Goal: Task Accomplishment & Management: Use online tool/utility

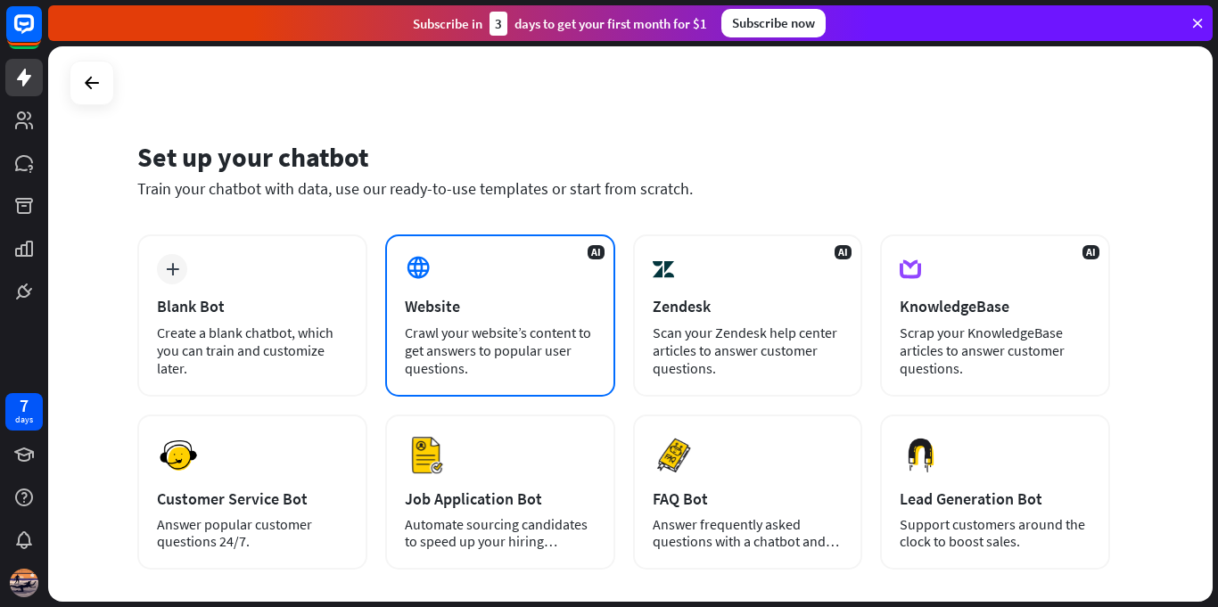
click at [491, 316] on div "AI Website Crawl your website’s content to get answers to popular user question…" at bounding box center [500, 315] width 230 height 162
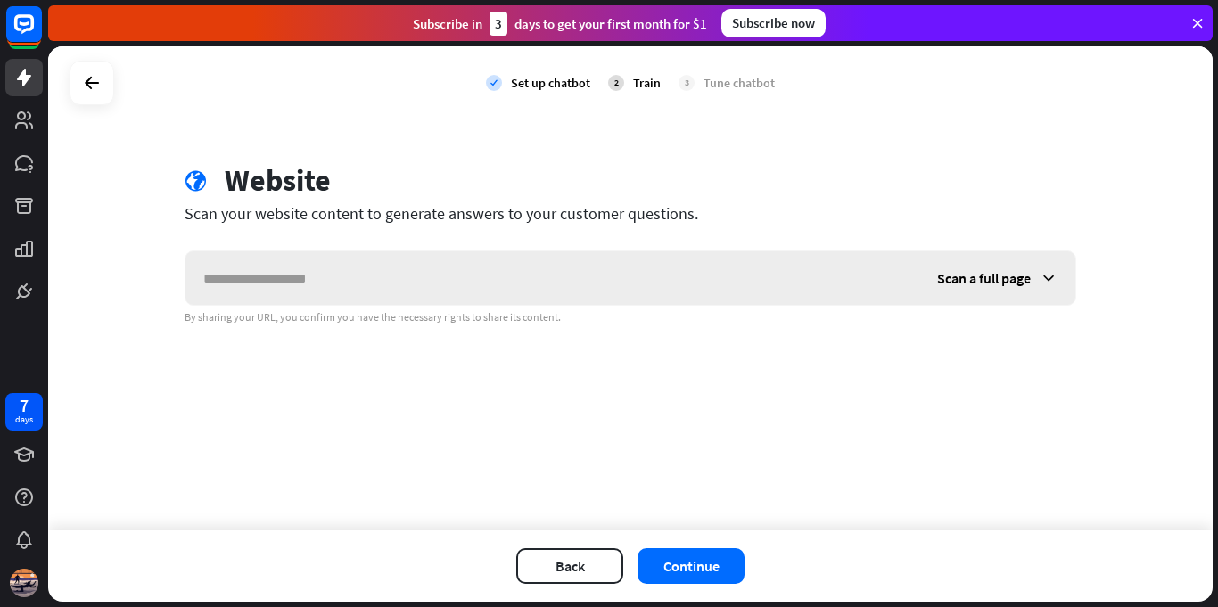
drag, startPoint x: 383, startPoint y: 285, endPoint x: 526, endPoint y: 278, distance: 142.8
click at [516, 283] on input "text" at bounding box center [552, 277] width 734 height 53
click at [528, 283] on input "text" at bounding box center [552, 277] width 734 height 53
click at [957, 283] on span "Scan a full page" at bounding box center [984, 278] width 94 height 18
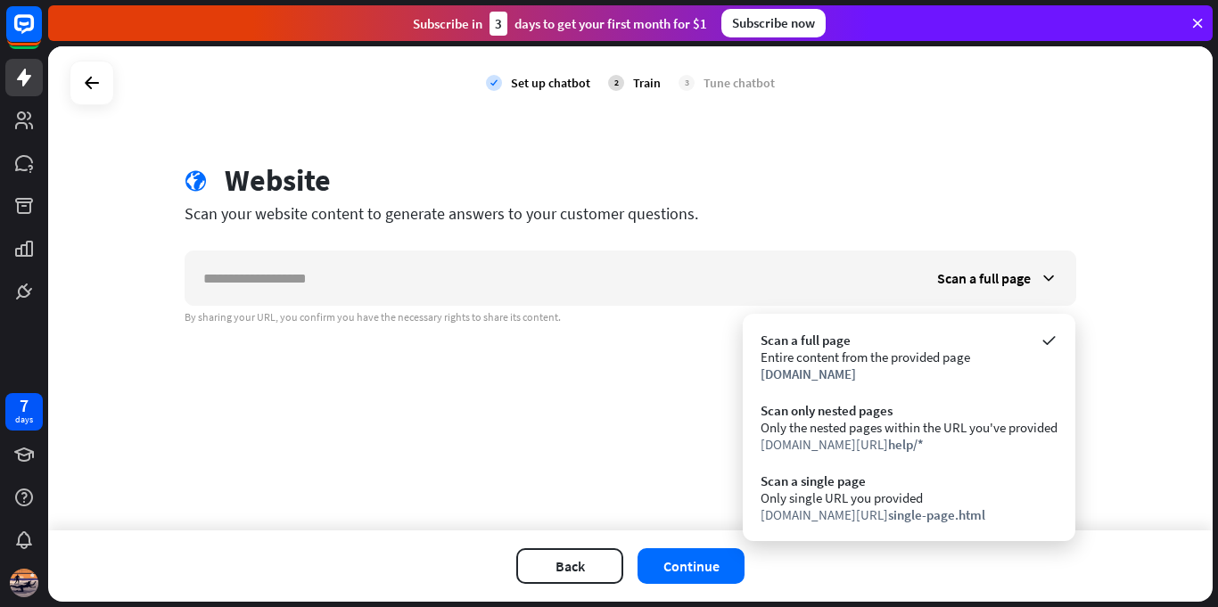
click at [1050, 126] on div "check Set up chatbot 2 Train 3 Tune chatbot globe Website Scan your website con…" at bounding box center [630, 288] width 1164 height 484
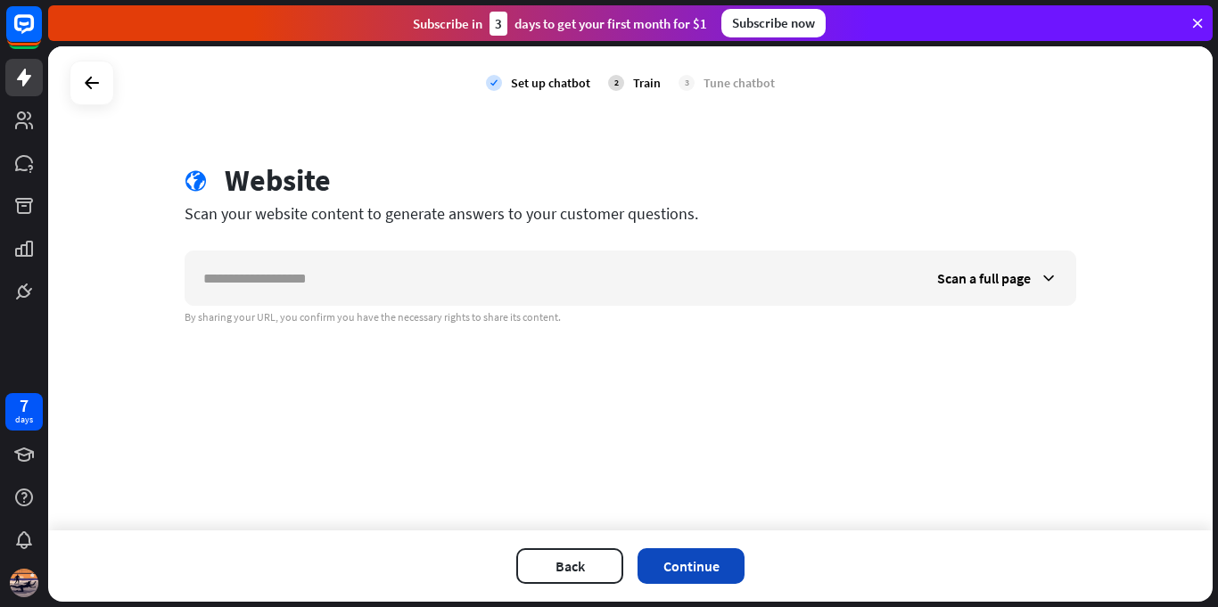
click at [699, 555] on button "Continue" at bounding box center [690, 566] width 107 height 36
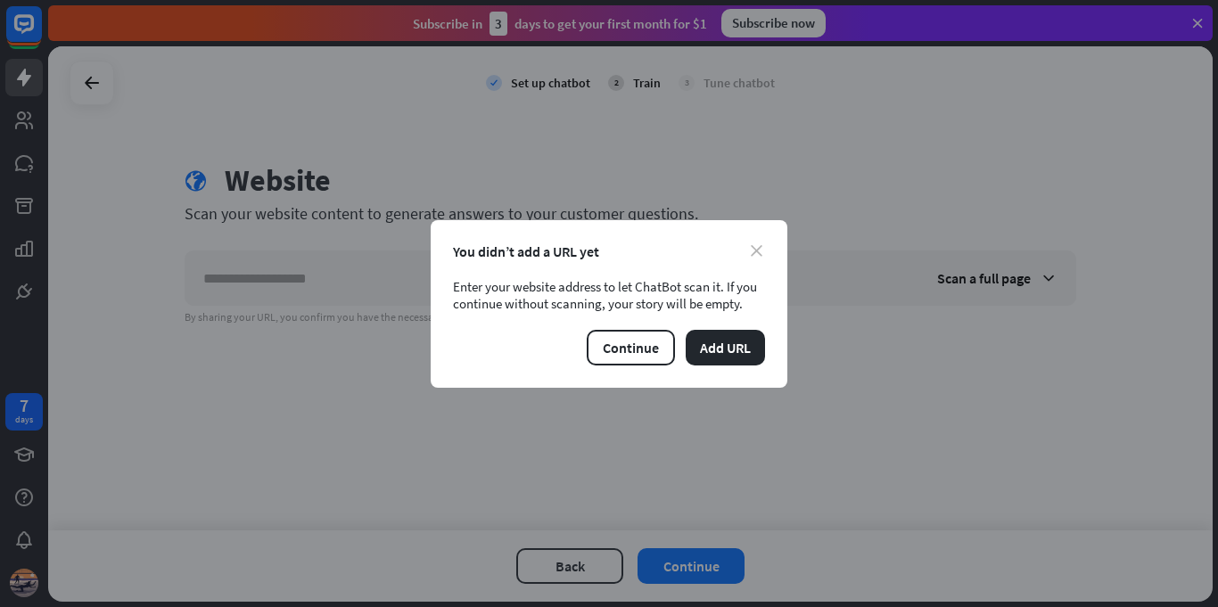
click at [753, 246] on icon "close" at bounding box center [757, 251] width 12 height 12
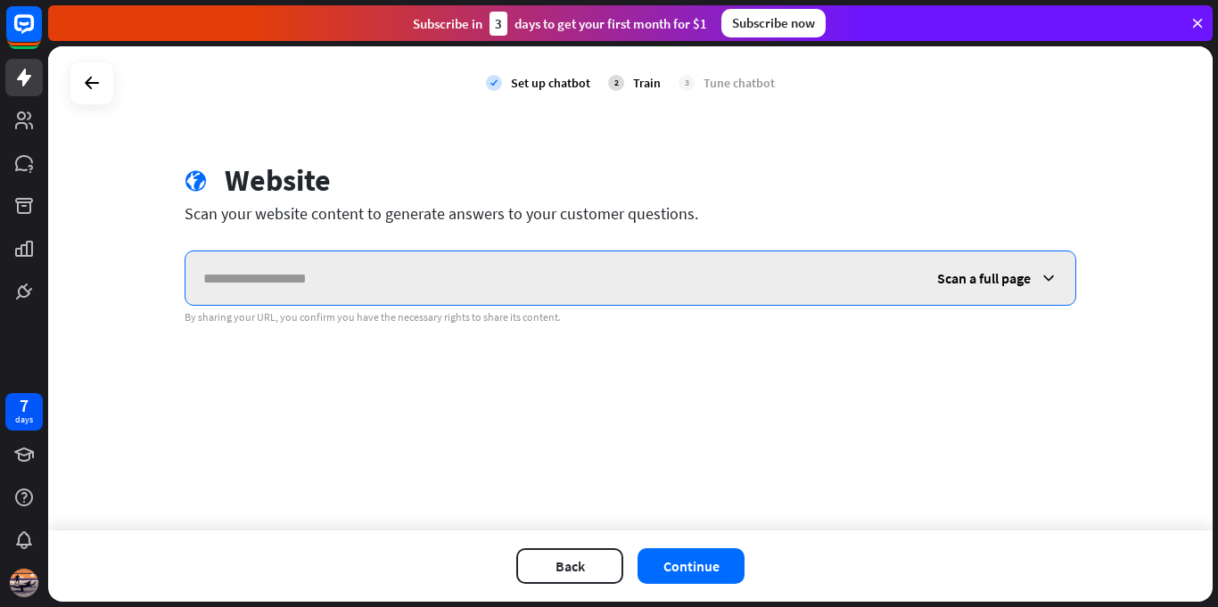
click at [585, 285] on input "text" at bounding box center [552, 277] width 734 height 53
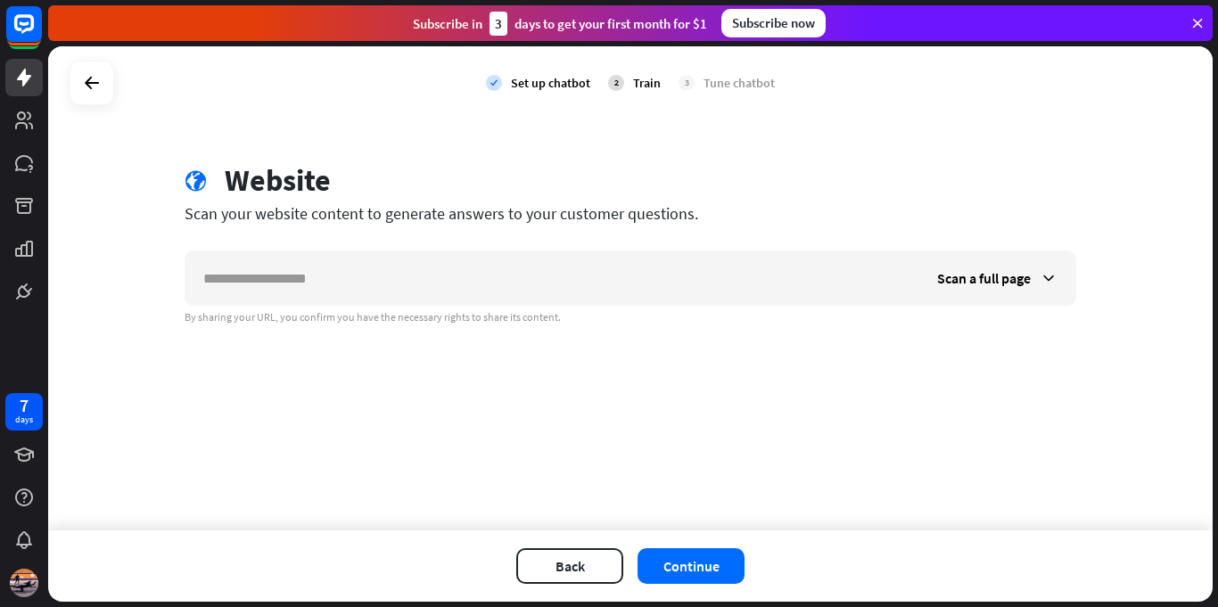
click at [941, 201] on div "globe Website" at bounding box center [630, 182] width 891 height 41
drag, startPoint x: 1015, startPoint y: 419, endPoint x: 1014, endPoint y: 431, distance: 11.7
click at [1014, 431] on div "check Set up chatbot 2 Train 3 Tune chatbot globe Website Scan your website con…" at bounding box center [630, 288] width 1164 height 484
click at [1015, 281] on span "Scan a full page" at bounding box center [984, 278] width 94 height 18
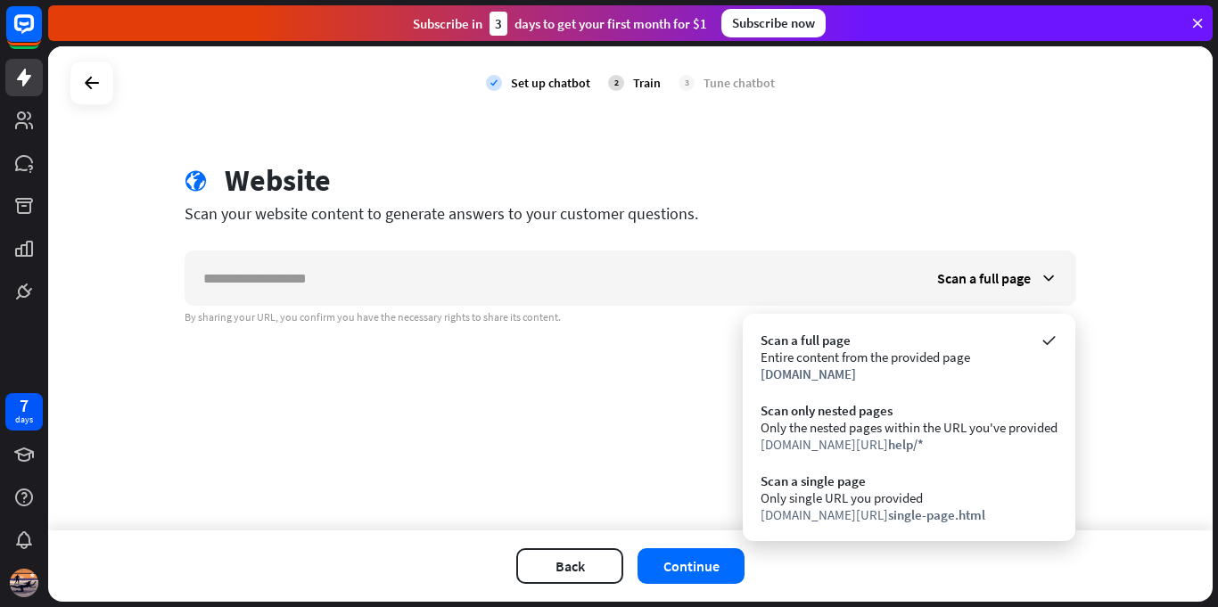
click at [560, 416] on div "check Set up chatbot 2 Train 3 Tune chatbot globe Website Scan your website con…" at bounding box center [630, 288] width 1164 height 484
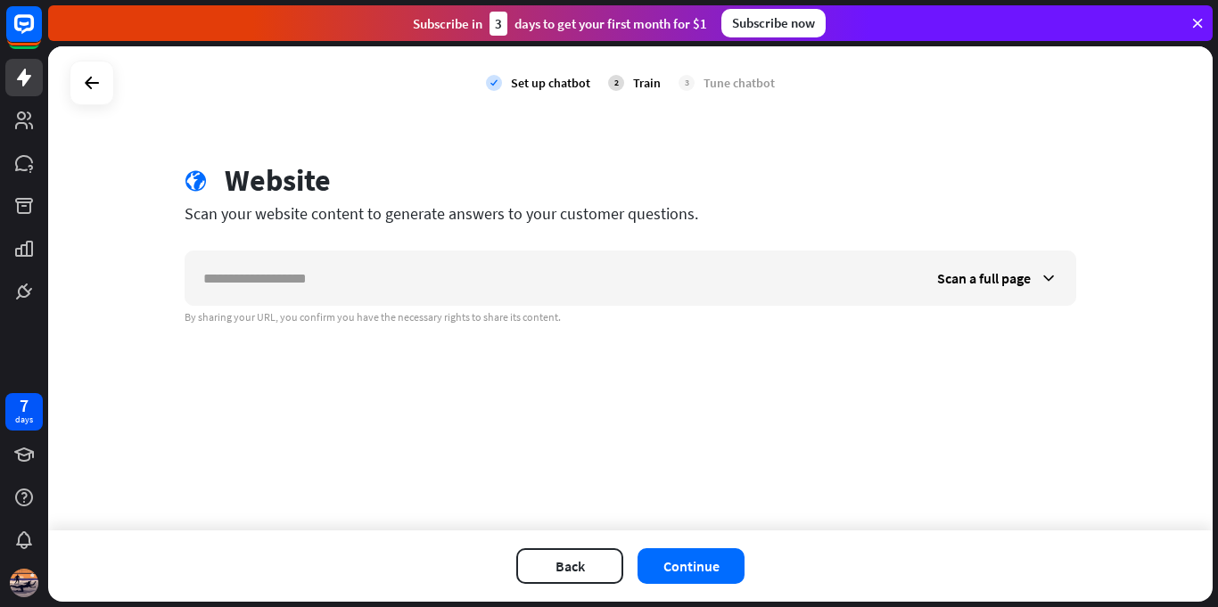
click at [558, 415] on div "check Set up chatbot 2 Train 3 Tune chatbot globe Website Scan your website con…" at bounding box center [630, 288] width 1164 height 484
drag, startPoint x: 687, startPoint y: 445, endPoint x: 522, endPoint y: 462, distance: 165.8
click at [522, 464] on div "check Set up chatbot 2 Train 3 Tune chatbot globe Website Scan your website con…" at bounding box center [630, 288] width 1164 height 484
click at [739, 87] on div "Tune chatbot" at bounding box center [738, 83] width 71 height 16
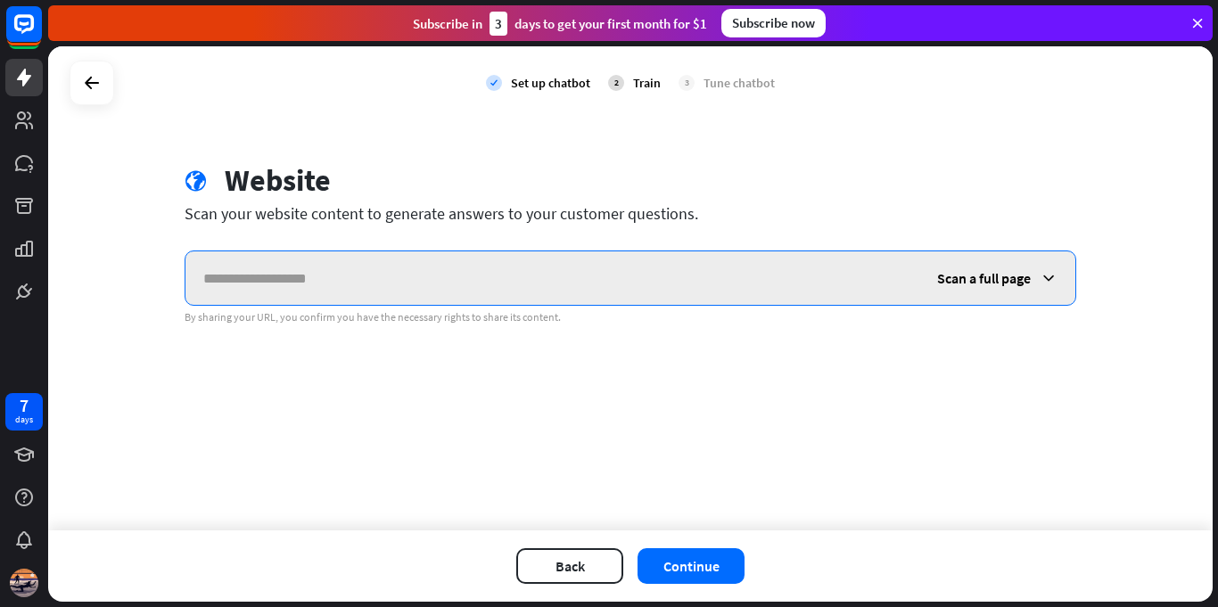
click at [829, 270] on input "text" at bounding box center [552, 277] width 734 height 53
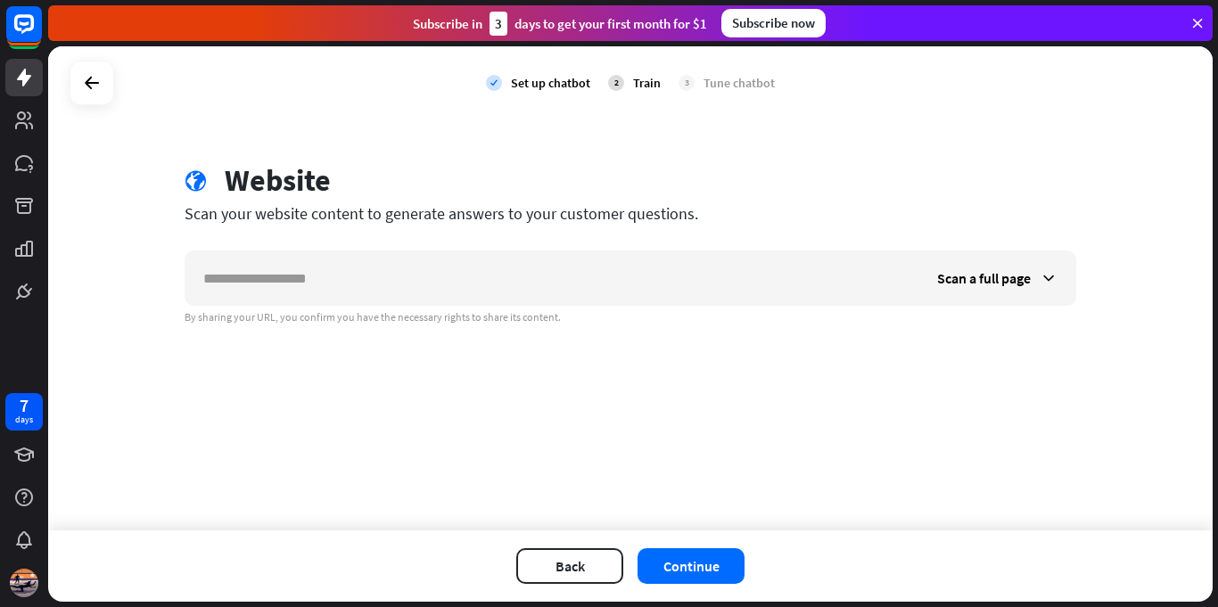
drag, startPoint x: 763, startPoint y: 206, endPoint x: 1151, endPoint y: 324, distance: 405.3
click at [764, 206] on div "Scan your website content to generate answers to your customer questions." at bounding box center [630, 213] width 891 height 21
click at [948, 275] on span "Scan a full page" at bounding box center [984, 278] width 94 height 18
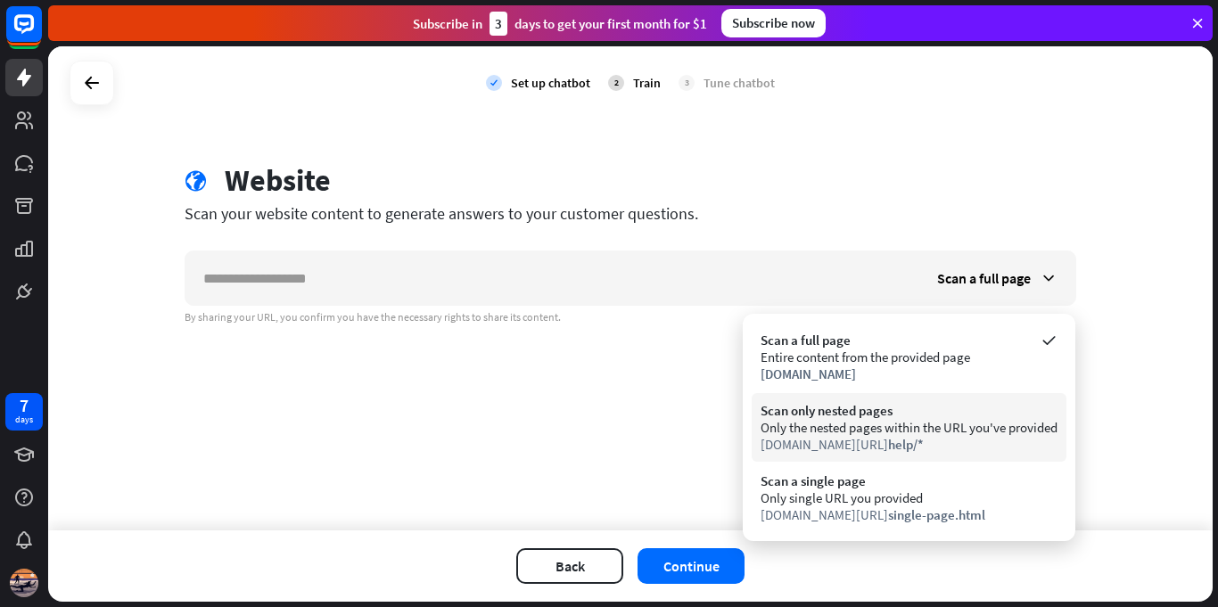
click at [849, 428] on div "Only the nested pages within the URL you've provided" at bounding box center [908, 427] width 297 height 17
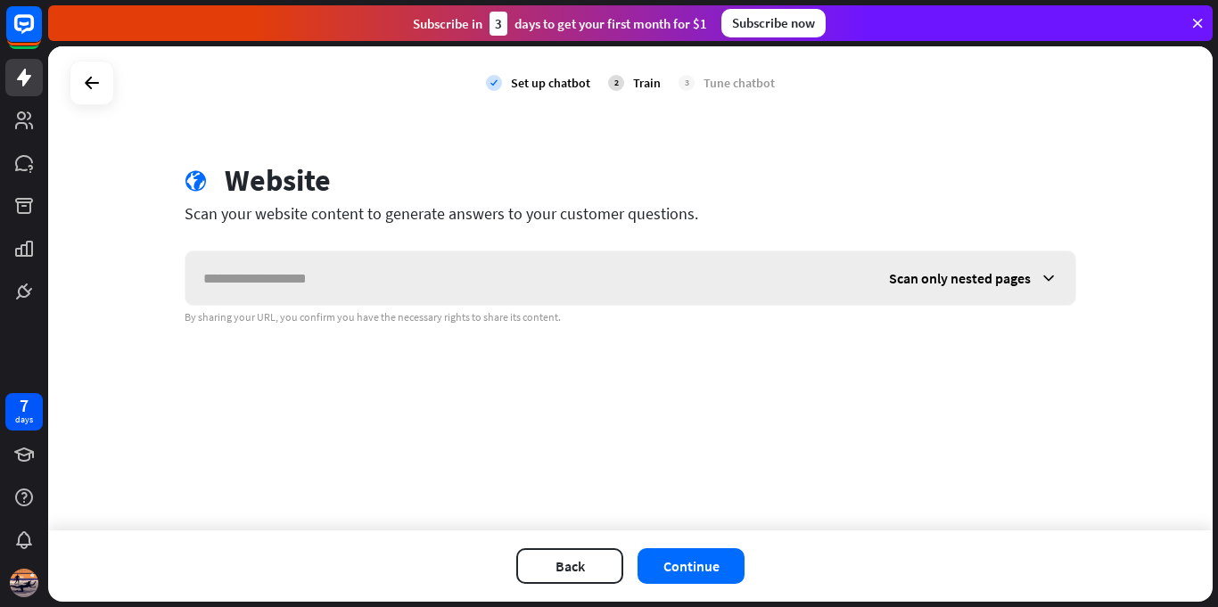
click at [968, 273] on span "Scan only nested pages" at bounding box center [960, 278] width 142 height 18
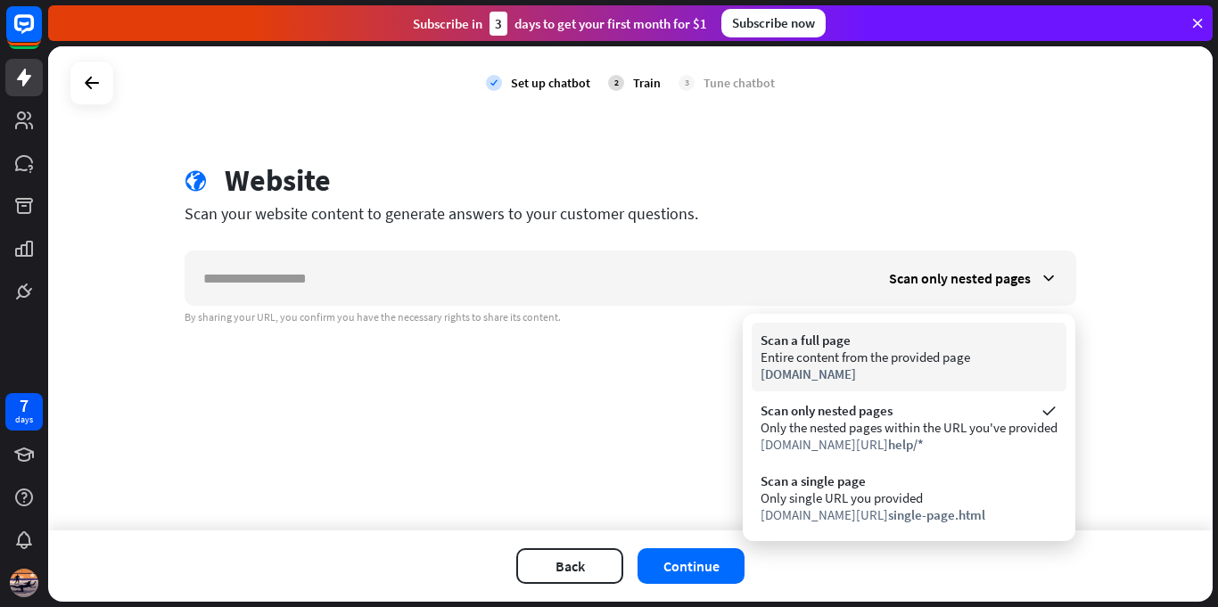
click at [923, 334] on div "Scan a full page" at bounding box center [908, 340] width 297 height 17
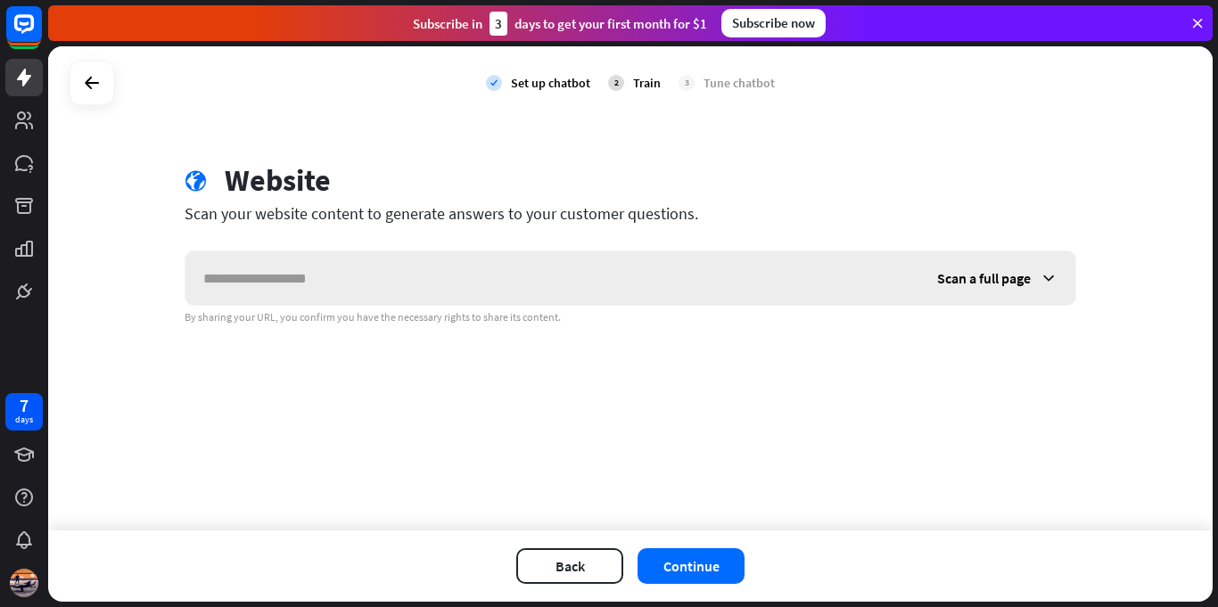
click at [982, 275] on span "Scan a full page" at bounding box center [984, 278] width 94 height 18
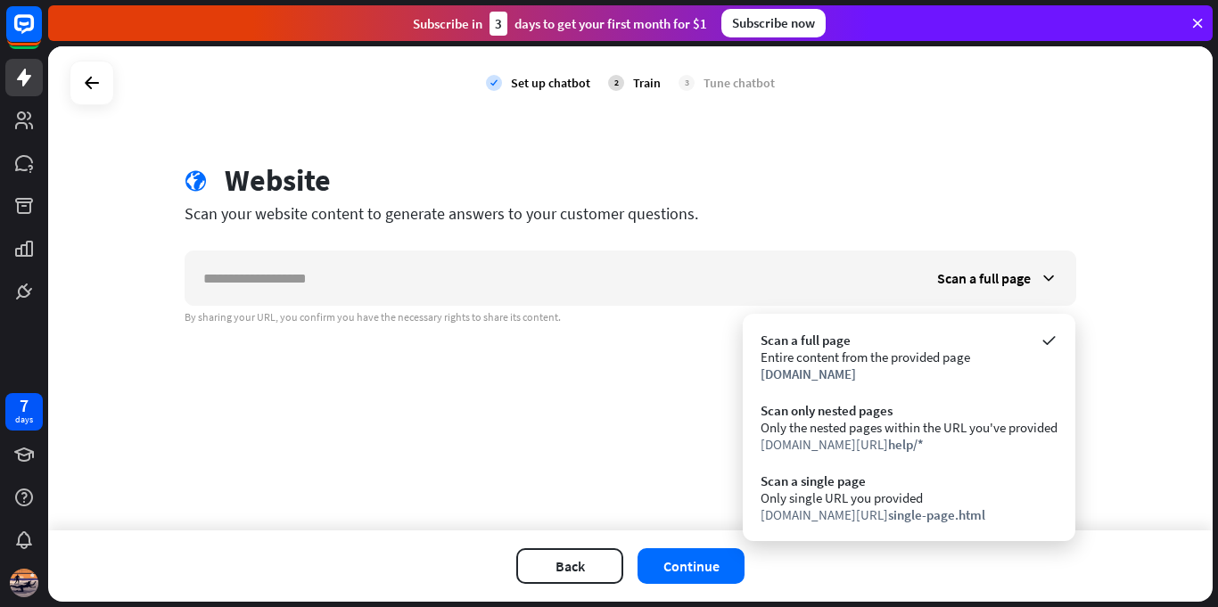
click at [1162, 380] on div "check Set up chatbot 2 Train 3 Tune chatbot globe Website Scan your website con…" at bounding box center [630, 288] width 1164 height 484
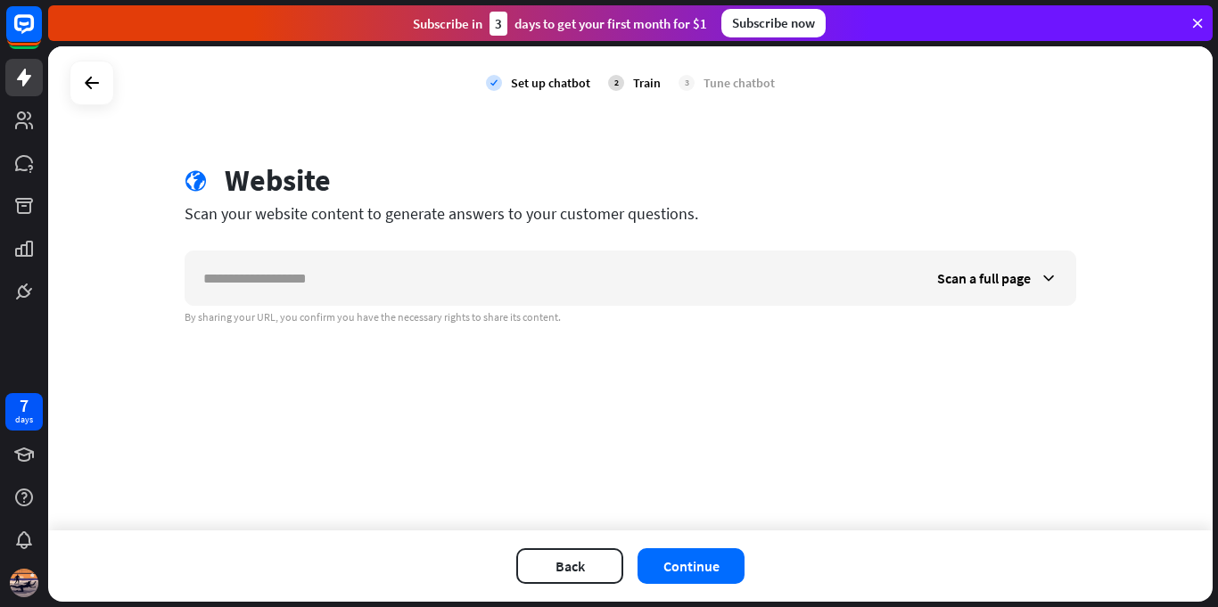
drag, startPoint x: 229, startPoint y: 183, endPoint x: 764, endPoint y: 598, distance: 677.3
click at [764, 598] on div "check Set up chatbot 2 Train 3 Tune chatbot globe Website Scan your website con…" at bounding box center [630, 323] width 1164 height 555
click at [760, 549] on div "Back Continue" at bounding box center [630, 565] width 1164 height 71
drag, startPoint x: 167, startPoint y: 182, endPoint x: 90, endPoint y: 145, distance: 84.9
click at [90, 145] on div "check Set up chatbot 2 Train 3 Tune chatbot globe Website Scan your website con…" at bounding box center [630, 288] width 1164 height 484
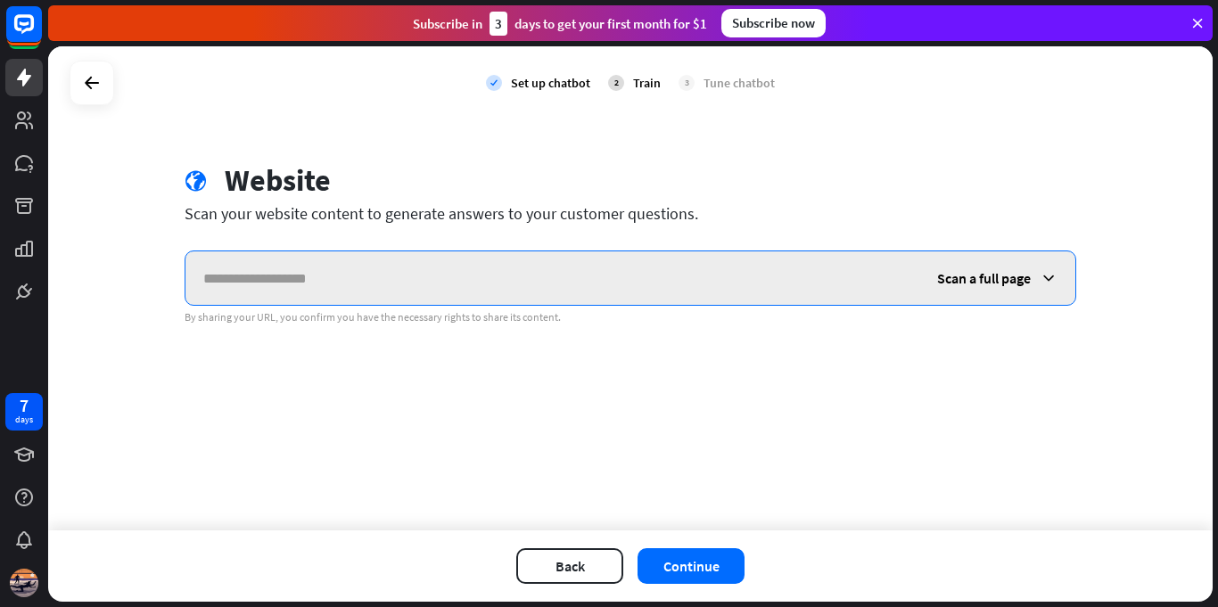
drag, startPoint x: 842, startPoint y: 251, endPoint x: 1001, endPoint y: 276, distance: 160.8
click at [1001, 276] on div "Scan a full page" at bounding box center [630, 278] width 891 height 55
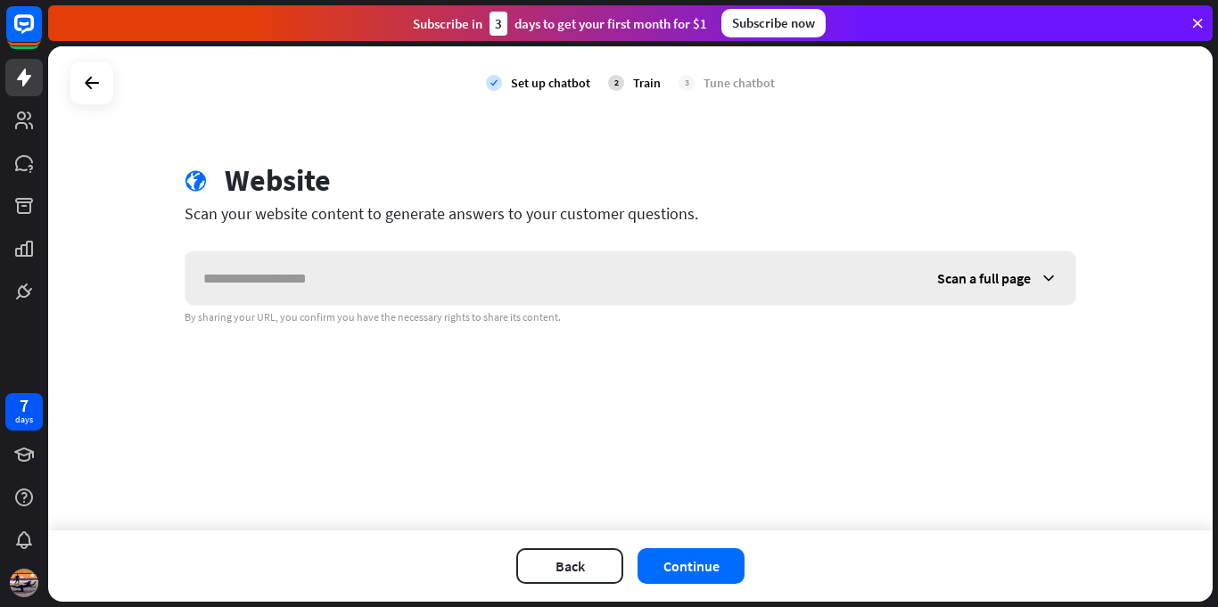
drag, startPoint x: 942, startPoint y: 415, endPoint x: 898, endPoint y: 295, distance: 127.5
click at [942, 415] on div "check Set up chatbot 2 Train 3 Tune chatbot globe Website Scan your website con…" at bounding box center [630, 288] width 1164 height 484
drag, startPoint x: 933, startPoint y: 271, endPoint x: 992, endPoint y: 383, distance: 127.2
click at [1017, 415] on div "check Set up chatbot 2 Train 3 Tune chatbot globe Website Scan your website con…" at bounding box center [630, 288] width 1164 height 484
drag, startPoint x: 982, startPoint y: 270, endPoint x: 1018, endPoint y: 271, distance: 35.7
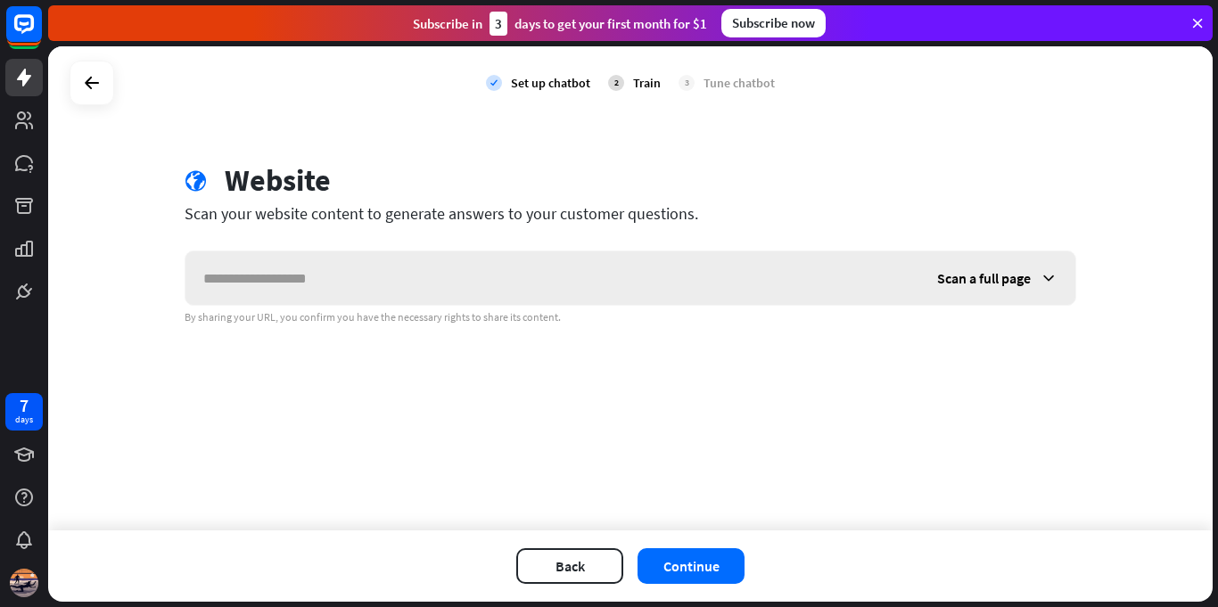
click at [1018, 271] on span "Scan a full page" at bounding box center [984, 278] width 94 height 18
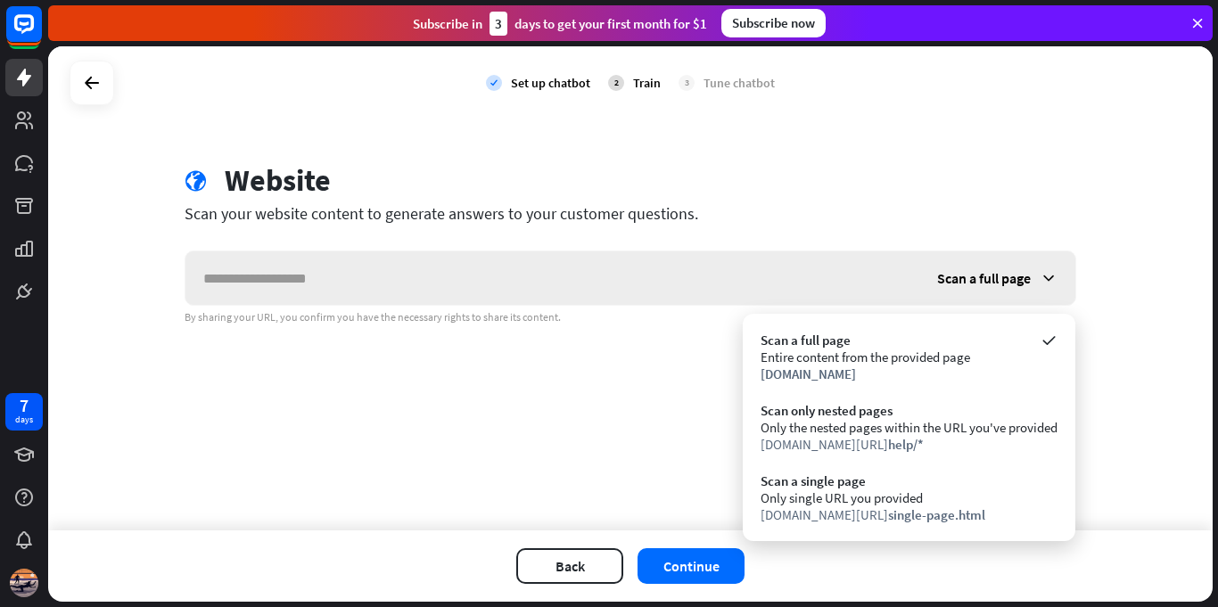
click at [1117, 209] on div "check Set up chatbot 2 Train 3 Tune chatbot globe Website Scan your website con…" at bounding box center [630, 288] width 1164 height 484
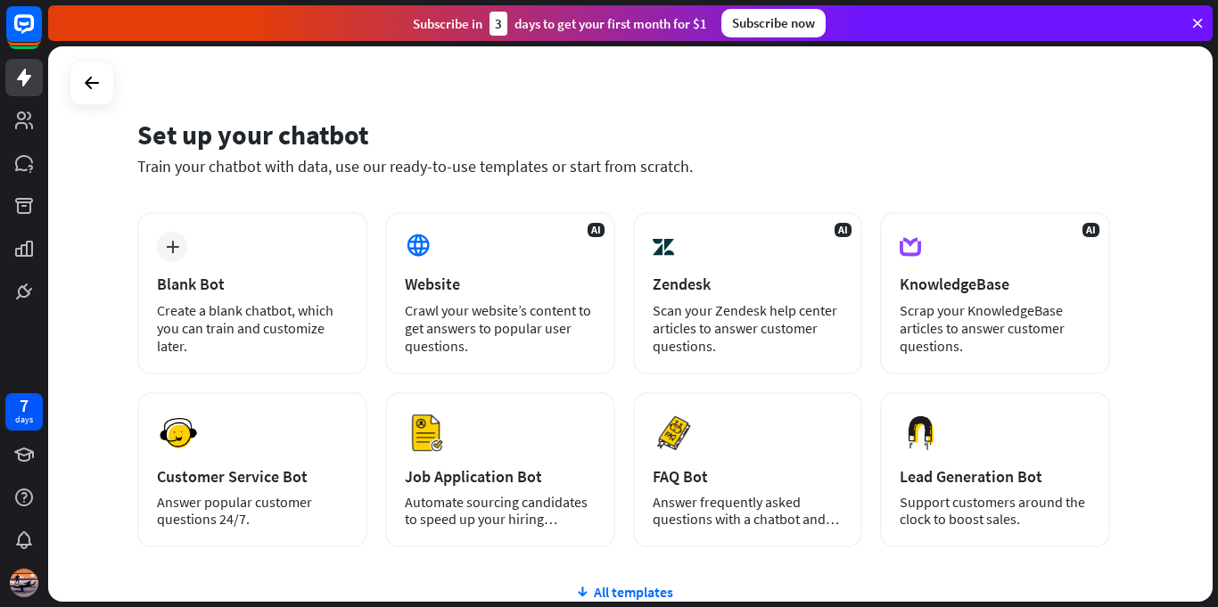
scroll to position [28, 0]
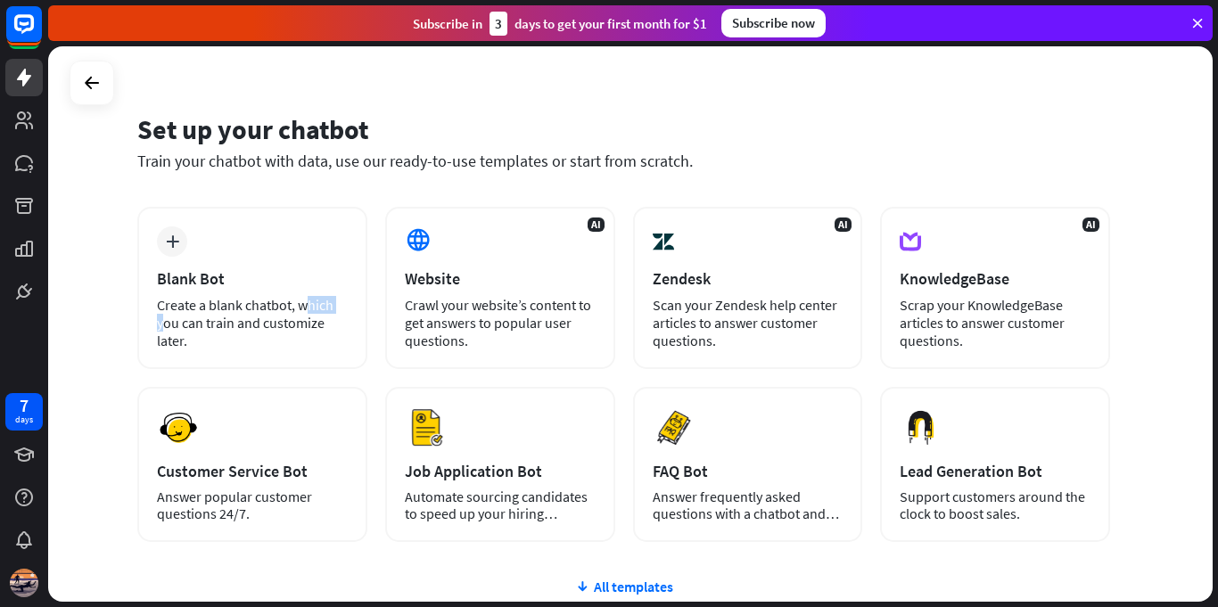
drag, startPoint x: 162, startPoint y: 316, endPoint x: 768, endPoint y: 179, distance: 621.6
click at [768, 182] on div "Set up your chatbot Train your chatbot with data, use our ready-to-use template…" at bounding box center [630, 323] width 1164 height 555
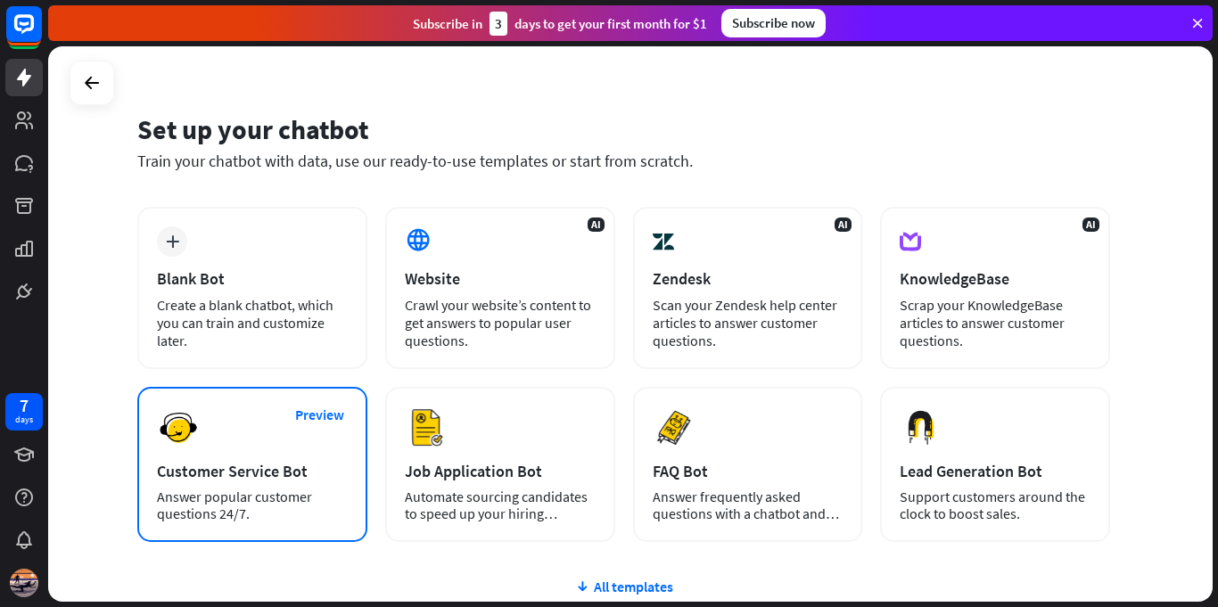
click at [216, 472] on div "Customer Service Bot" at bounding box center [252, 471] width 191 height 21
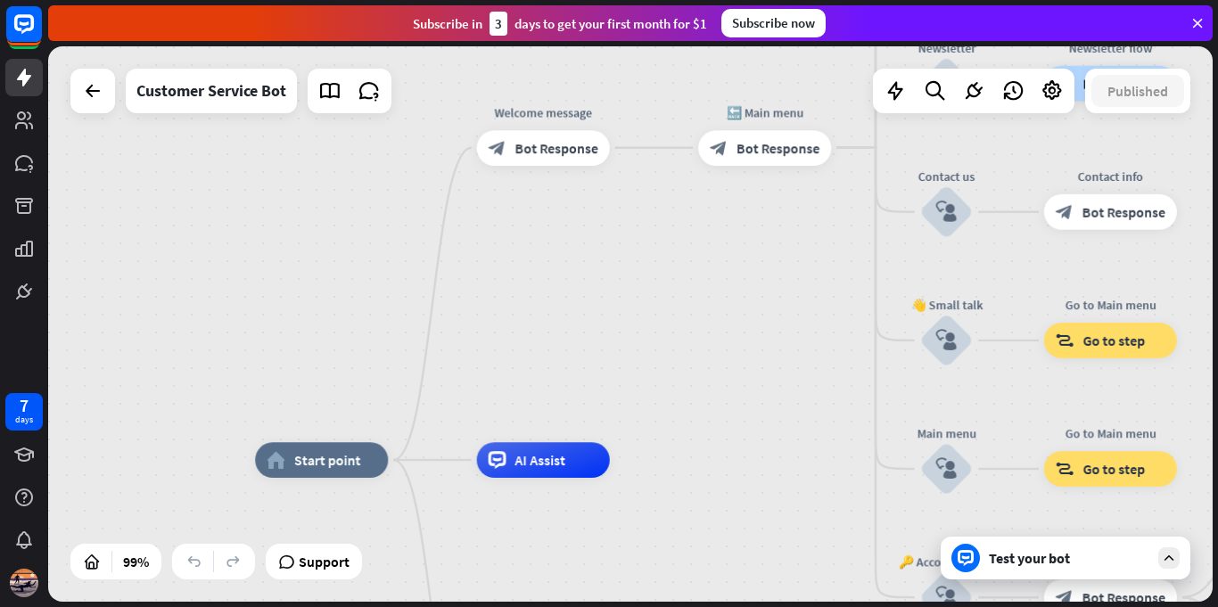
drag, startPoint x: 783, startPoint y: 276, endPoint x: 912, endPoint y: 445, distance: 212.4
click at [738, 411] on div "home_2 Start point Welcome message block_bot_response Bot Response 🔙 Main menu …" at bounding box center [630, 323] width 1164 height 555
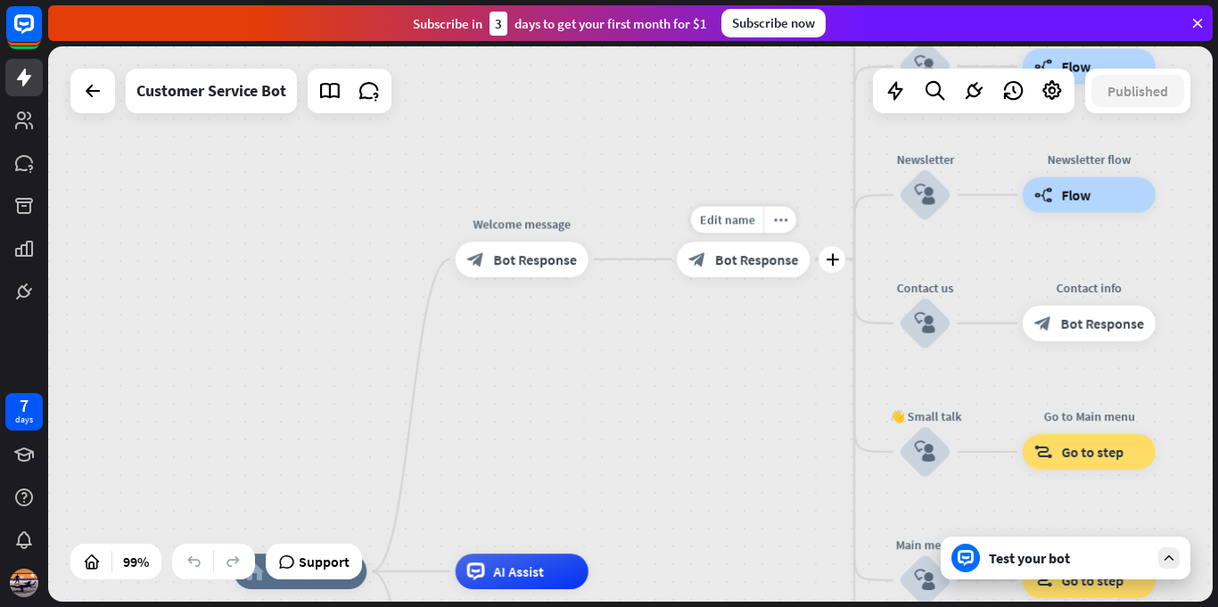
drag, startPoint x: 690, startPoint y: 198, endPoint x: 677, endPoint y: 274, distance: 76.9
click at [677, 277] on div "Edit name more_horiz plus block_bot_response Bot Response" at bounding box center [743, 260] width 133 height 36
click at [1077, 554] on div "Test your bot" at bounding box center [1069, 558] width 160 height 18
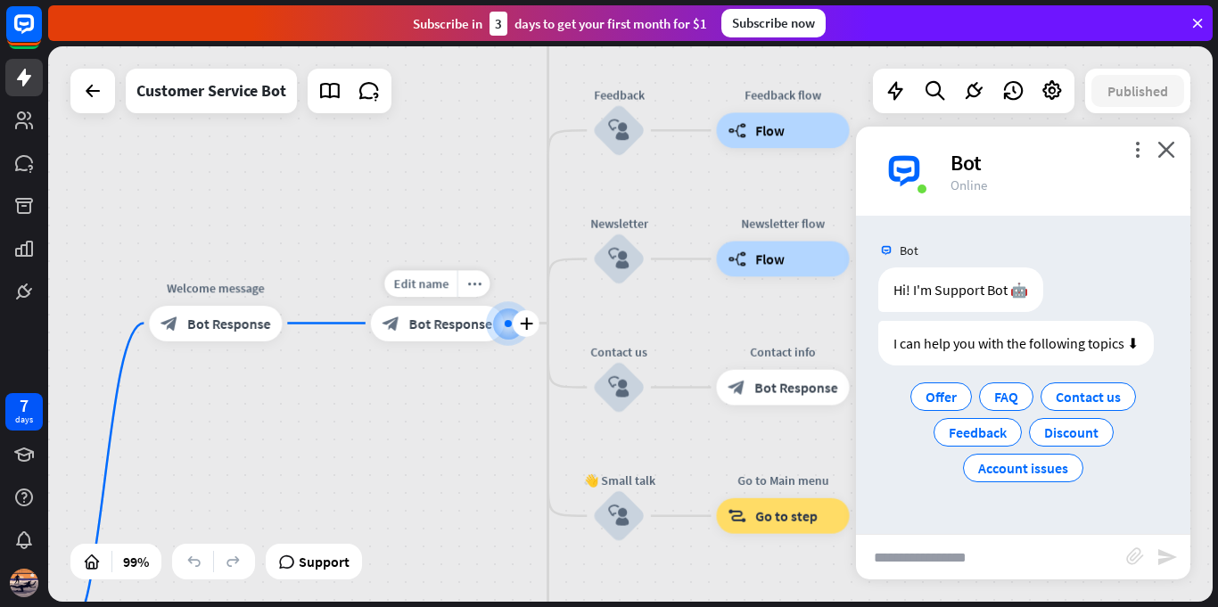
click at [496, 331] on div at bounding box center [508, 323] width 44 height 44
click at [497, 325] on div at bounding box center [508, 323] width 36 height 36
click at [1001, 390] on span "FAQ" at bounding box center [1006, 397] width 24 height 18
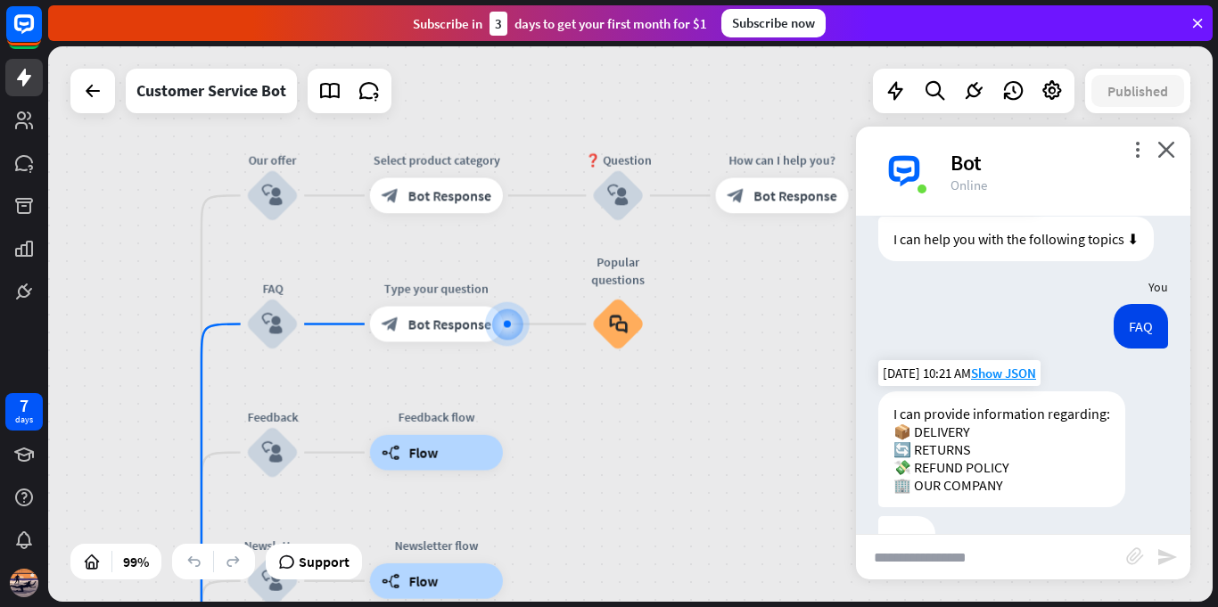
scroll to position [158, 0]
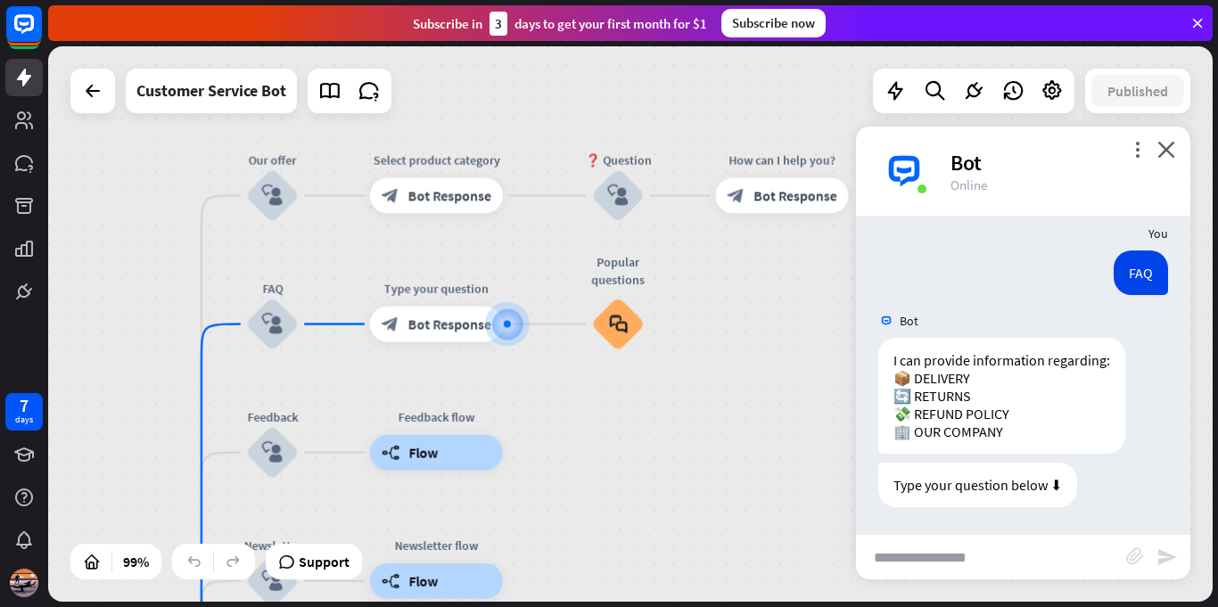
click at [988, 540] on input "text" at bounding box center [991, 557] width 270 height 45
type input "**********"
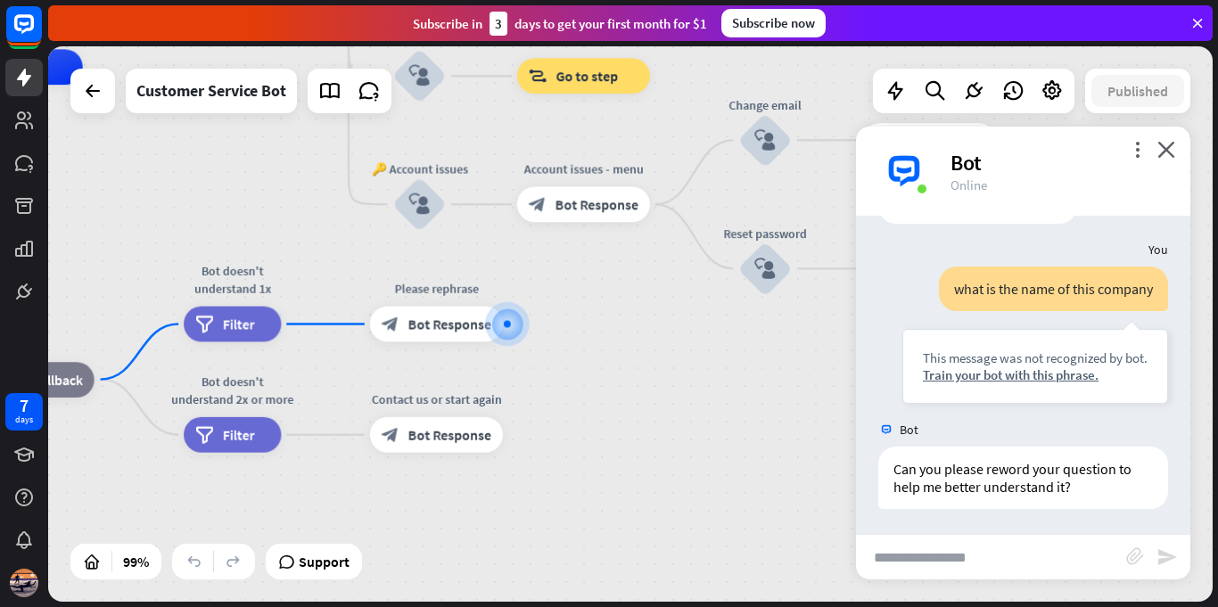
scroll to position [443, 0]
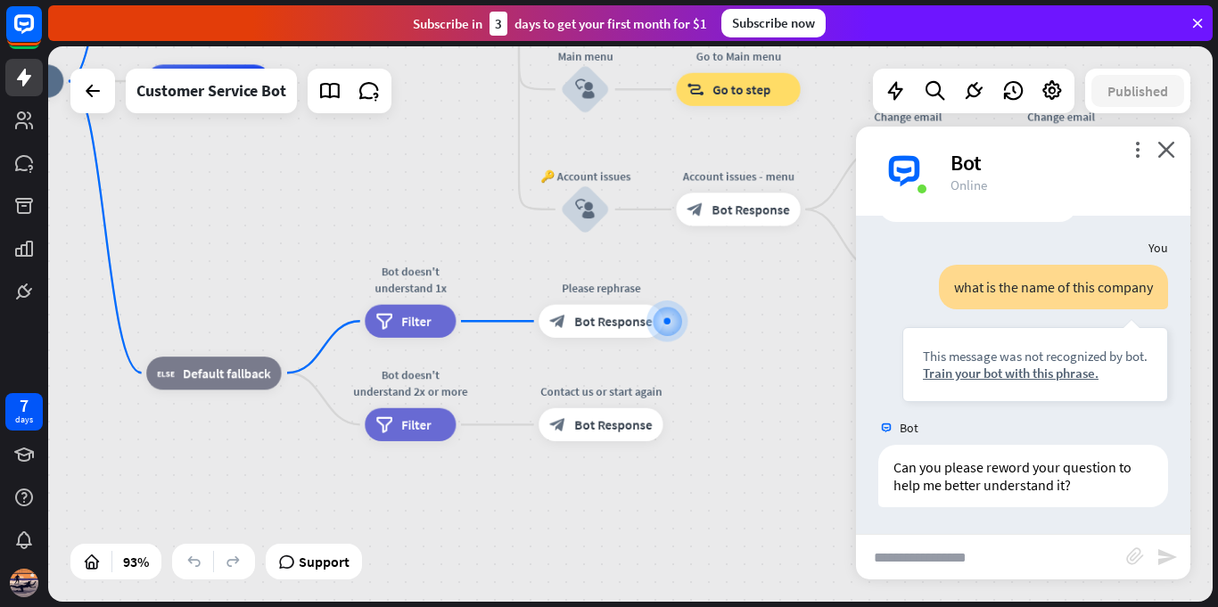
drag, startPoint x: 646, startPoint y: 379, endPoint x: 790, endPoint y: 338, distance: 149.3
click at [789, 338] on div "home_2 Start point Welcome message block_bot_response Bot Response 🔙 Main menu …" at bounding box center [479, 338] width 1081 height 515
click at [1001, 368] on div "Train your bot with this phrase." at bounding box center [1035, 373] width 225 height 17
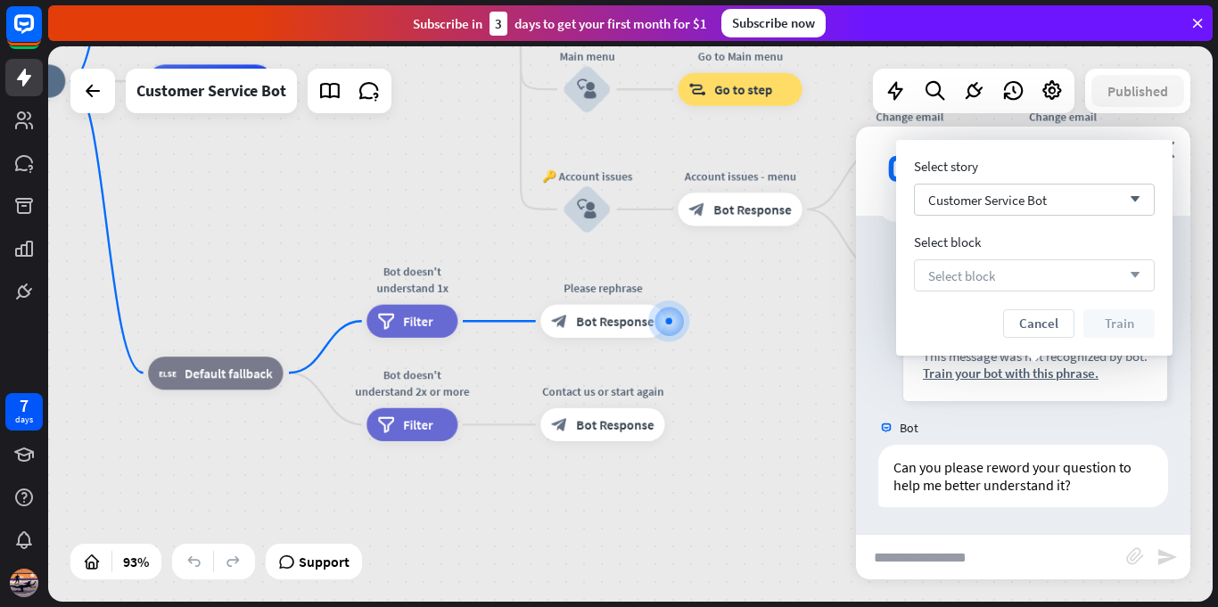
click at [989, 267] on span "Select block" at bounding box center [961, 275] width 67 height 17
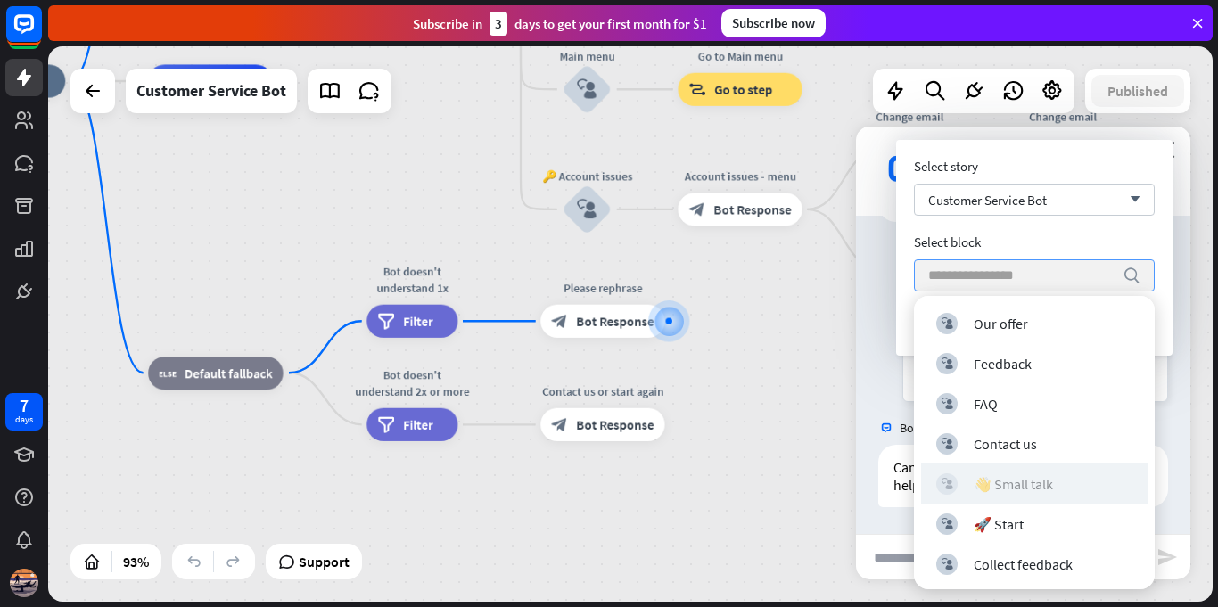
click at [1024, 483] on div "👋 Small talk" at bounding box center [1013, 484] width 79 height 18
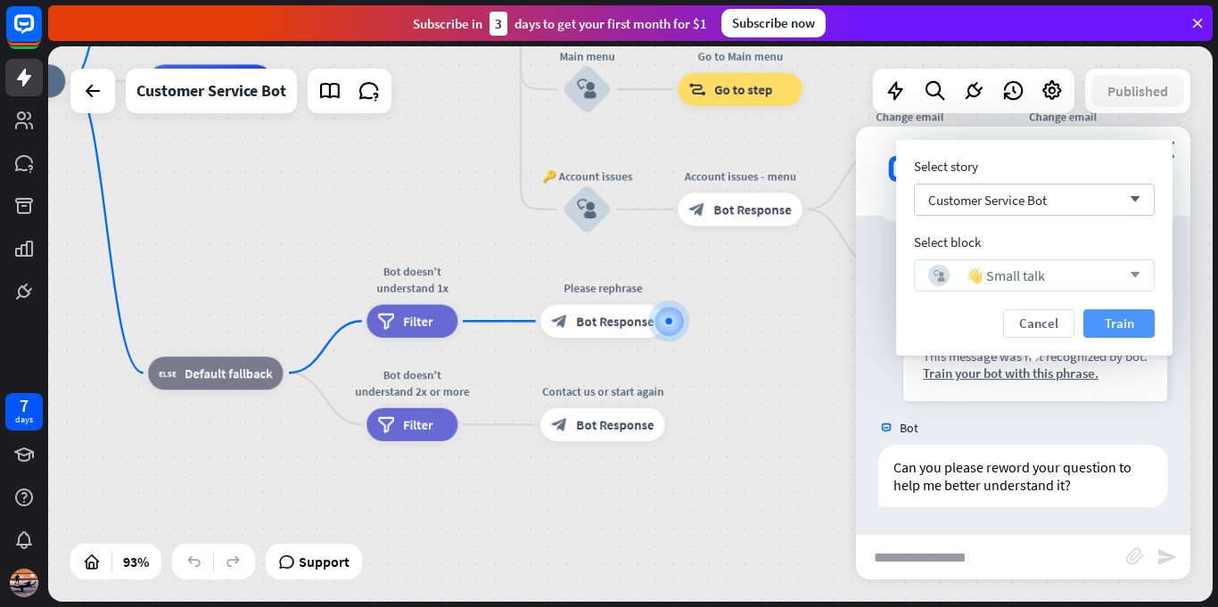
click at [1131, 316] on button "Train" at bounding box center [1118, 323] width 71 height 29
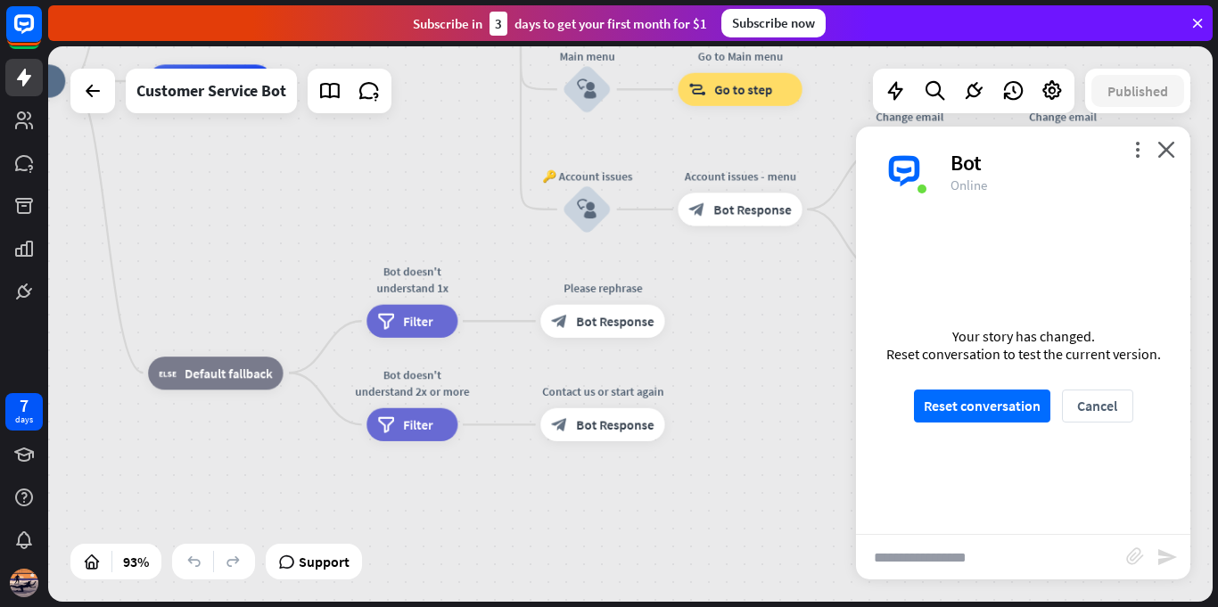
scroll to position [426, 0]
click at [1025, 399] on button "Reset conversation" at bounding box center [982, 406] width 136 height 33
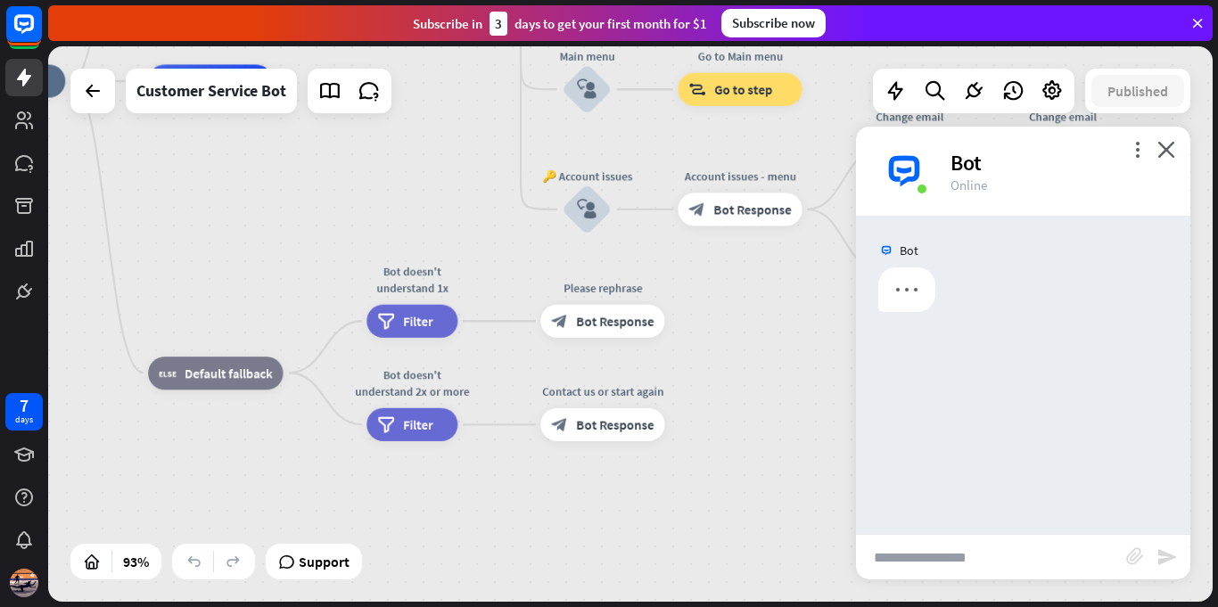
scroll to position [0, 0]
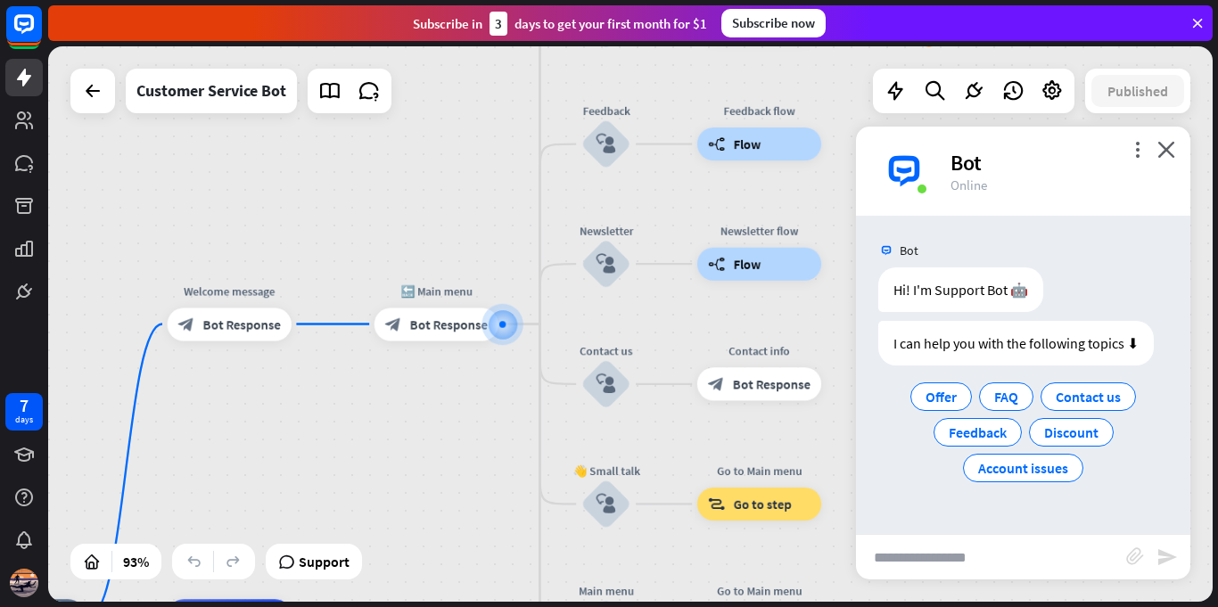
click at [943, 566] on input "text" at bounding box center [991, 557] width 270 height 45
type input "**********"
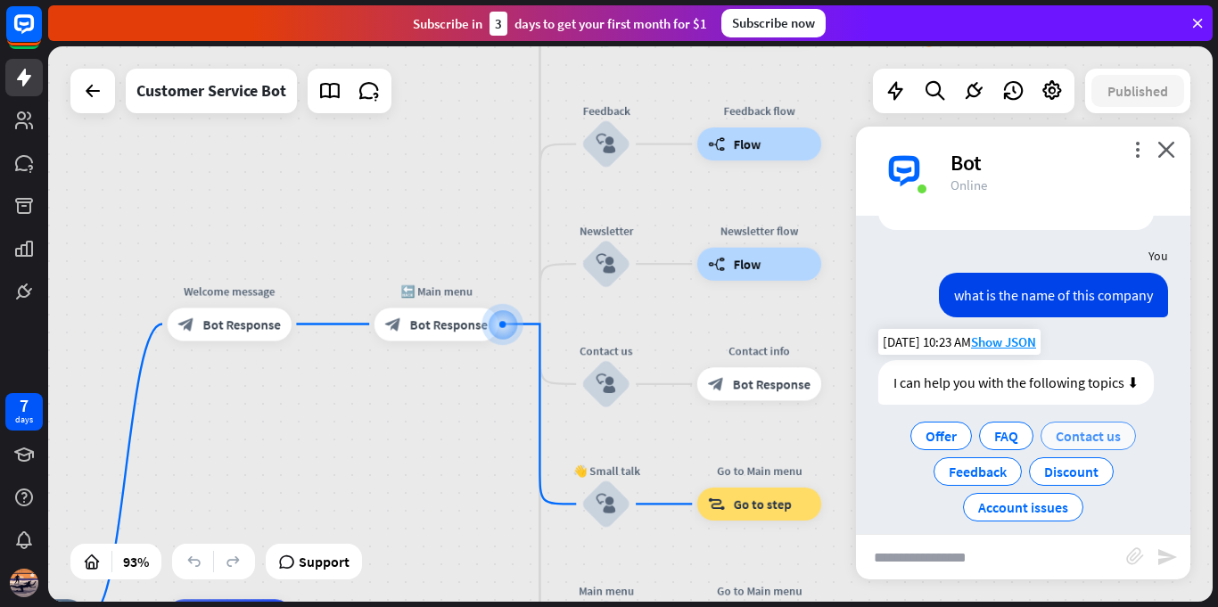
scroll to position [153, 0]
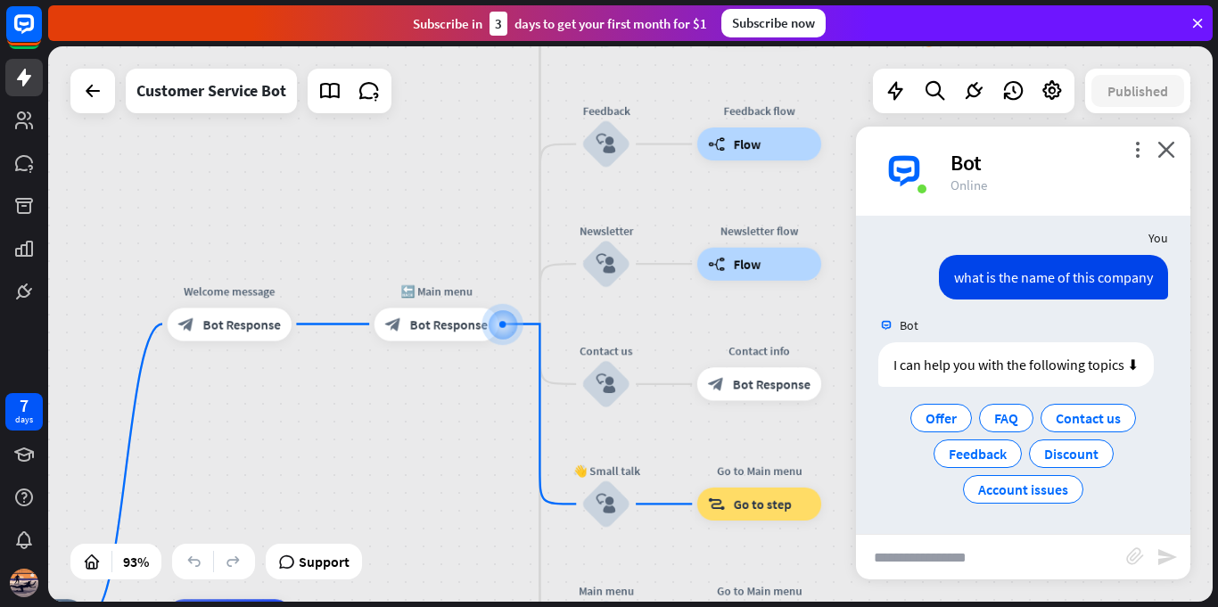
drag, startPoint x: 970, startPoint y: 563, endPoint x: 1039, endPoint y: 560, distance: 69.6
click at [1039, 560] on input "text" at bounding box center [991, 557] width 270 height 45
type input "*****"
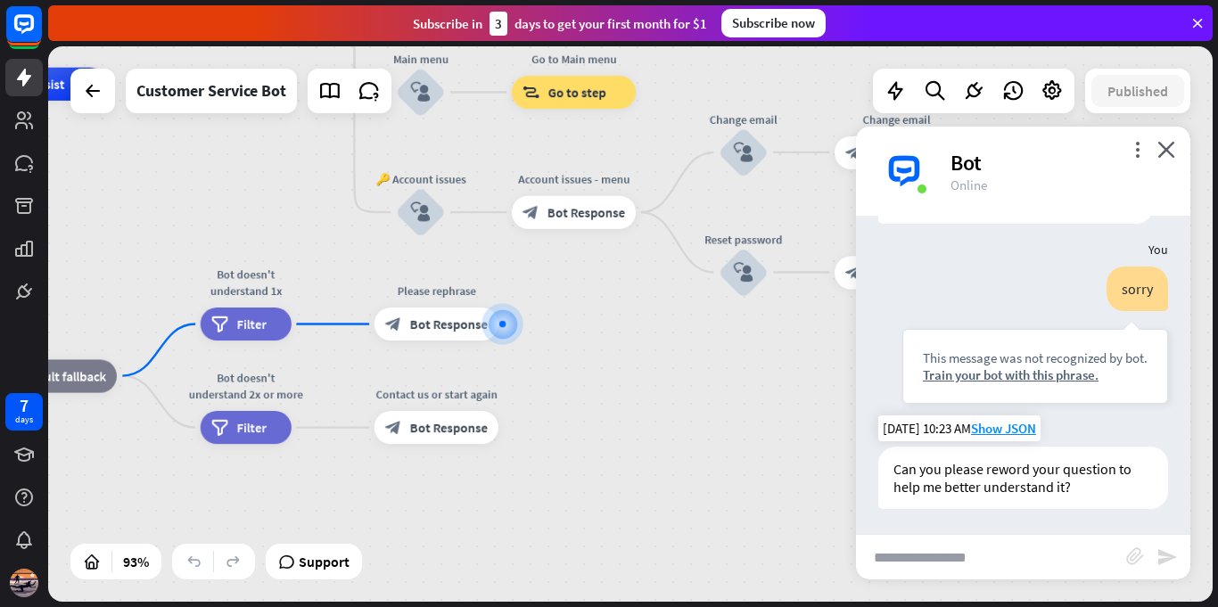
scroll to position [318, 0]
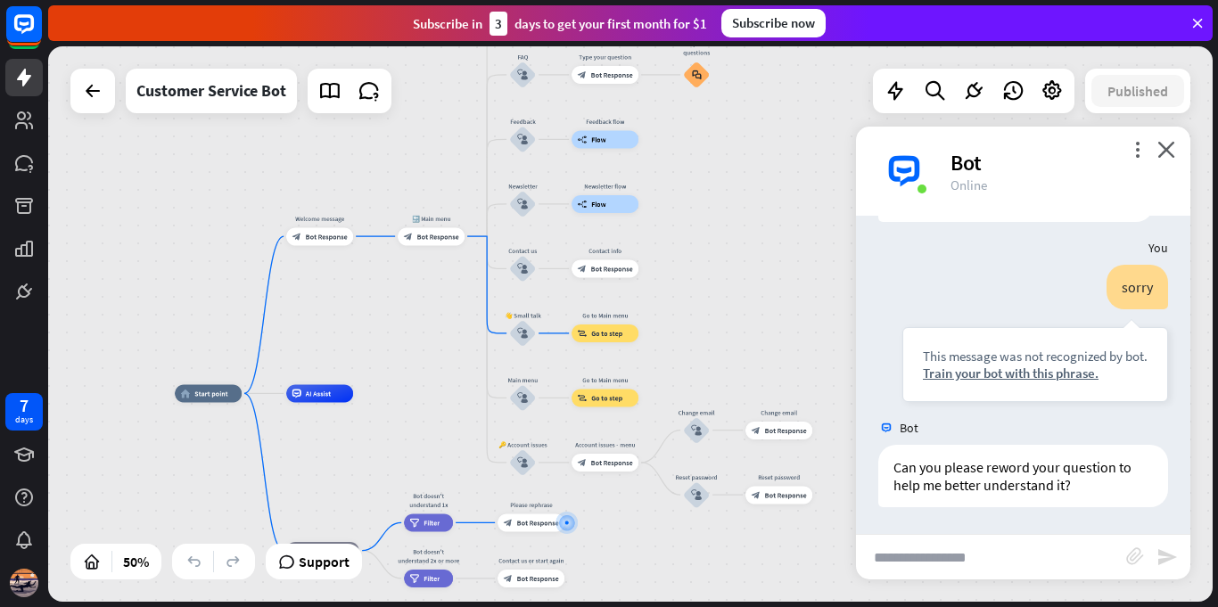
drag, startPoint x: 662, startPoint y: 366, endPoint x: 529, endPoint y: 588, distance: 259.1
click at [622, 597] on div "home_2 Start point Welcome message block_bot_response Bot Response 🔙 Main menu …" at bounding box center [466, 531] width 582 height 277
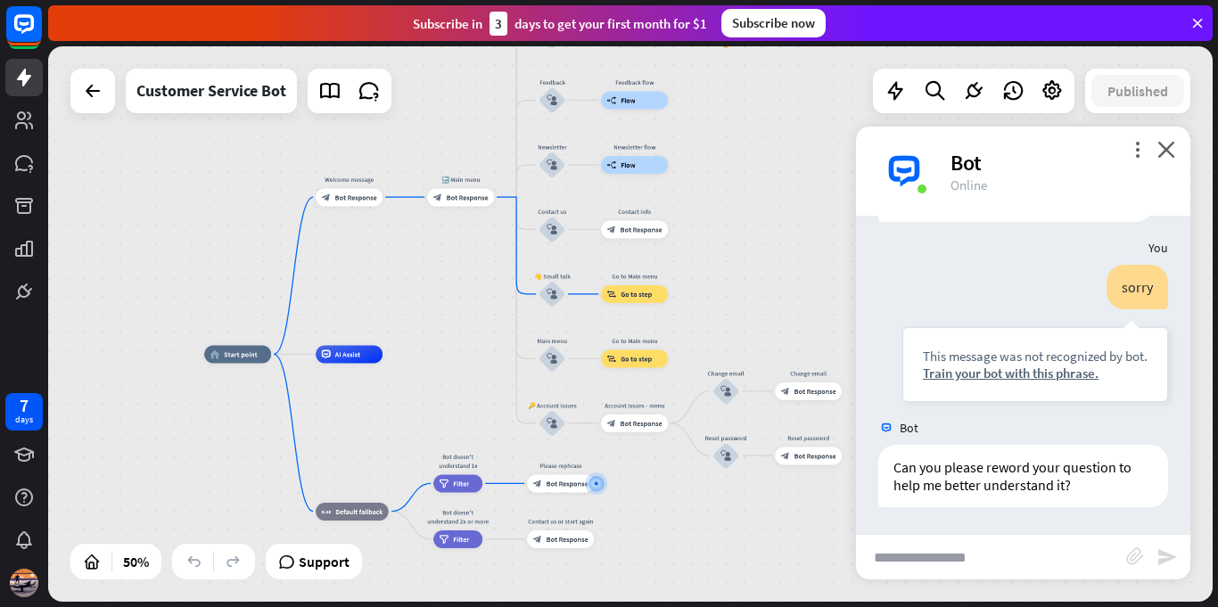
drag, startPoint x: 768, startPoint y: 270, endPoint x: 832, endPoint y: 181, distance: 109.3
click at [832, 181] on div "home_2 Start point Welcome message block_bot_response Bot Response 🔙 Main menu …" at bounding box center [630, 323] width 1164 height 555
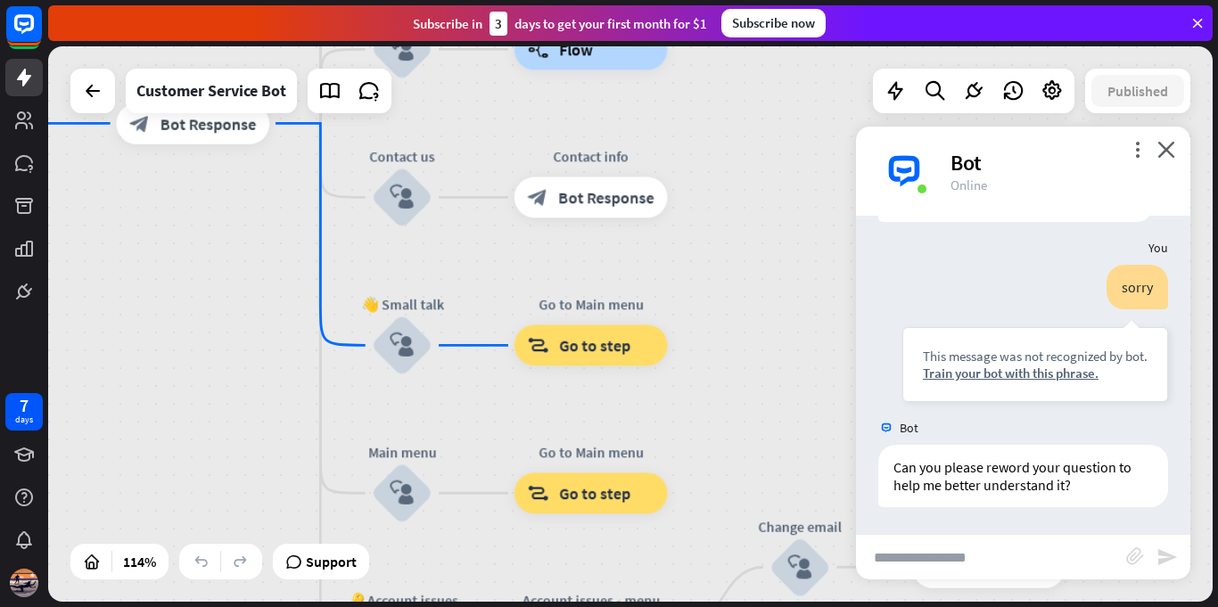
drag, startPoint x: 726, startPoint y: 188, endPoint x: 771, endPoint y: 341, distance: 159.1
click at [775, 343] on div "home_2 Start point Welcome message block_bot_response Bot Response 🔙 Main menu …" at bounding box center [630, 323] width 1164 height 555
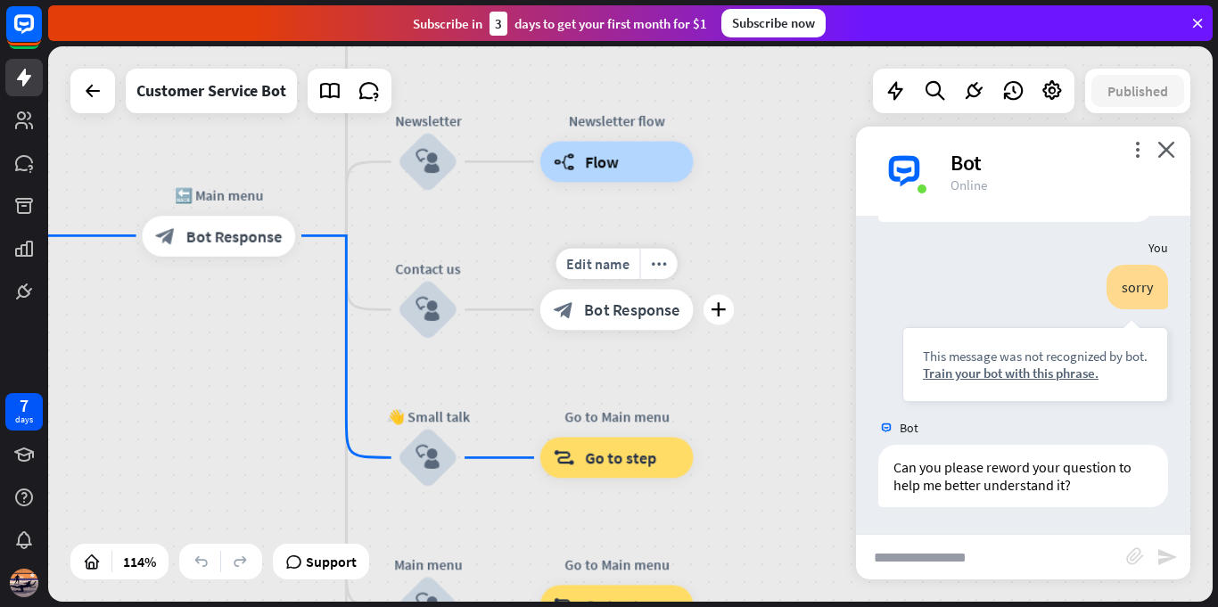
drag, startPoint x: 719, startPoint y: 238, endPoint x: 773, endPoint y: 404, distance: 174.2
click at [694, 330] on div "Edit name more_horiz plus Contact info block_bot_response Bot Response" at bounding box center [616, 309] width 153 height 41
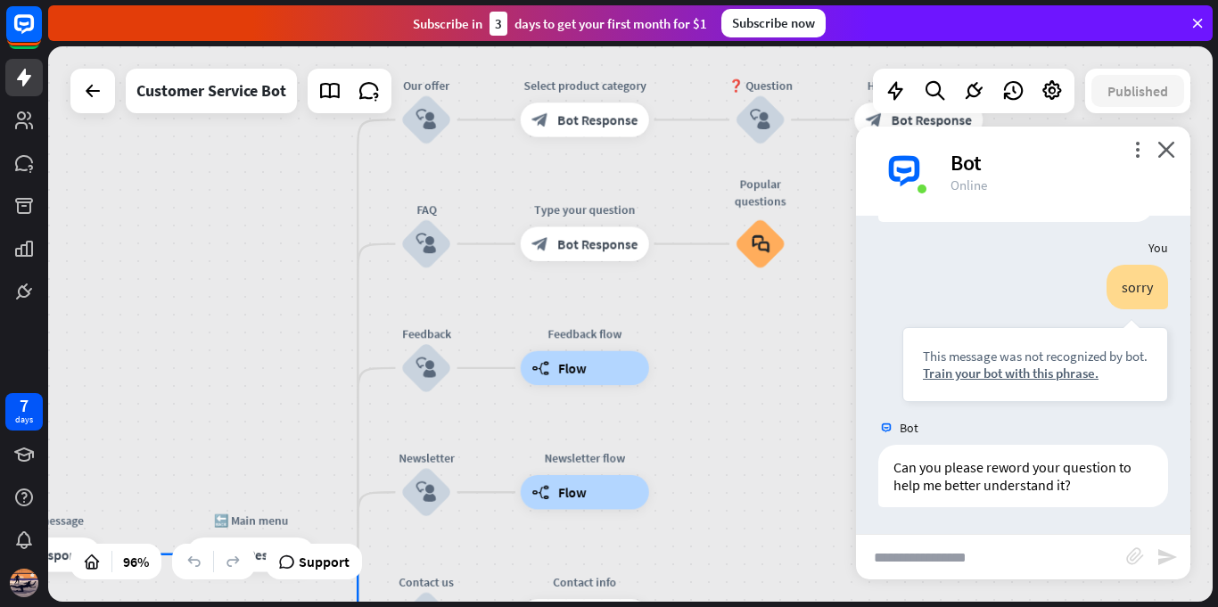
drag, startPoint x: 821, startPoint y: 256, endPoint x: 707, endPoint y: 445, distance: 220.8
click at [714, 457] on div "home_2 Start point Welcome message block_bot_response Bot Response 🔙 Main menu …" at bounding box center [630, 323] width 1164 height 555
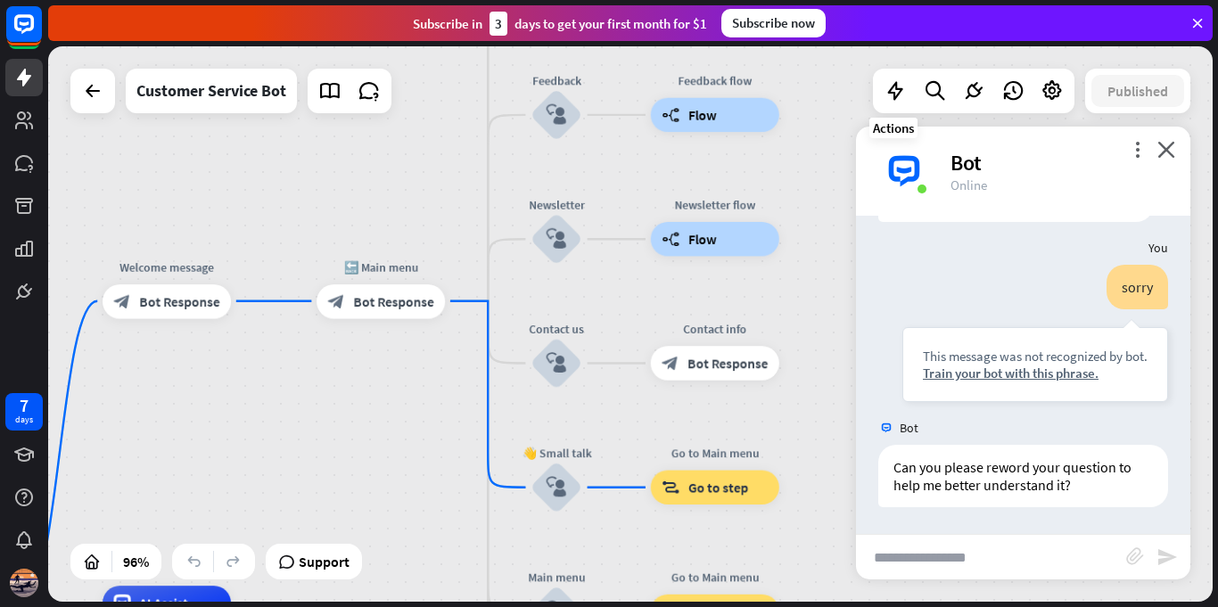
drag, startPoint x: 761, startPoint y: 357, endPoint x: 956, endPoint y: -78, distance: 475.7
click at [956, 0] on html "7 days close Product Help First steps Get started with ChatBot Help Center Foll…" at bounding box center [609, 303] width 1218 height 607
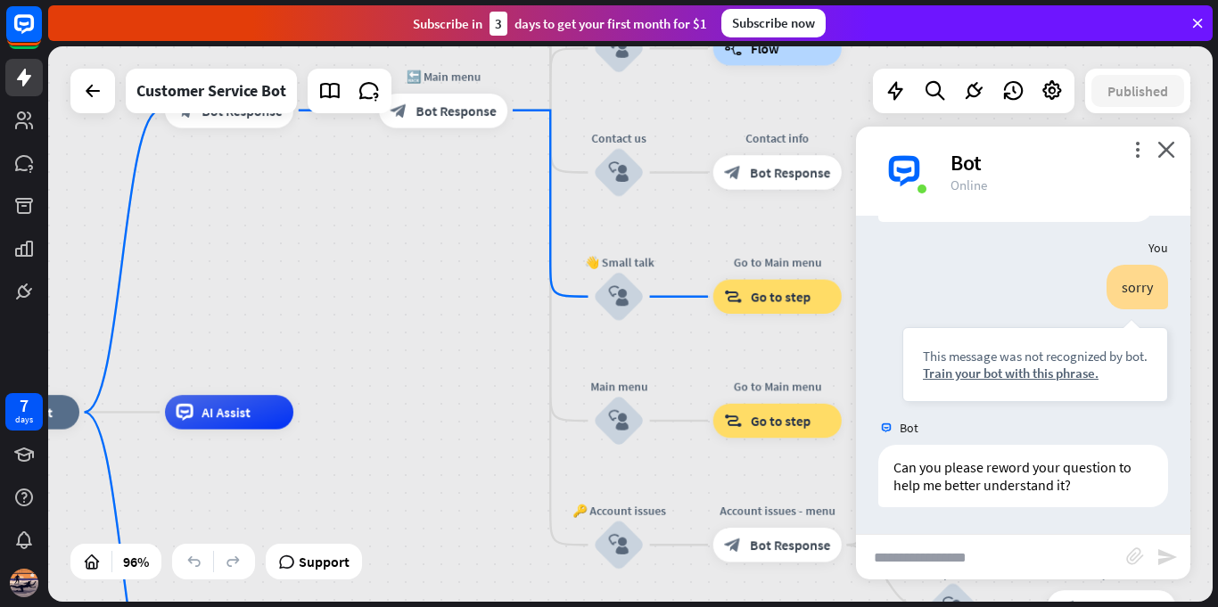
drag, startPoint x: 461, startPoint y: 357, endPoint x: 444, endPoint y: 251, distance: 108.3
click at [444, 251] on div "home_2 Start point Welcome message block_bot_response Bot Response 🔙 Main menu …" at bounding box center [630, 323] width 1164 height 555
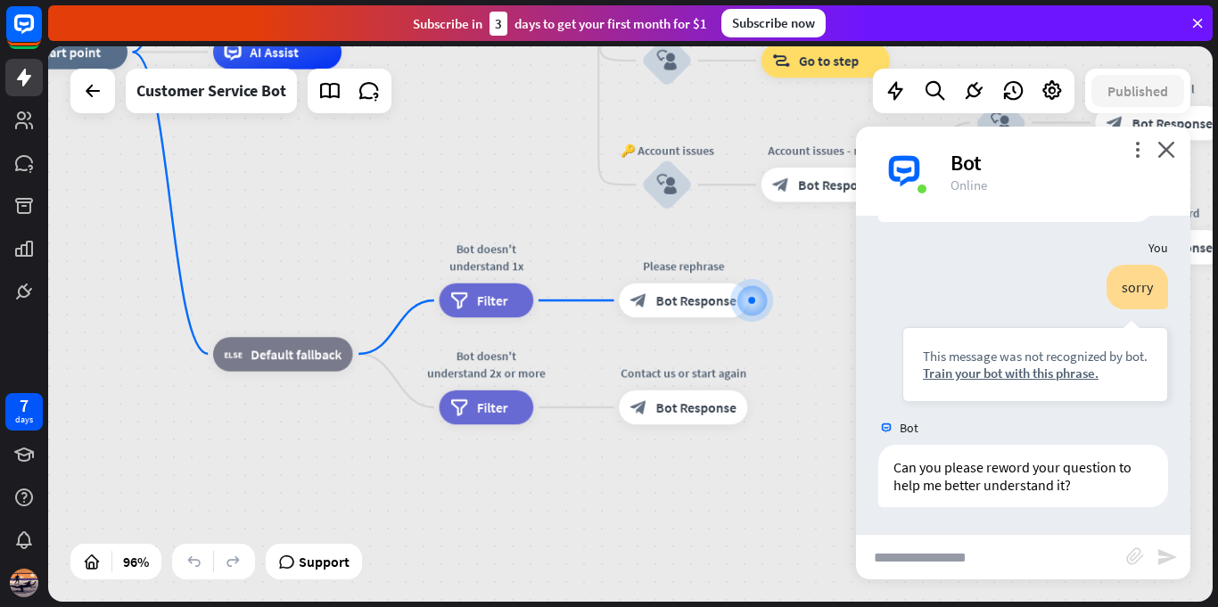
drag, startPoint x: 400, startPoint y: 405, endPoint x: 464, endPoint y: 142, distance: 270.7
click at [464, 142] on div "home_2 Start point Welcome message block_bot_response Bot Response 🔙 Main menu …" at bounding box center [558, 318] width 1118 height 533
click at [751, 301] on div at bounding box center [752, 301] width 26 height 26
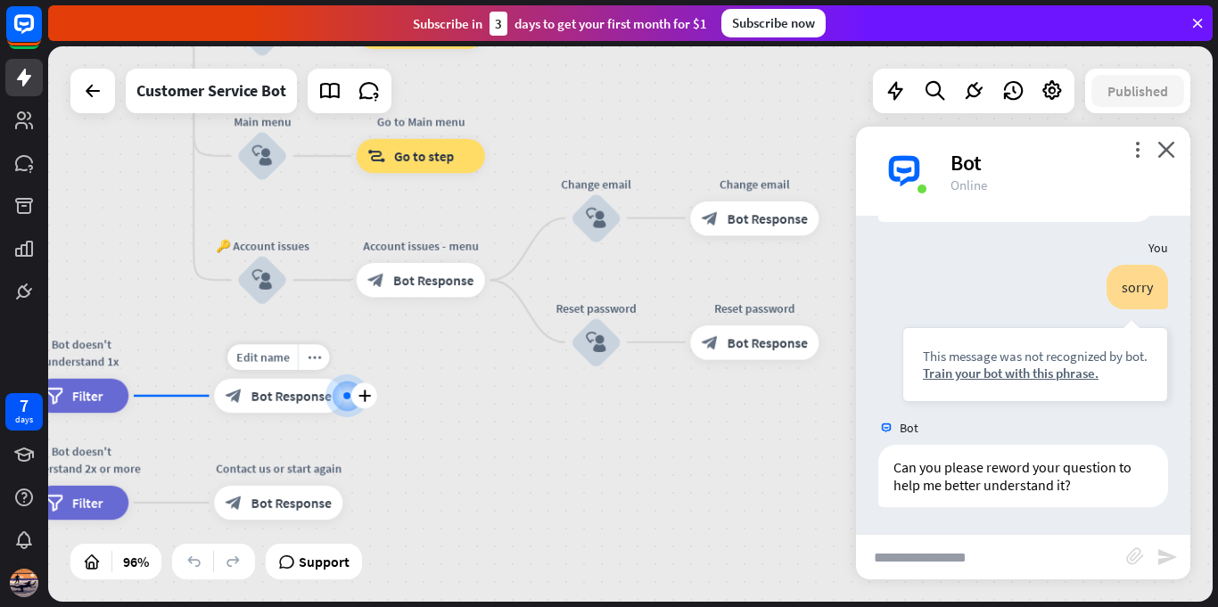
drag, startPoint x: 757, startPoint y: 300, endPoint x: 345, endPoint y: 395, distance: 422.8
click at [345, 395] on div at bounding box center [346, 395] width 7 height 7
click at [760, 345] on span "Bot Response" at bounding box center [767, 341] width 80 height 17
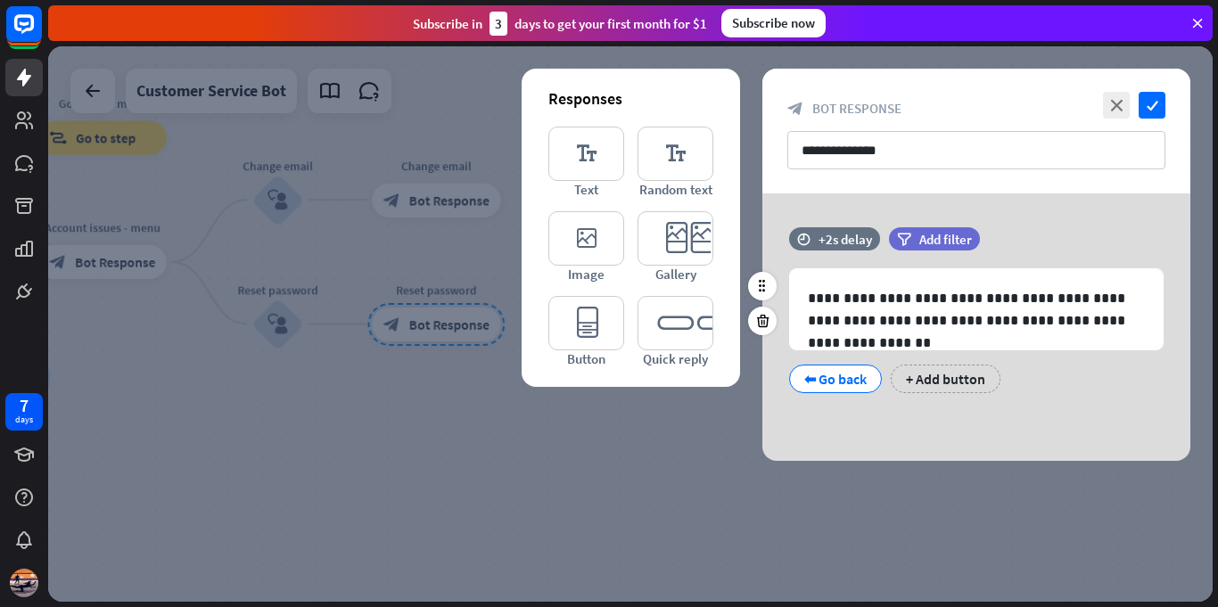
click at [860, 380] on div "⬅ Go back" at bounding box center [835, 379] width 62 height 27
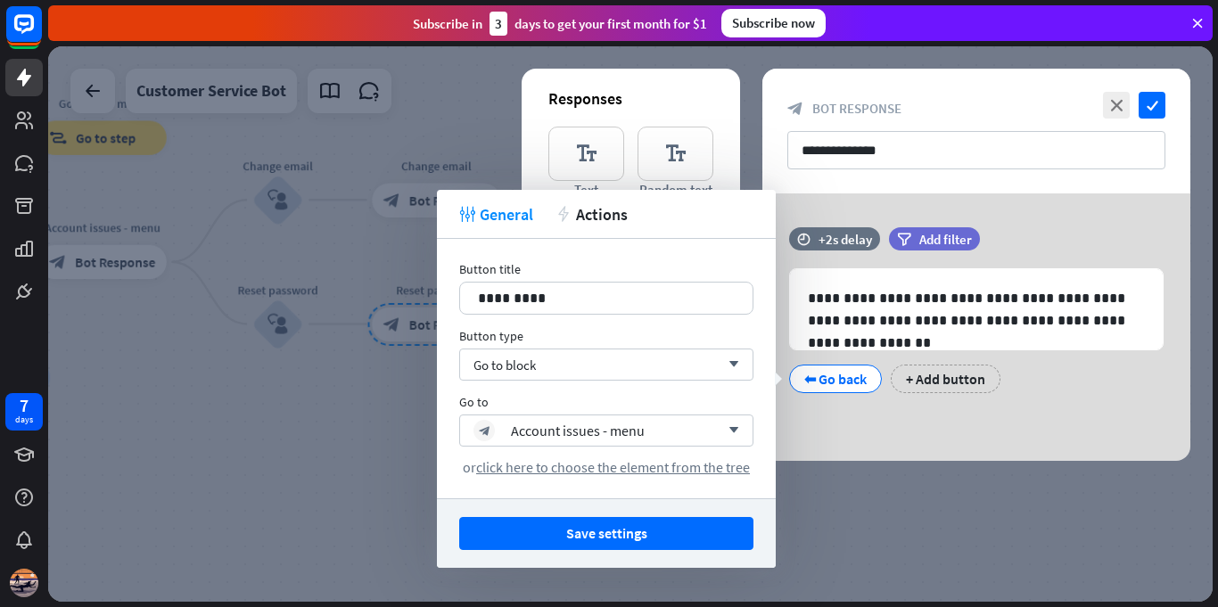
click at [173, 325] on div at bounding box center [630, 323] width 1164 height 555
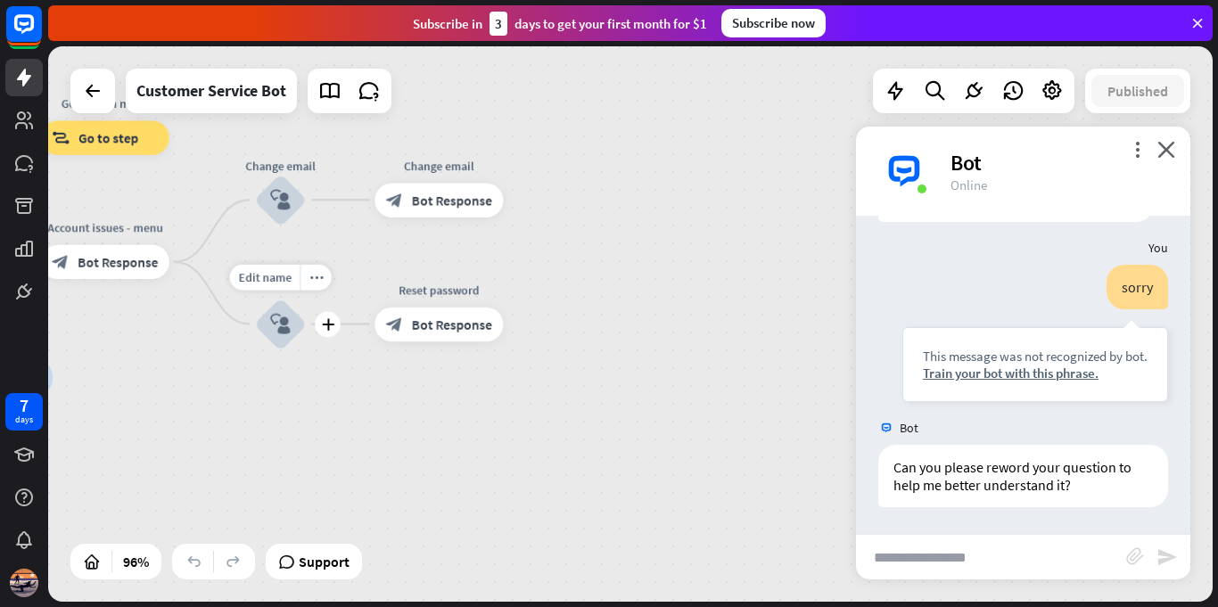
click at [255, 331] on div "Edit name more_horiz plus Reset password block_user_input" at bounding box center [281, 325] width 52 height 52
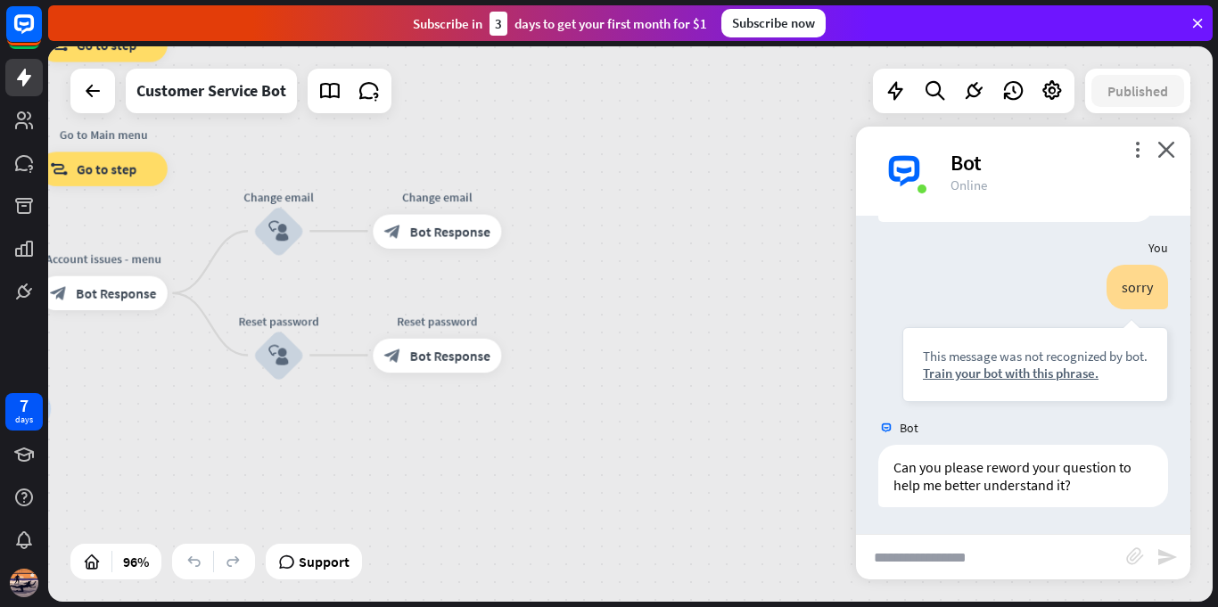
drag, startPoint x: 597, startPoint y: 233, endPoint x: 1184, endPoint y: 342, distance: 596.8
click at [1176, 343] on div "home_2 Start point Welcome message block_bot_response Bot Response 🔙 Main menu …" at bounding box center [630, 323] width 1164 height 555
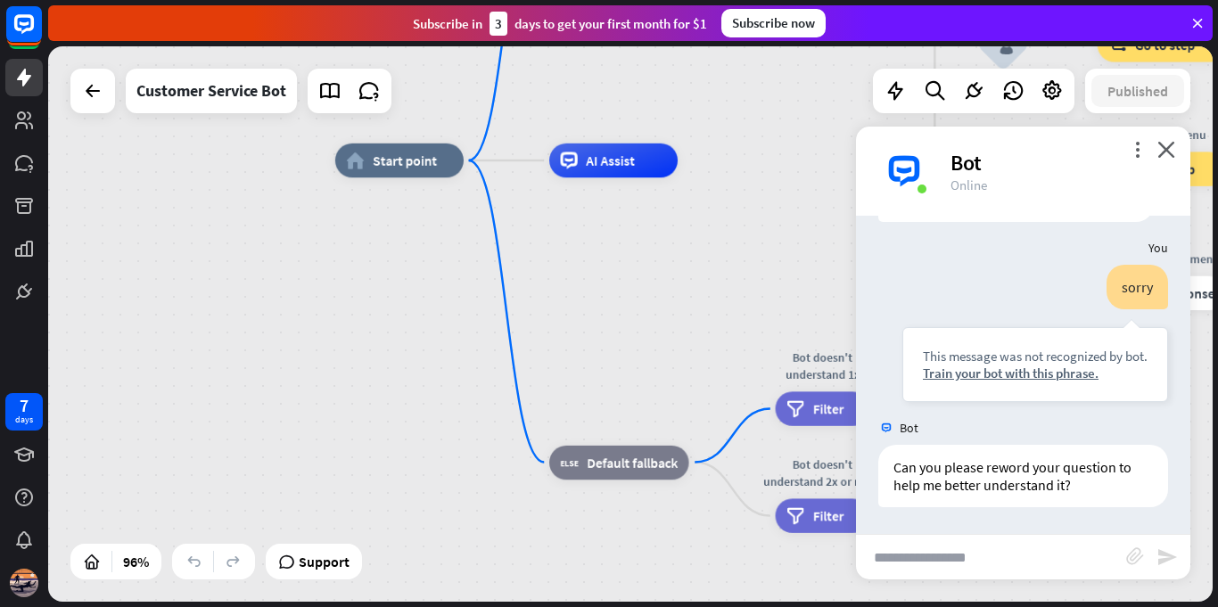
drag, startPoint x: 384, startPoint y: 303, endPoint x: 850, endPoint y: 209, distance: 474.9
click at [863, 218] on div "home_2 Start point Welcome message block_bot_response Bot Response 🔙 Main menu …" at bounding box center [630, 323] width 1164 height 555
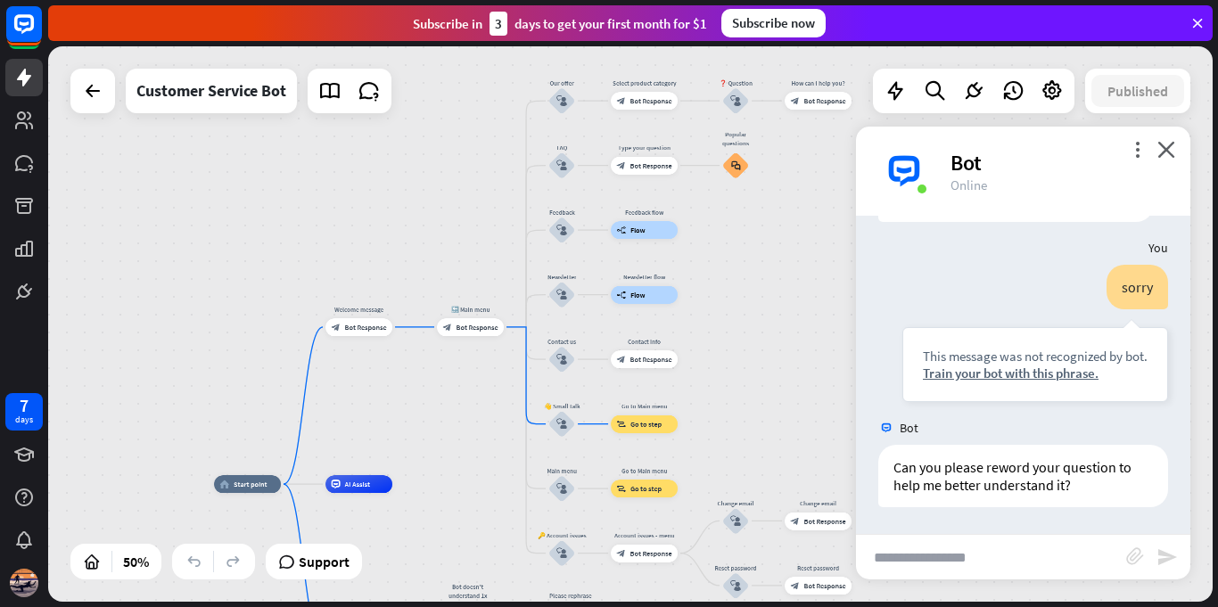
drag, startPoint x: 714, startPoint y: 211, endPoint x: 449, endPoint y: 450, distance: 356.6
click at [515, 455] on div "home_2 Start point Welcome message block_bot_response Bot Response 🔙 Main menu …" at bounding box center [630, 323] width 1164 height 555
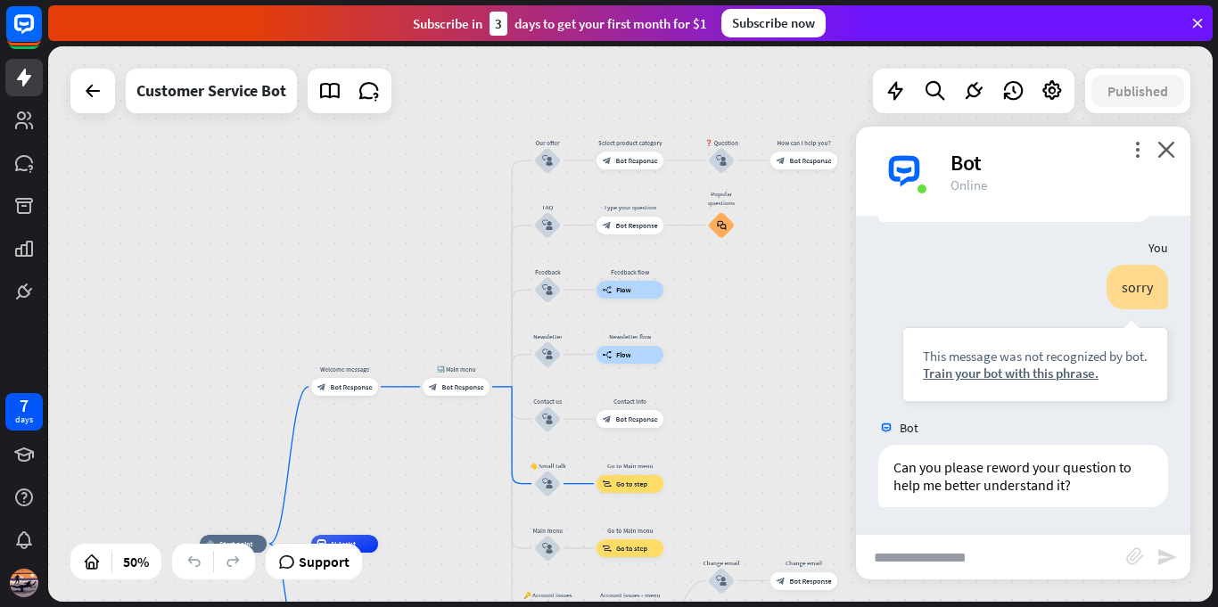
drag, startPoint x: 495, startPoint y: 179, endPoint x: 471, endPoint y: 264, distance: 88.0
click at [471, 264] on div "home_2 Start point Welcome message block_bot_response Bot Response 🔙 Main menu …" at bounding box center [630, 323] width 1164 height 555
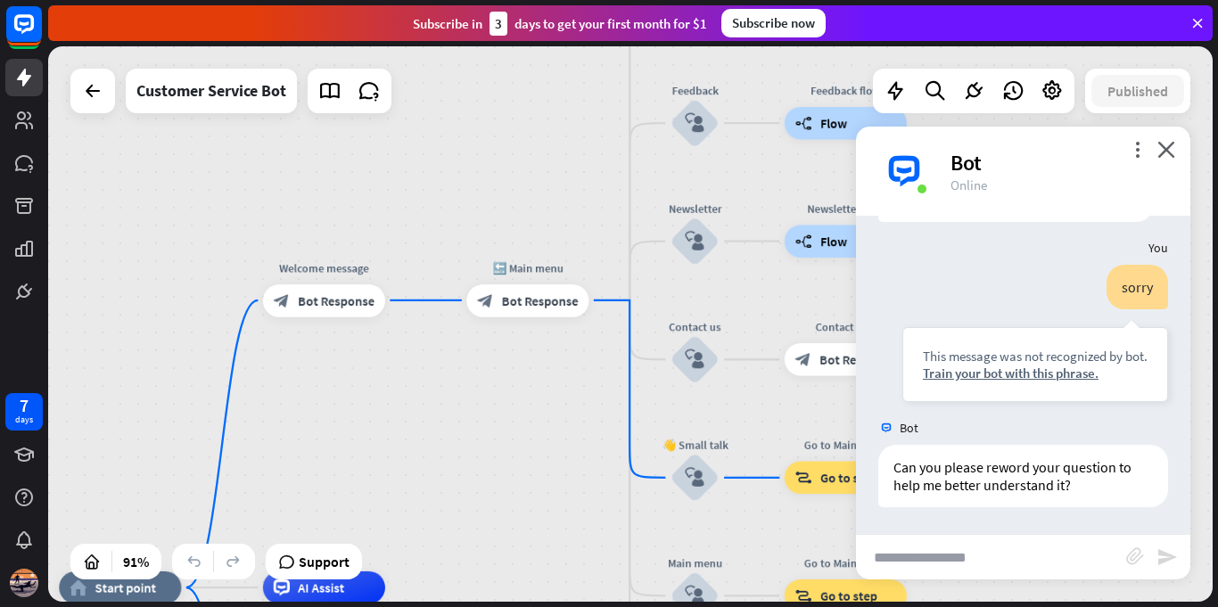
drag, startPoint x: 430, startPoint y: 339, endPoint x: 513, endPoint y: 158, distance: 199.4
click at [513, 164] on div "home_2 Start point Welcome message block_bot_response Bot Response 🔙 Main menu …" at bounding box center [630, 323] width 1164 height 555
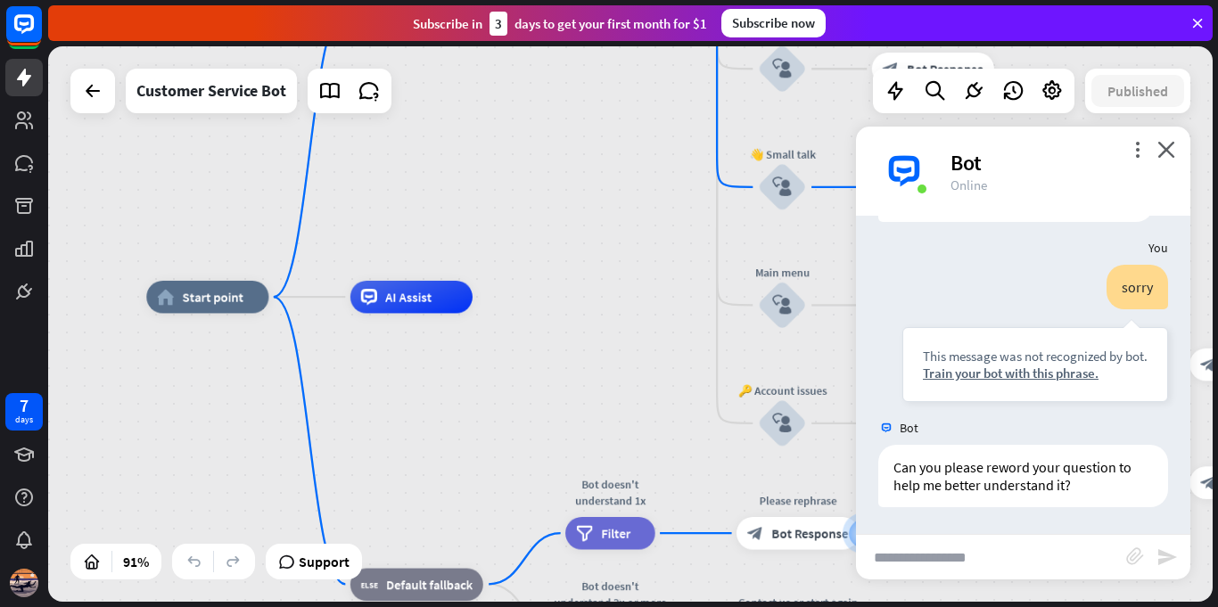
drag, startPoint x: 423, startPoint y: 484, endPoint x: 482, endPoint y: 249, distance: 242.8
click at [487, 244] on div "home_2 Start point Welcome message block_bot_response Bot Response 🔙 Main menu …" at bounding box center [630, 323] width 1164 height 555
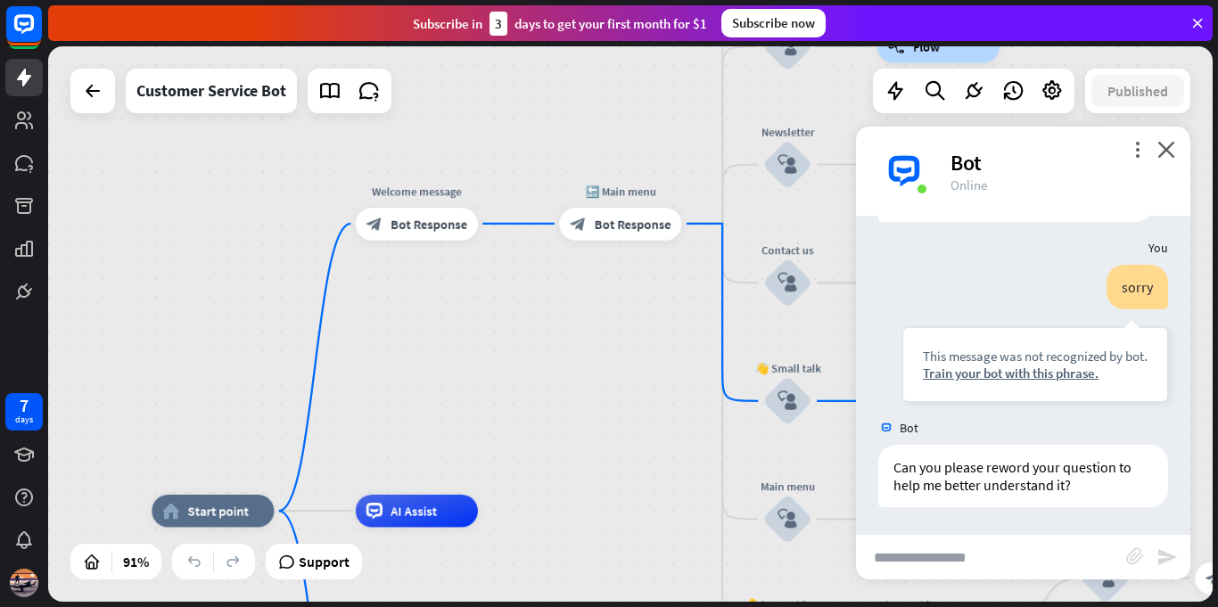
drag, startPoint x: 593, startPoint y: 263, endPoint x: 575, endPoint y: 525, distance: 262.7
click at [425, 229] on span "Bot Response" at bounding box center [428, 224] width 77 height 16
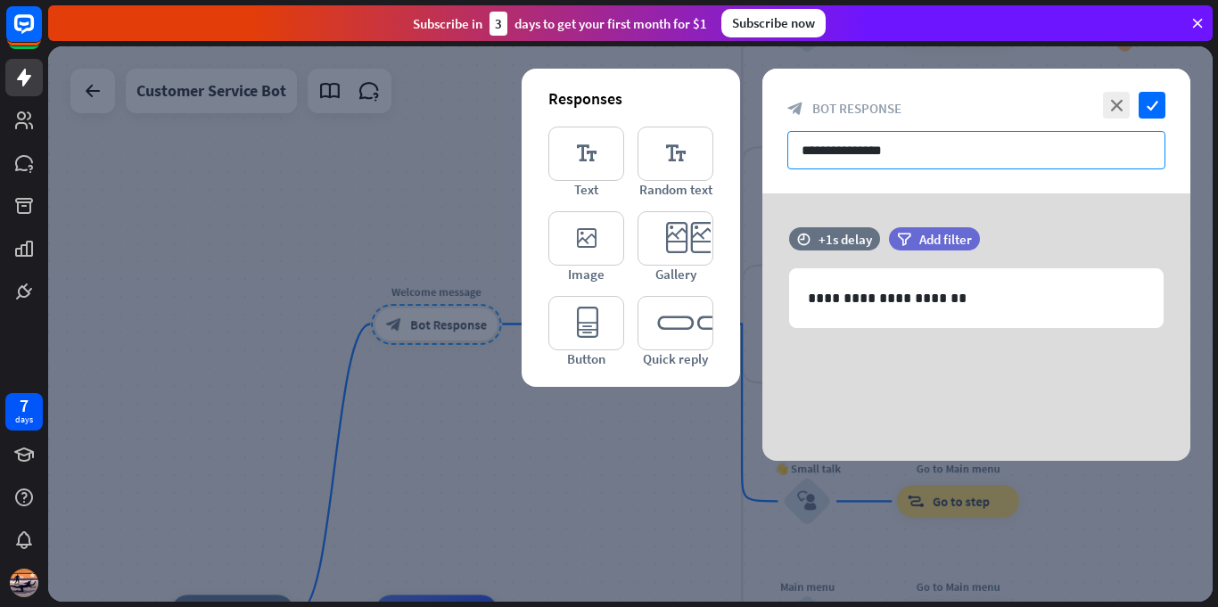
click at [945, 148] on input "**********" at bounding box center [976, 150] width 378 height 38
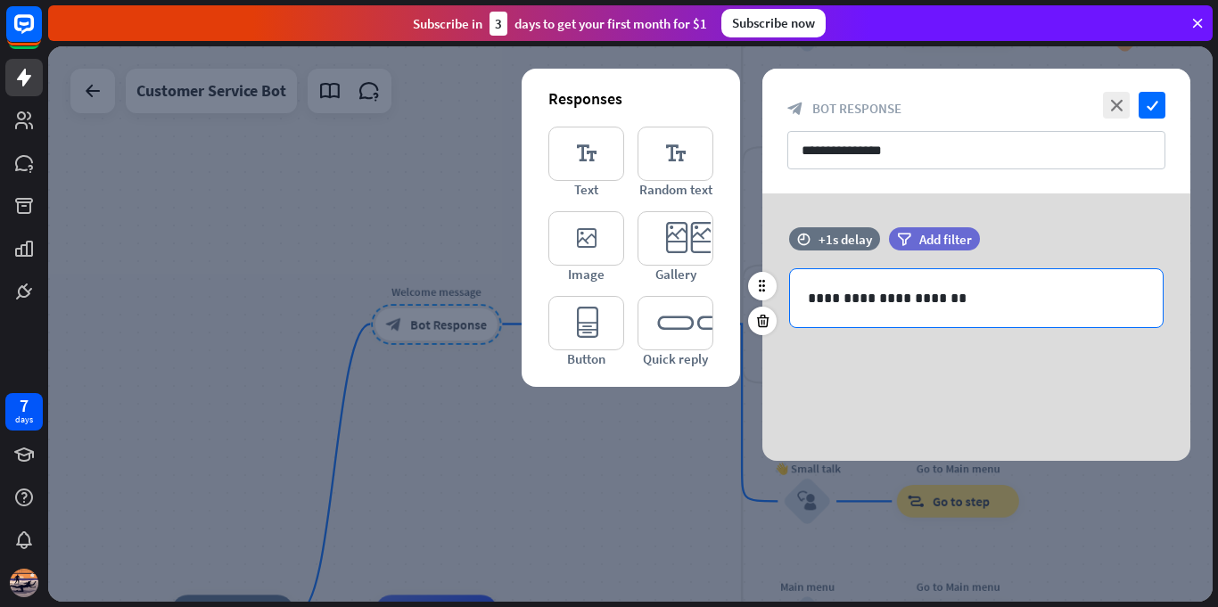
click at [922, 290] on p "**********" at bounding box center [976, 298] width 337 height 22
click at [943, 299] on p "**********" at bounding box center [976, 298] width 337 height 22
click at [902, 302] on p "**********" at bounding box center [976, 298] width 337 height 22
click at [913, 302] on p "**********" at bounding box center [976, 298] width 337 height 22
drag, startPoint x: 923, startPoint y: 303, endPoint x: 845, endPoint y: 300, distance: 77.6
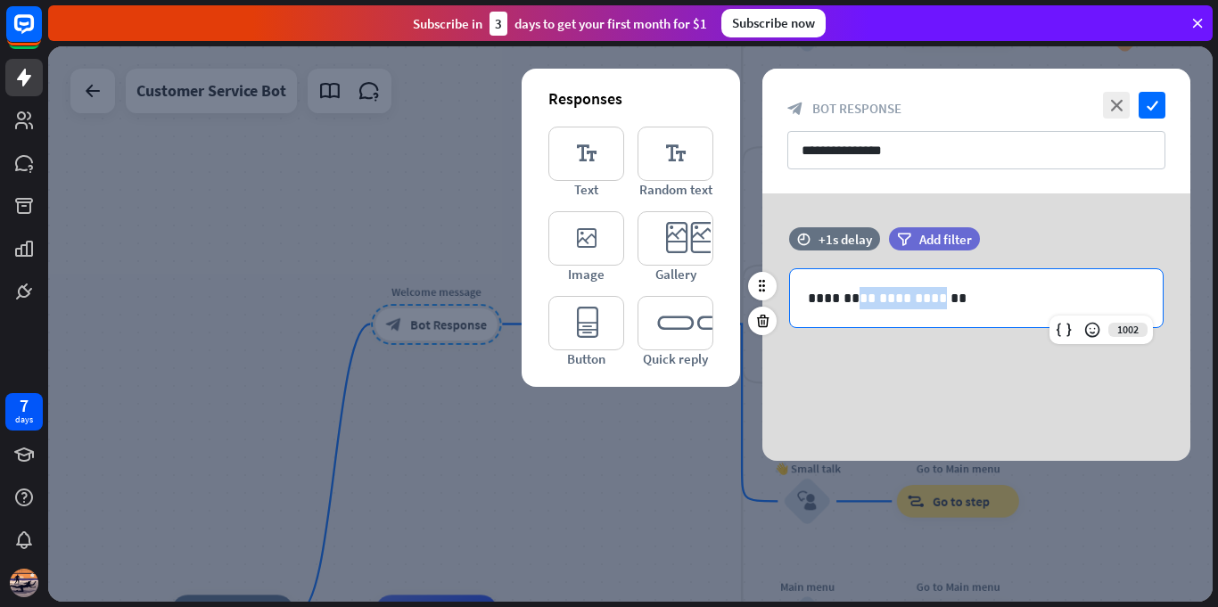
click at [845, 300] on p "**********" at bounding box center [976, 298] width 337 height 22
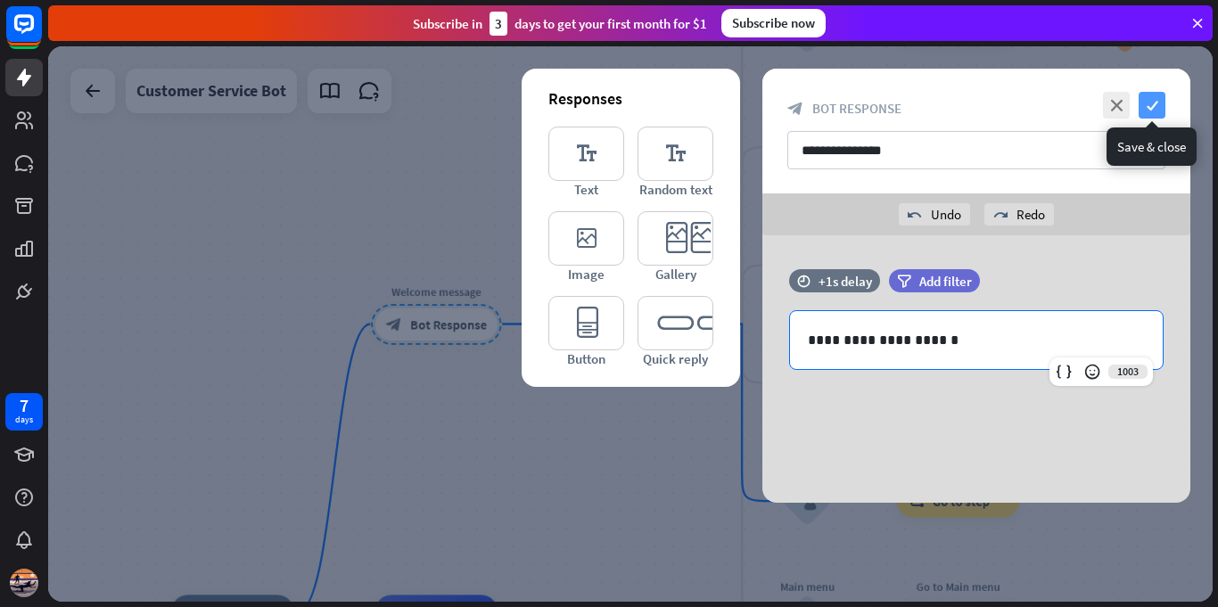
click at [1146, 102] on icon "check" at bounding box center [1151, 105] width 27 height 27
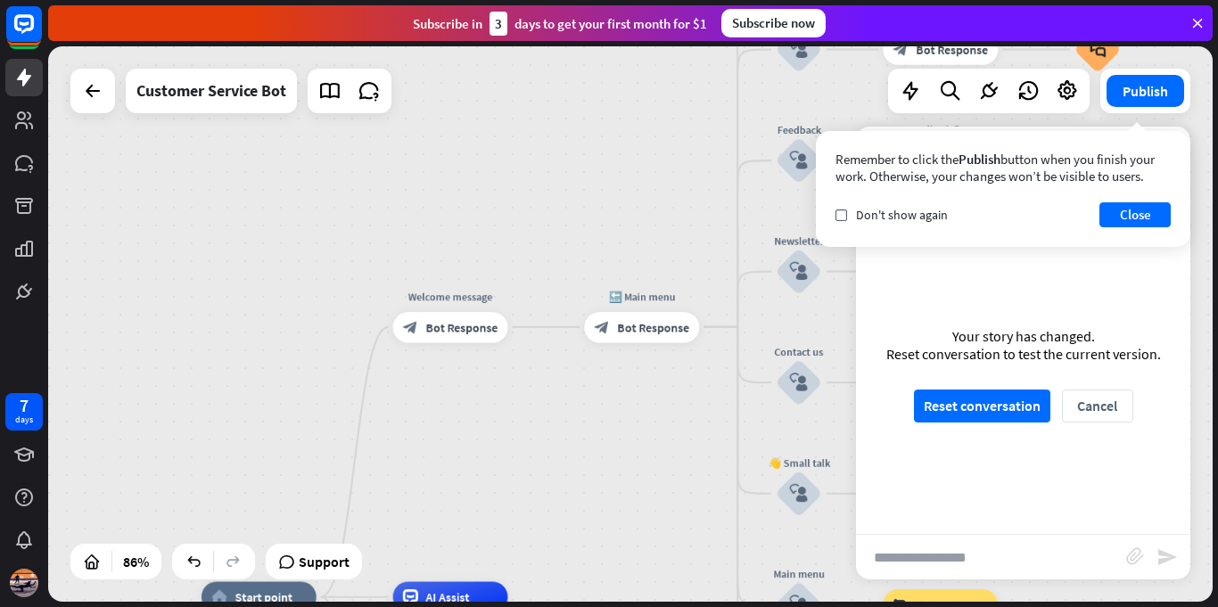
click at [529, 504] on div "home_2 Start point Welcome message block_bot_response Bot Response 🔙 Main menu …" at bounding box center [630, 323] width 1164 height 555
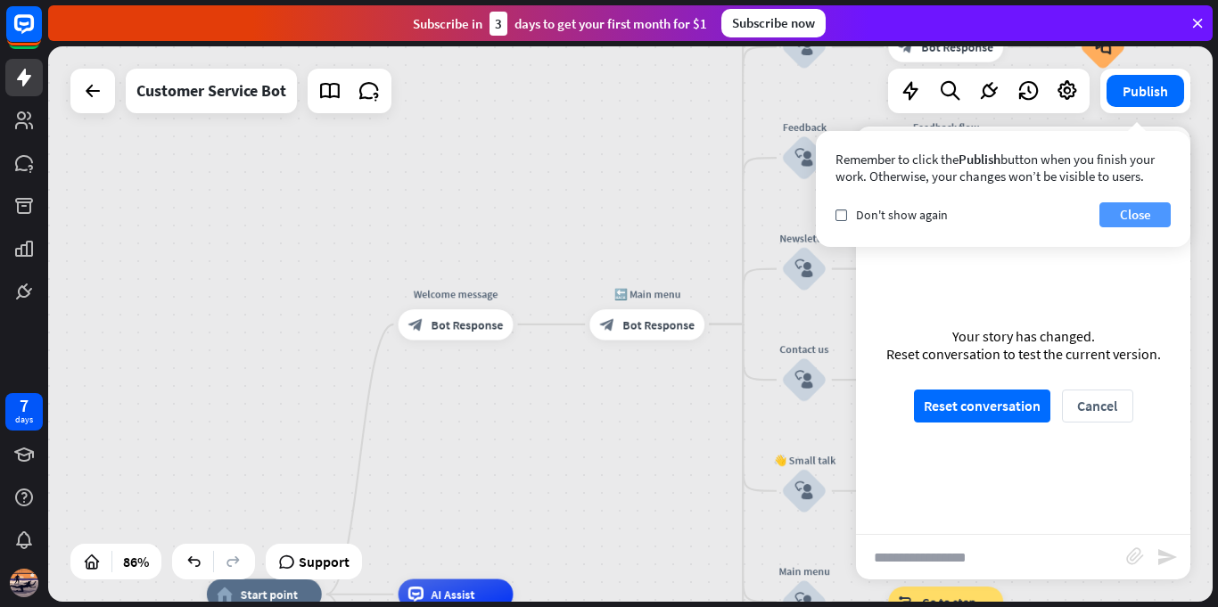
click at [1138, 207] on button "Close" at bounding box center [1134, 214] width 71 height 25
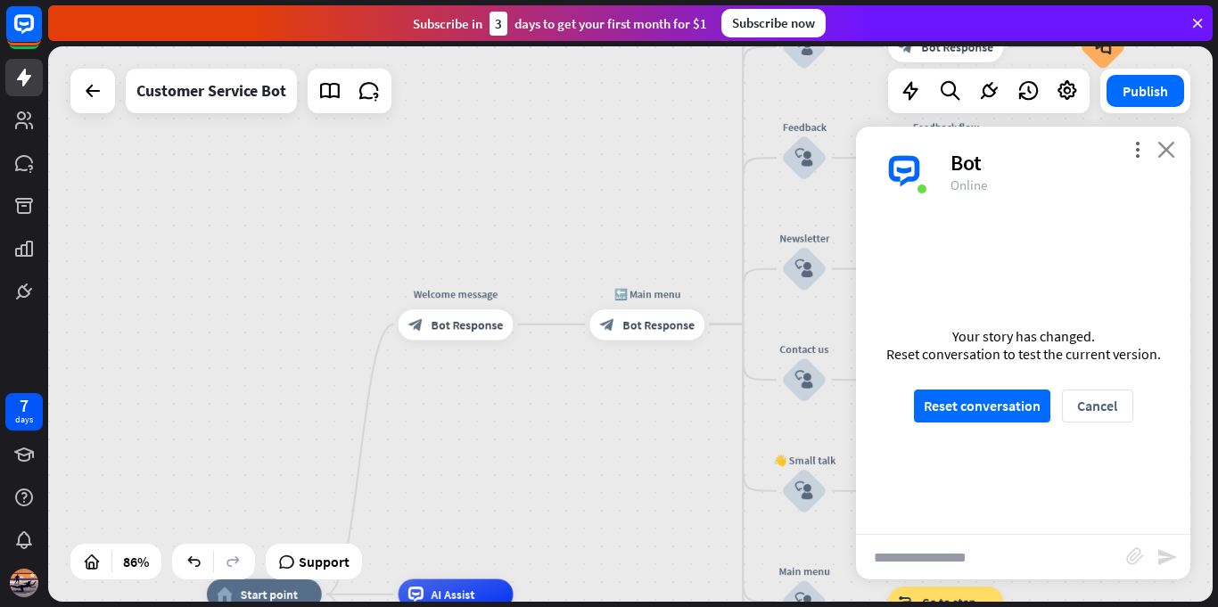
click at [1168, 141] on icon "close" at bounding box center [1166, 149] width 18 height 17
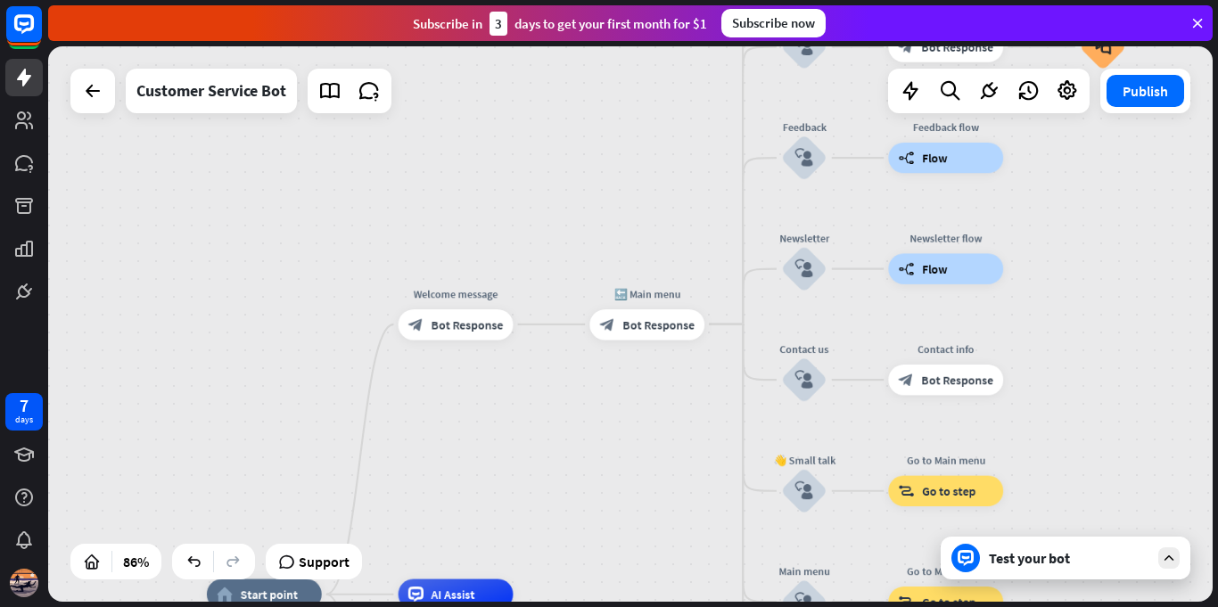
click at [1103, 560] on div "Test your bot" at bounding box center [1069, 558] width 160 height 18
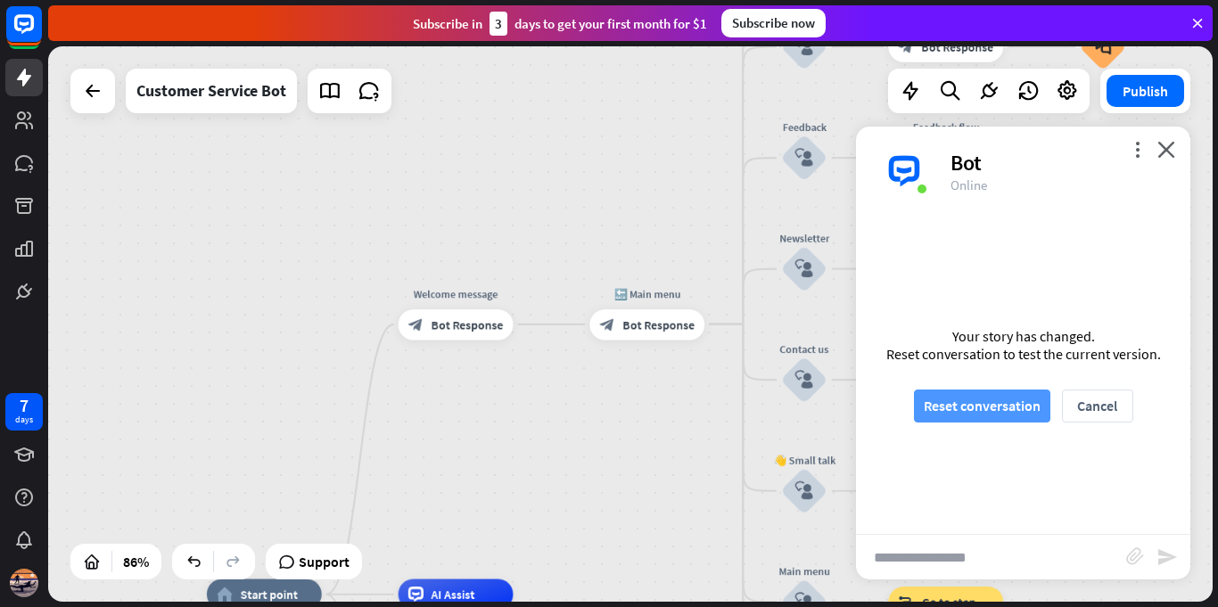
click at [988, 406] on button "Reset conversation" at bounding box center [982, 406] width 136 height 33
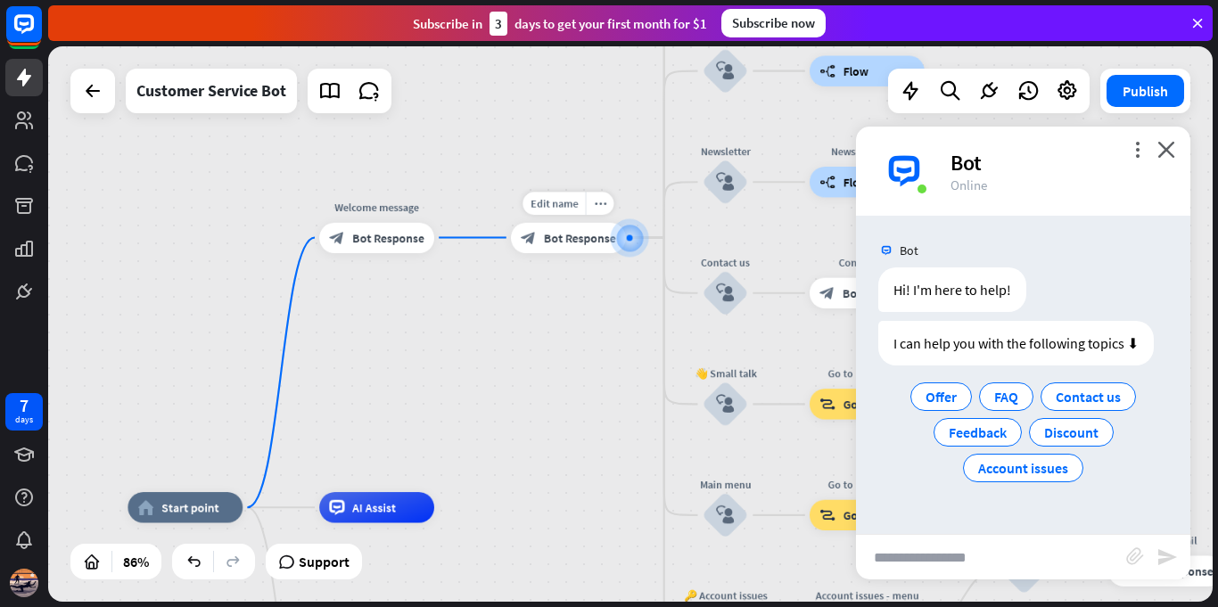
drag, startPoint x: 424, startPoint y: 404, endPoint x: 561, endPoint y: 164, distance: 275.9
click at [561, 164] on div "home_2 Start point Welcome message block_bot_response Bot Response Edit name mo…" at bounding box center [630, 323] width 1164 height 555
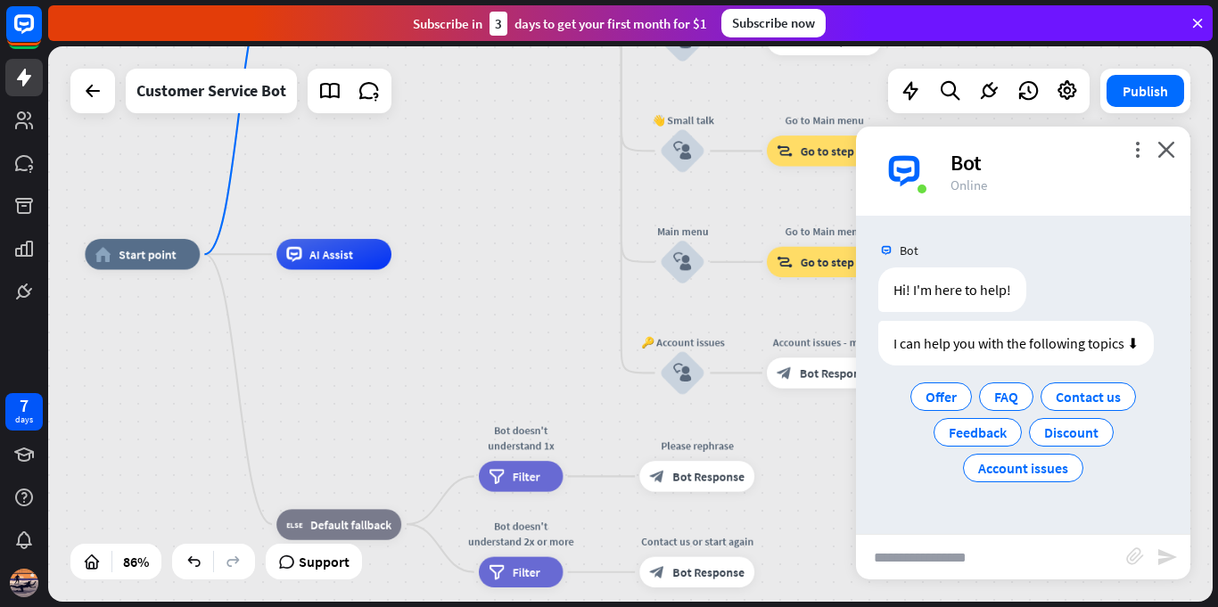
drag, startPoint x: 540, startPoint y: 402, endPoint x: 490, endPoint y: 334, distance: 84.2
click at [490, 334] on div "home_2 Start point Welcome message block_bot_response Bot Response 🔙 Main menu …" at bounding box center [585, 492] width 1000 height 477
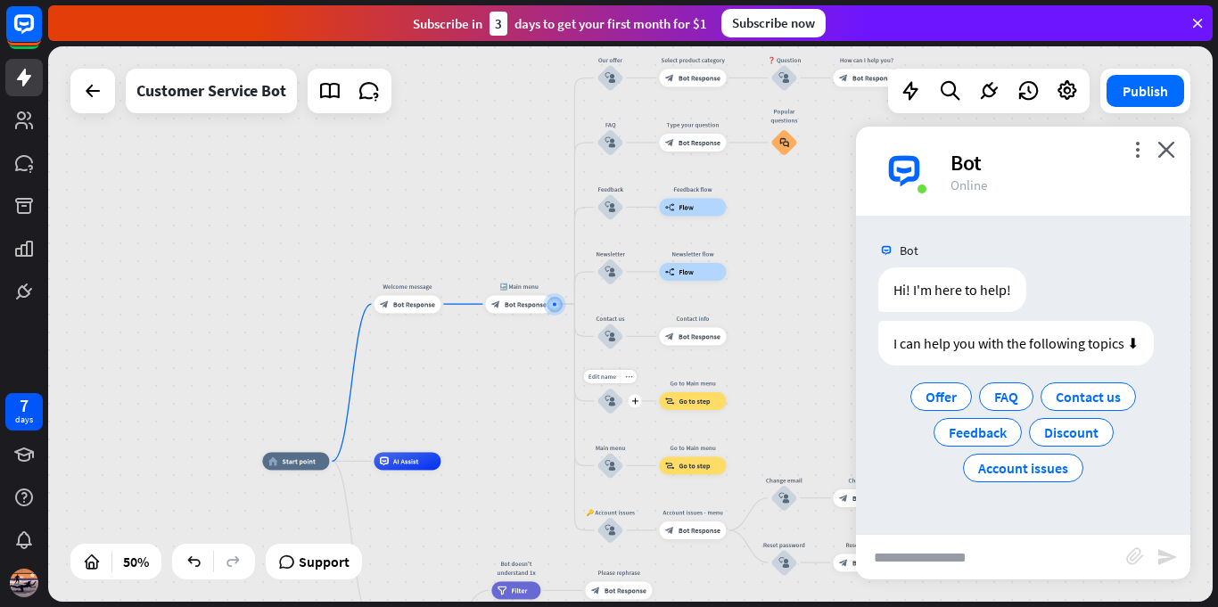
drag, startPoint x: 632, startPoint y: 229, endPoint x: 584, endPoint y: 423, distance: 200.2
click at [596, 415] on div "Edit name more_horiz plus 👋 Small talk block_user_input" at bounding box center [609, 401] width 27 height 27
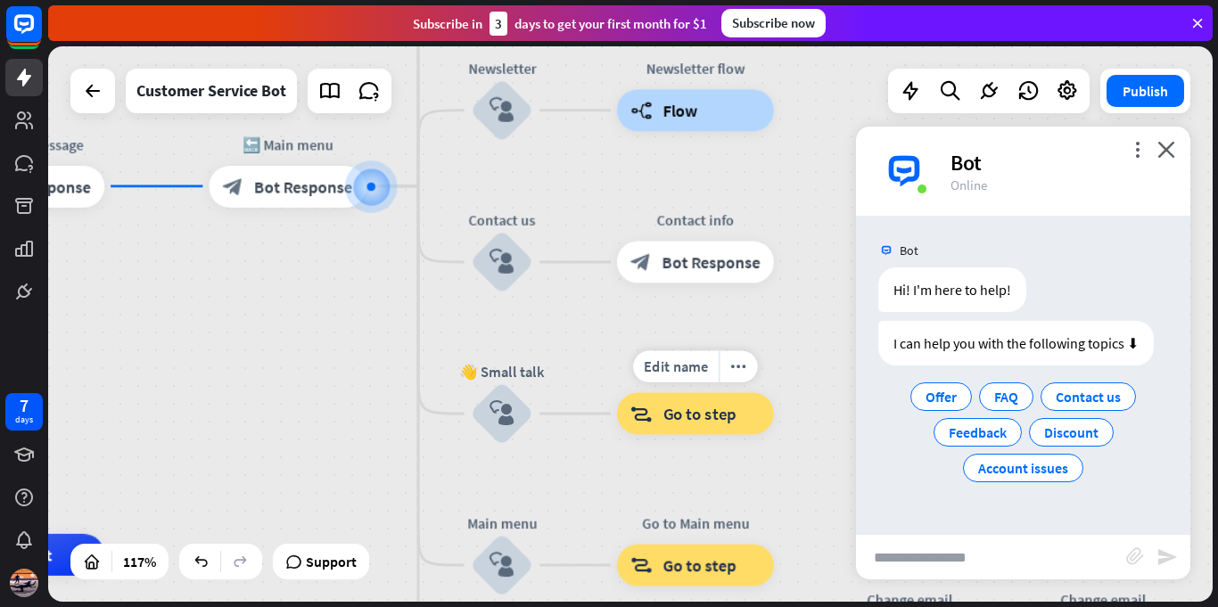
click at [687, 410] on span "Go to step" at bounding box center [699, 413] width 73 height 21
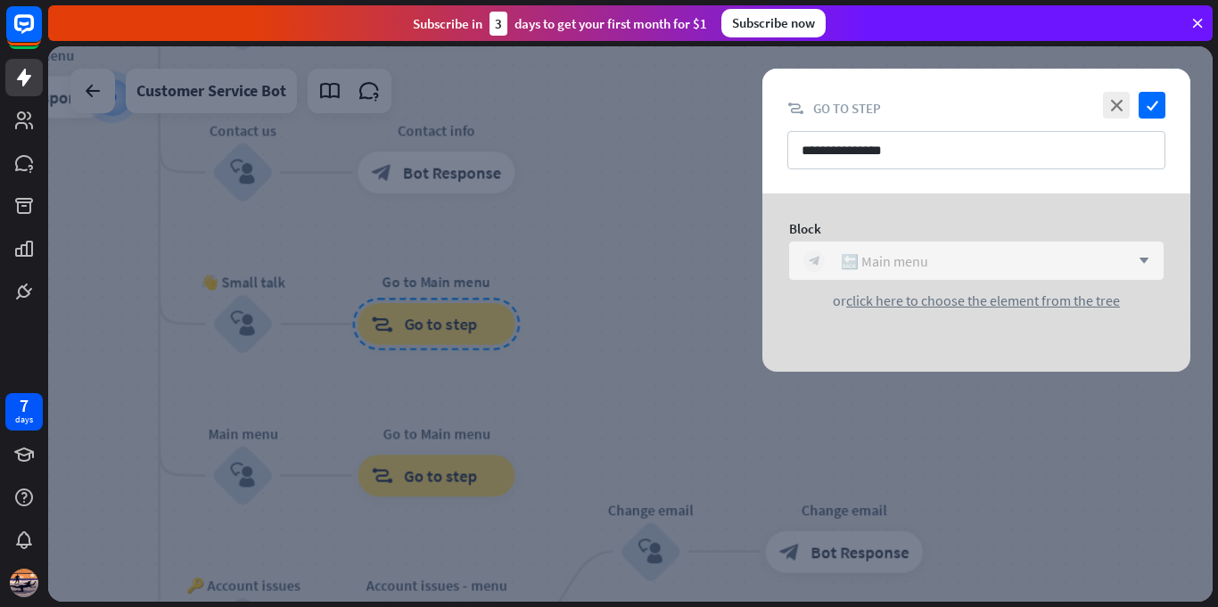
click at [927, 251] on div "block_bot_response 🔙 Main menu" at bounding box center [966, 261] width 326 height 21
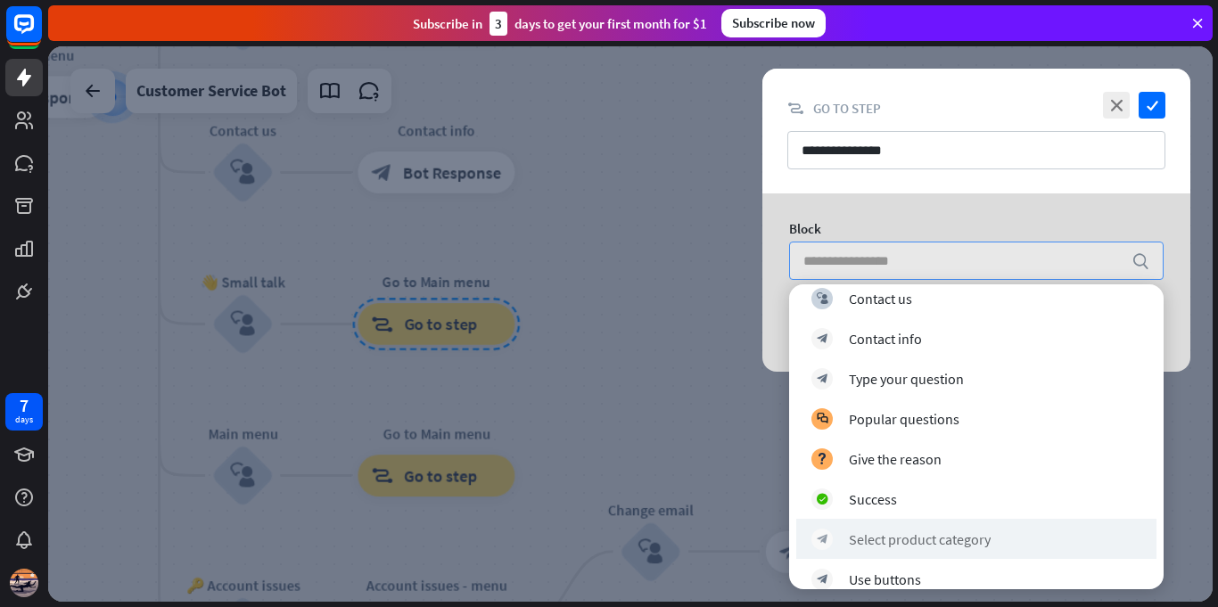
scroll to position [563, 0]
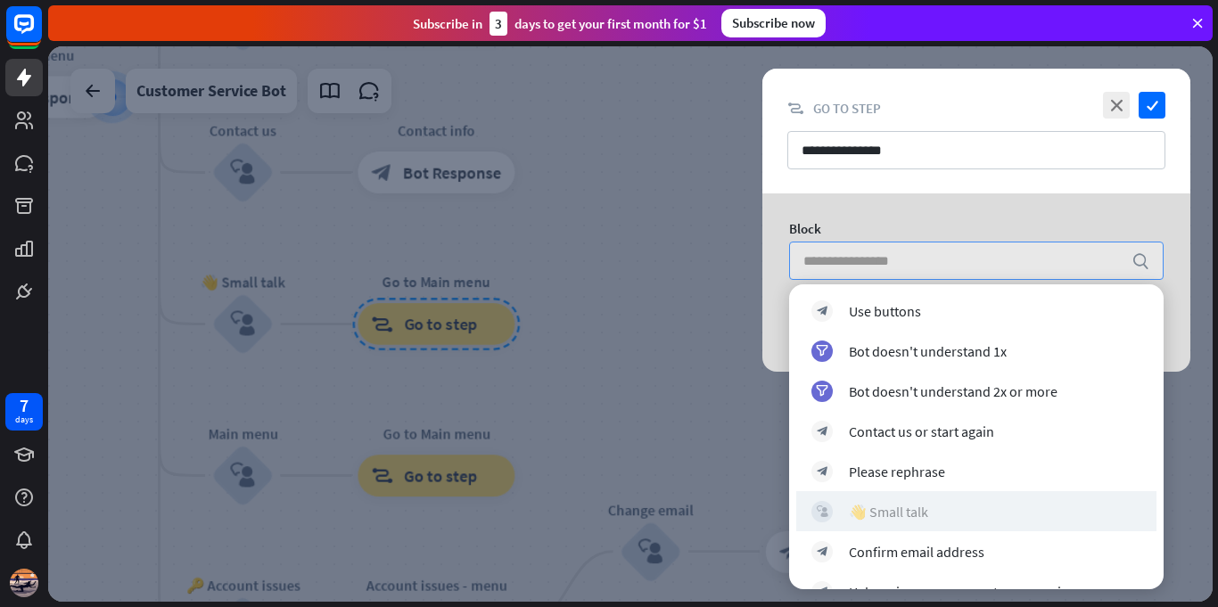
click at [886, 503] on div "👋 Small talk" at bounding box center [888, 512] width 79 height 18
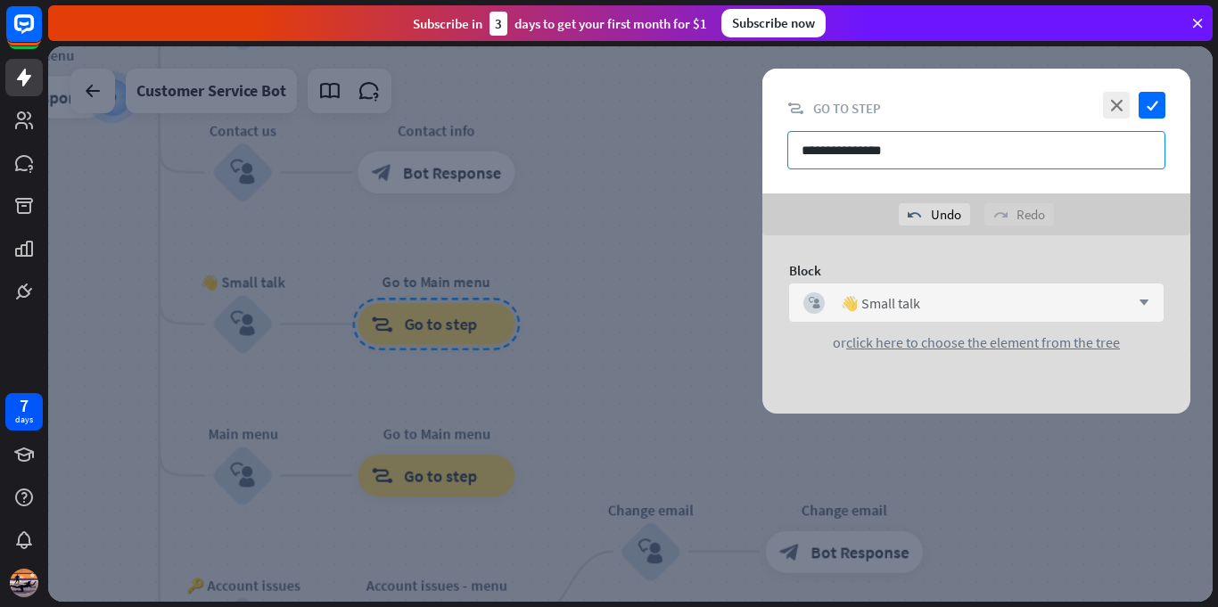
click at [1015, 145] on input "**********" at bounding box center [976, 150] width 378 height 38
drag, startPoint x: 949, startPoint y: 153, endPoint x: 836, endPoint y: 152, distance: 113.2
click at [836, 152] on input "**********" at bounding box center [976, 150] width 378 height 38
type input "**********"
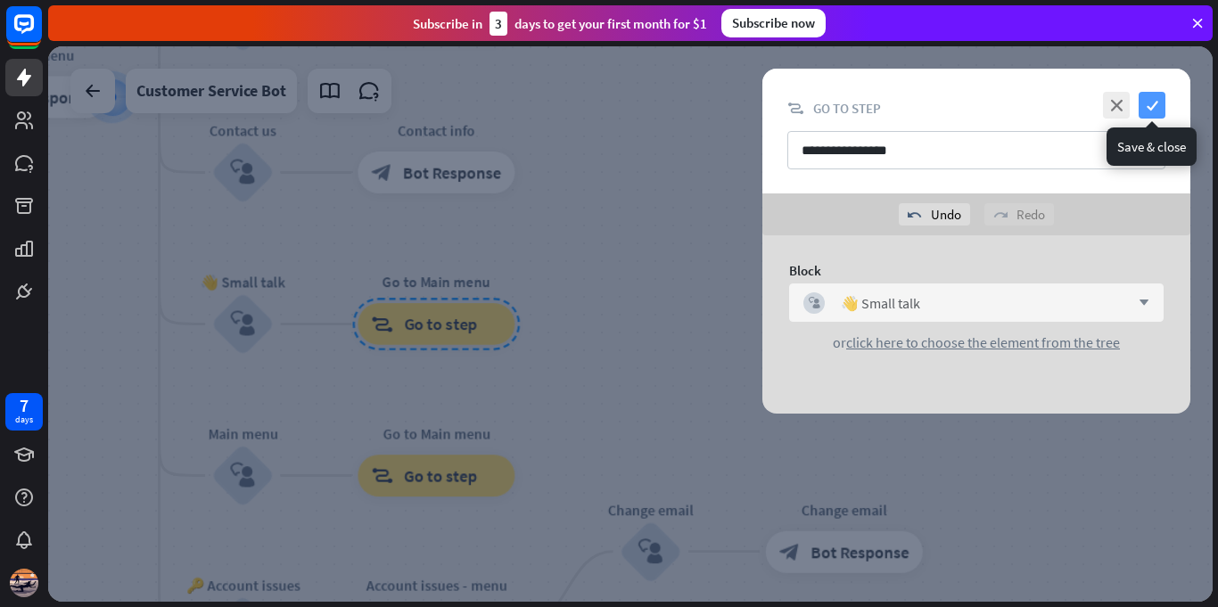
click at [1153, 101] on icon "check" at bounding box center [1151, 105] width 27 height 27
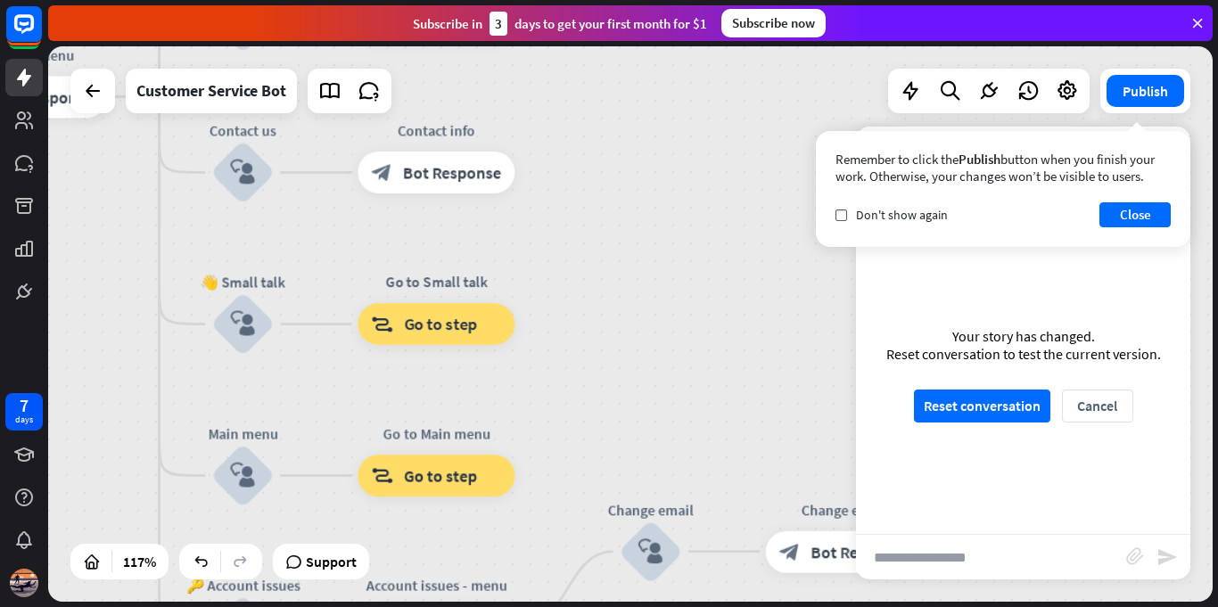
click at [1141, 113] on div "home_2 Start point Welcome message block_bot_response Bot Response 🔙 Main menu …" at bounding box center [630, 323] width 1164 height 555
click at [1138, 94] on button "Publish" at bounding box center [1145, 91] width 78 height 32
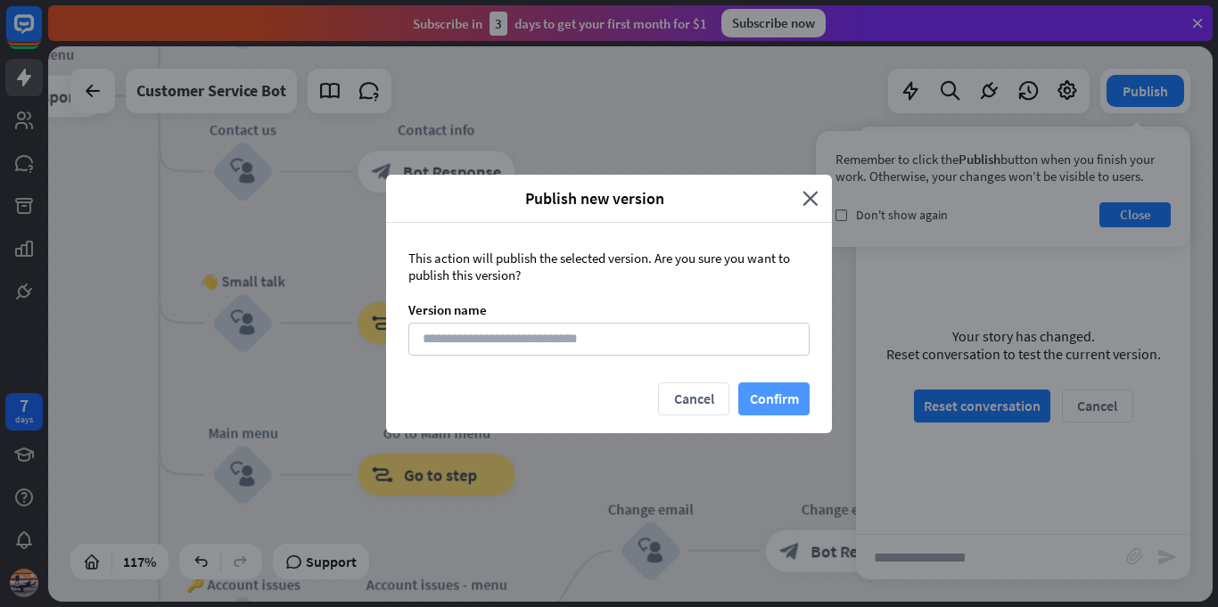
click at [780, 407] on button "Confirm" at bounding box center [773, 398] width 71 height 33
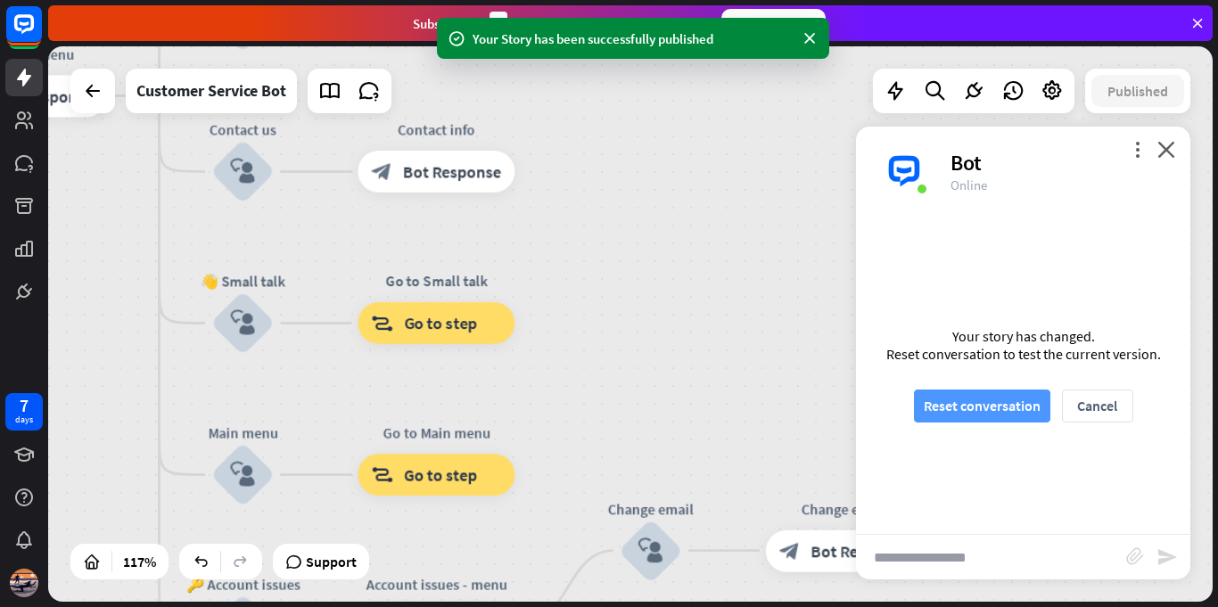
click at [996, 393] on button "Reset conversation" at bounding box center [982, 406] width 136 height 33
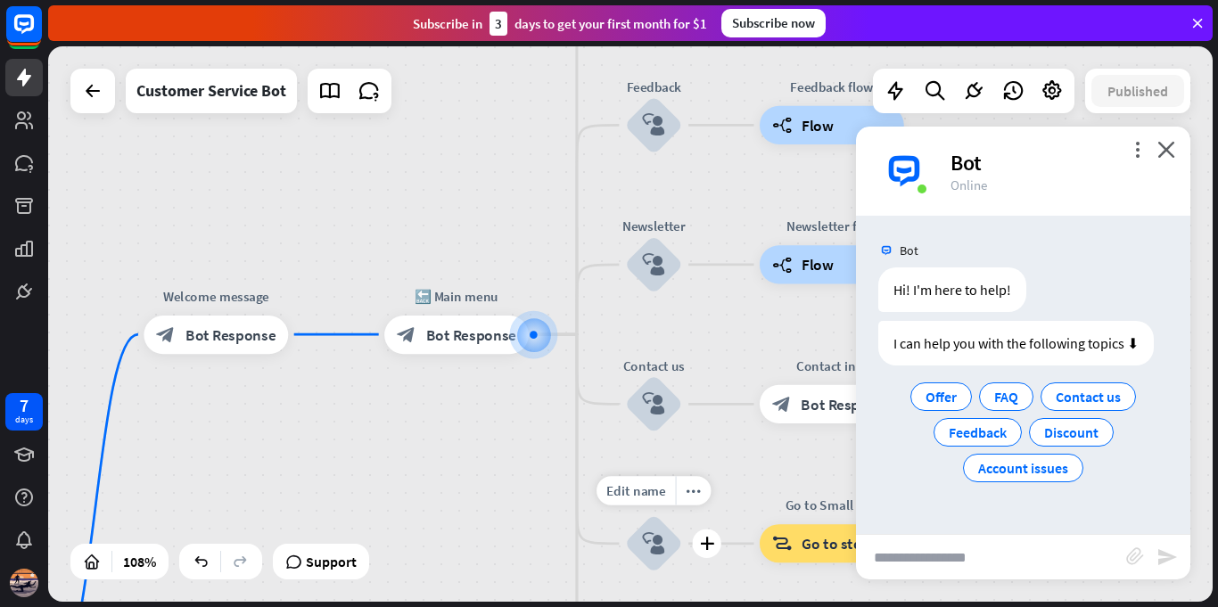
click at [651, 533] on icon "block_user_input" at bounding box center [653, 543] width 23 height 23
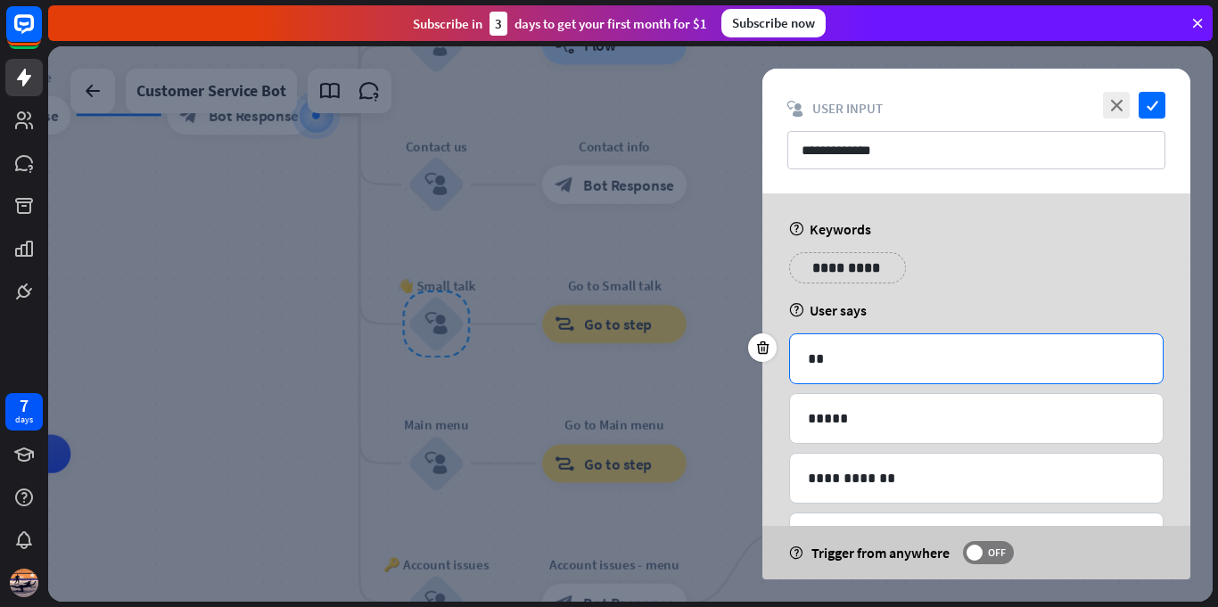
click at [879, 365] on p "**" at bounding box center [976, 359] width 337 height 22
drag, startPoint x: 877, startPoint y: 362, endPoint x: 934, endPoint y: 357, distance: 57.3
click at [934, 357] on p "**" at bounding box center [976, 359] width 337 height 22
click at [939, 356] on p "**" at bounding box center [976, 359] width 337 height 22
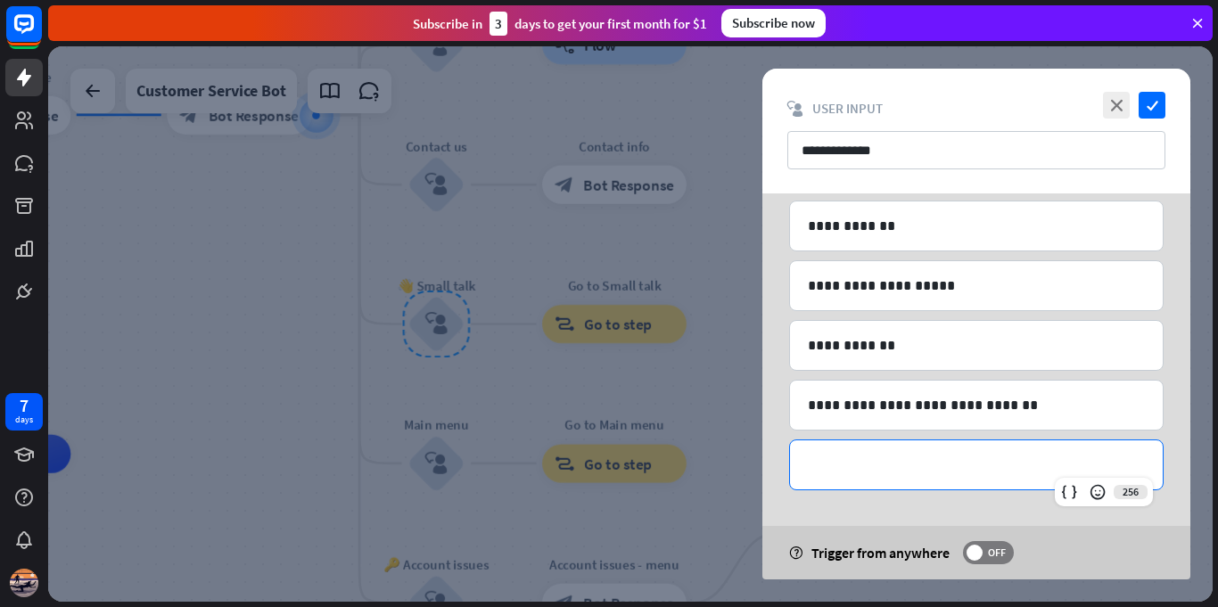
click at [914, 466] on p "**********" at bounding box center [976, 465] width 337 height 22
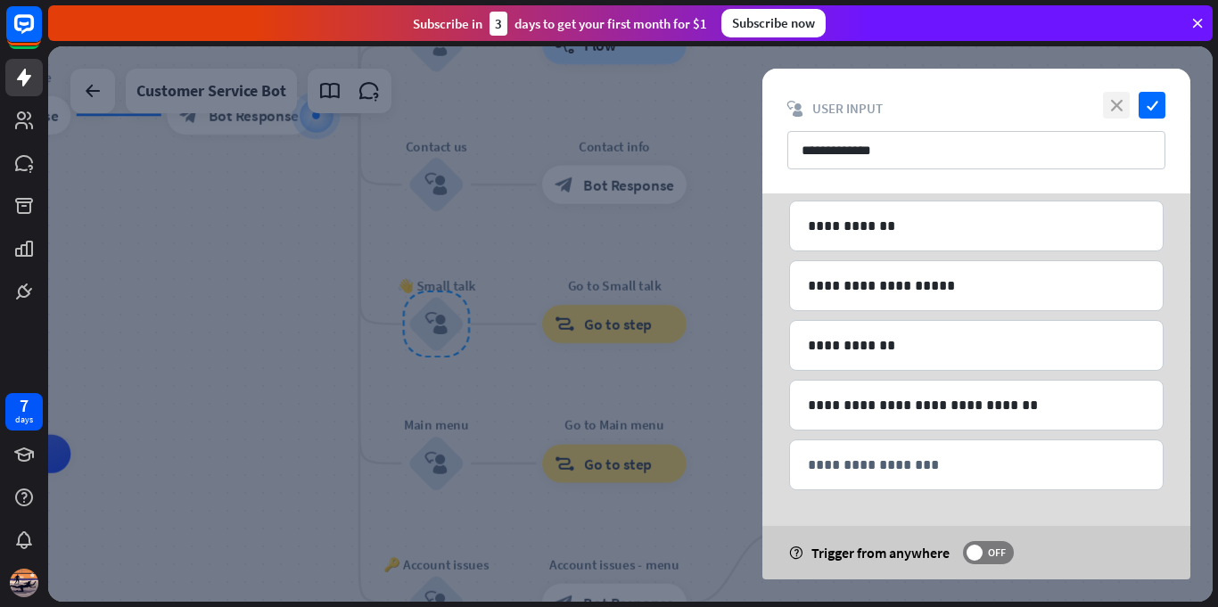
click at [1116, 104] on icon "close" at bounding box center [1116, 105] width 27 height 27
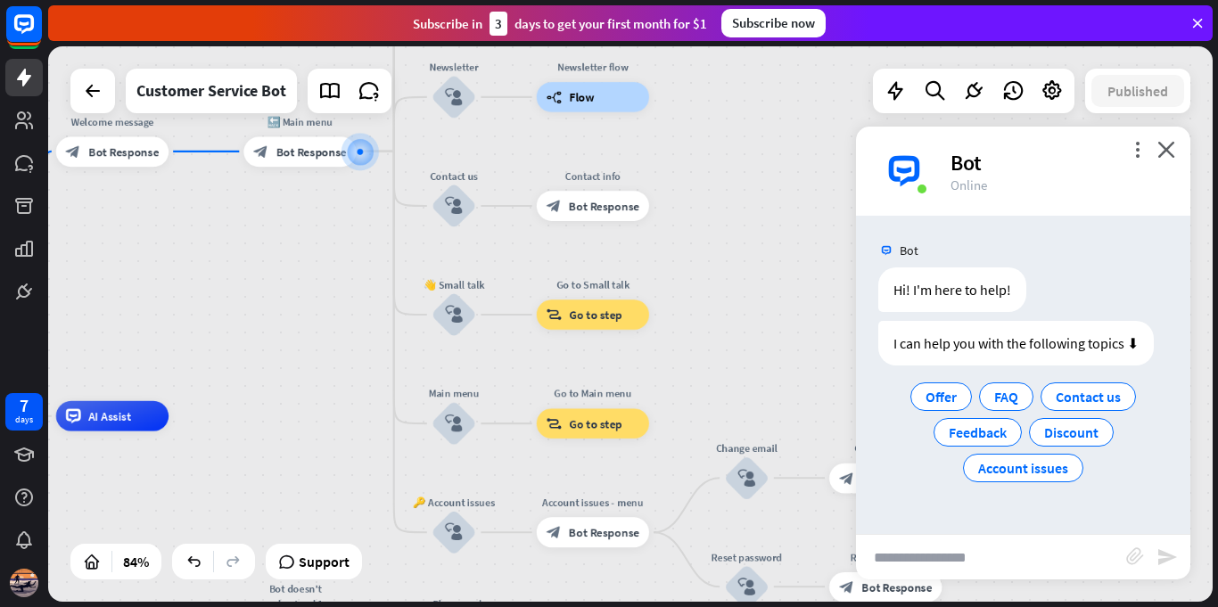
drag, startPoint x: 690, startPoint y: 189, endPoint x: 724, endPoint y: 161, distance: 43.7
click at [722, 164] on div "home_2 Start point Welcome message block_bot_response Bot Response 🔙 Main menu …" at bounding box center [630, 323] width 1164 height 555
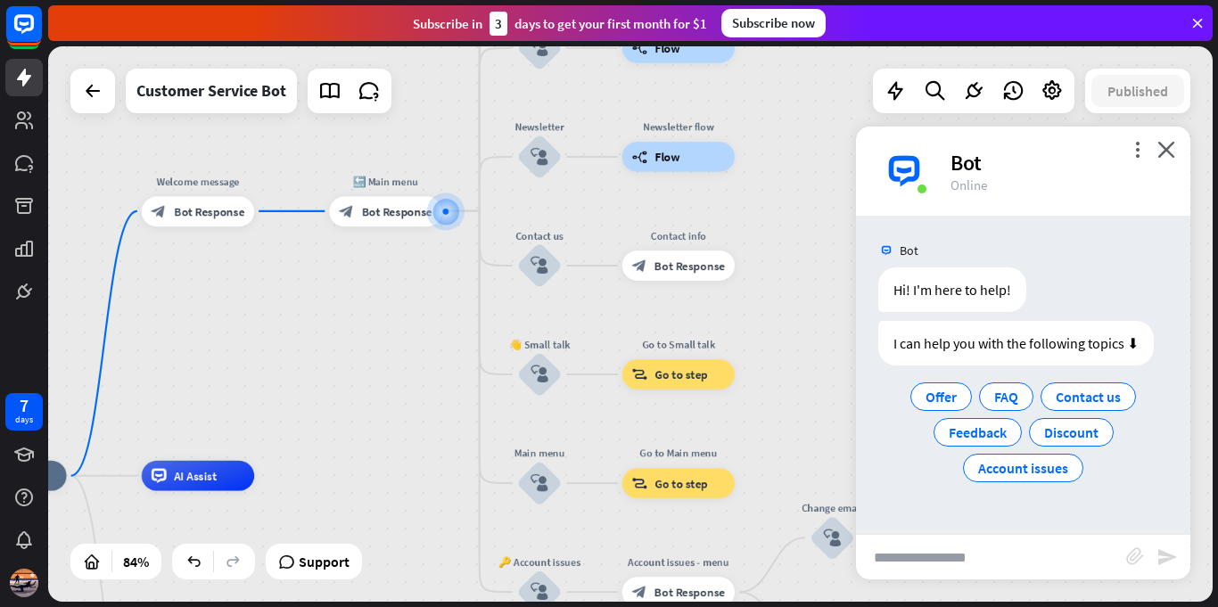
drag, startPoint x: 728, startPoint y: 164, endPoint x: 803, endPoint y: 219, distance: 93.1
click at [795, 229] on div "home_2 Start point Welcome message block_bot_response Bot Response 🔙 Main menu …" at bounding box center [630, 323] width 1164 height 555
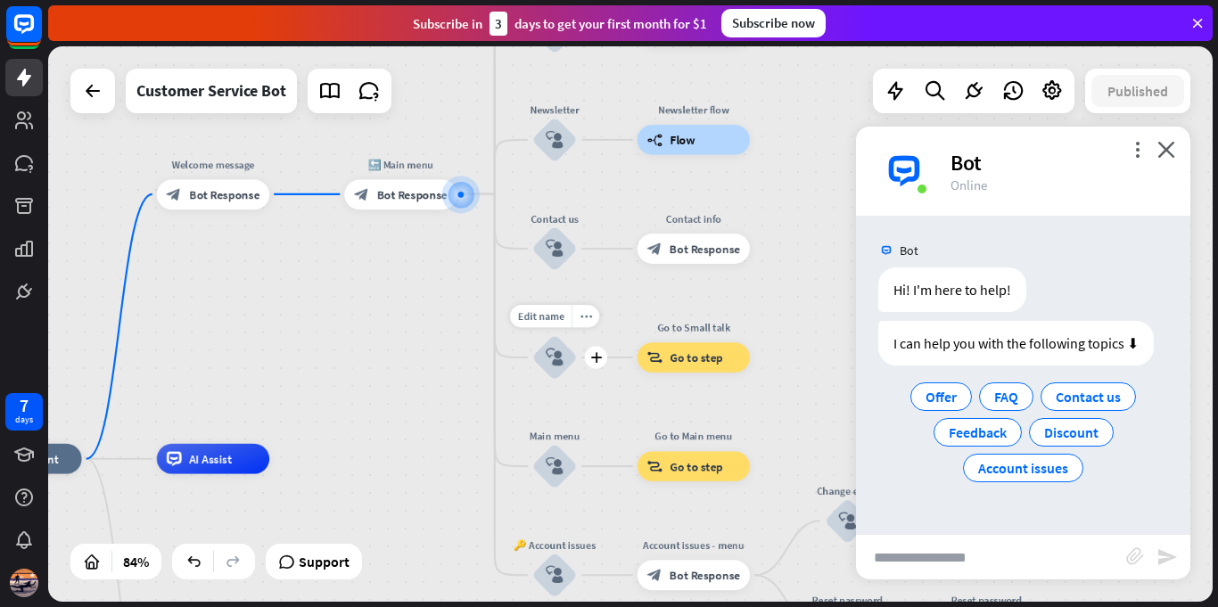
click at [554, 358] on icon "block_user_input" at bounding box center [555, 358] width 18 height 18
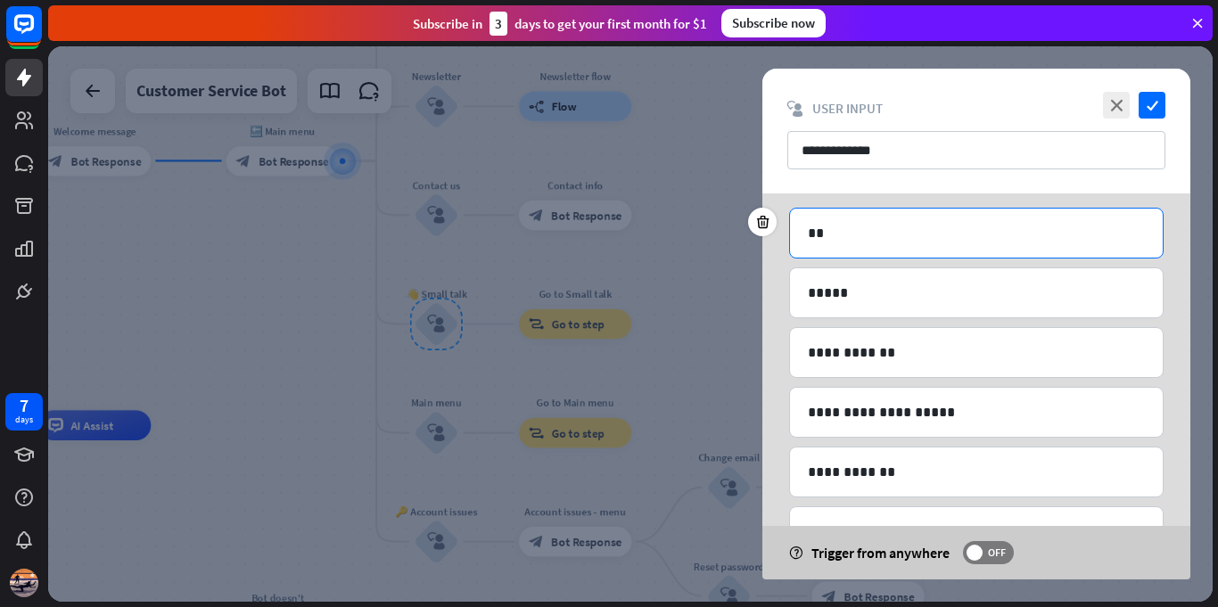
scroll to position [252, 0]
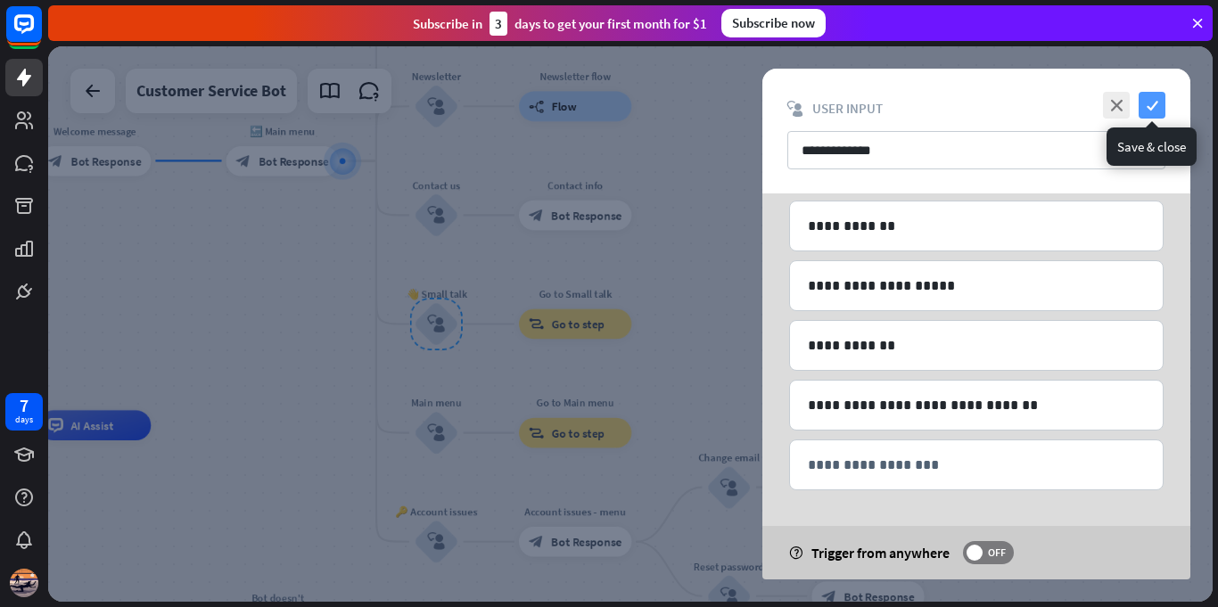
click at [1152, 106] on icon "check" at bounding box center [1151, 105] width 27 height 27
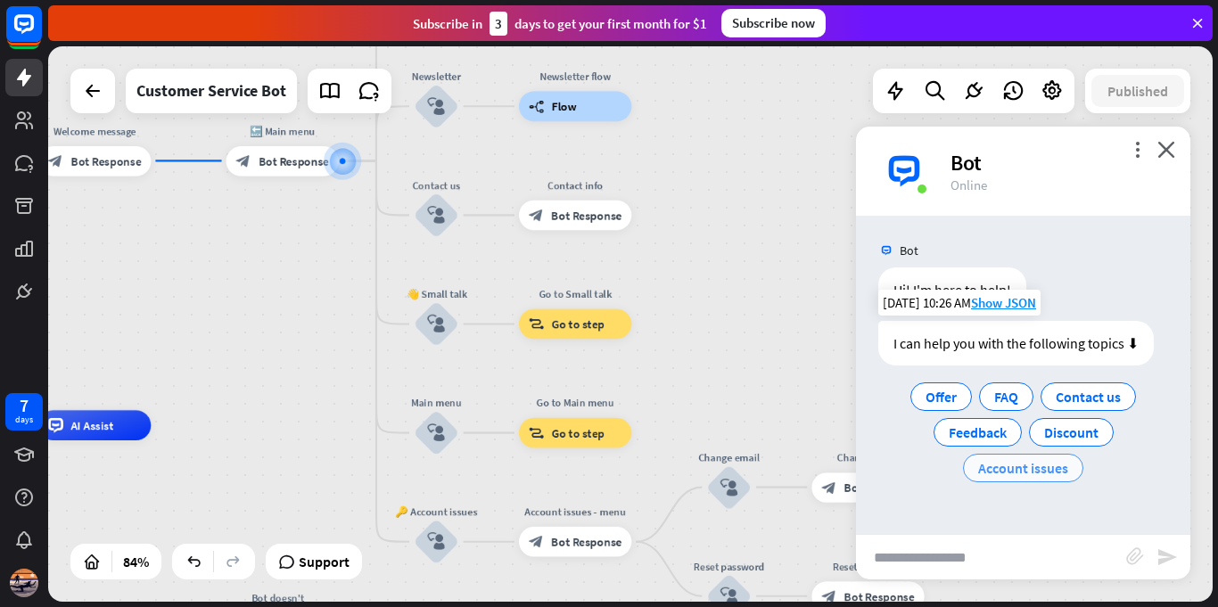
click at [1021, 469] on span "Account issues" at bounding box center [1023, 468] width 90 height 18
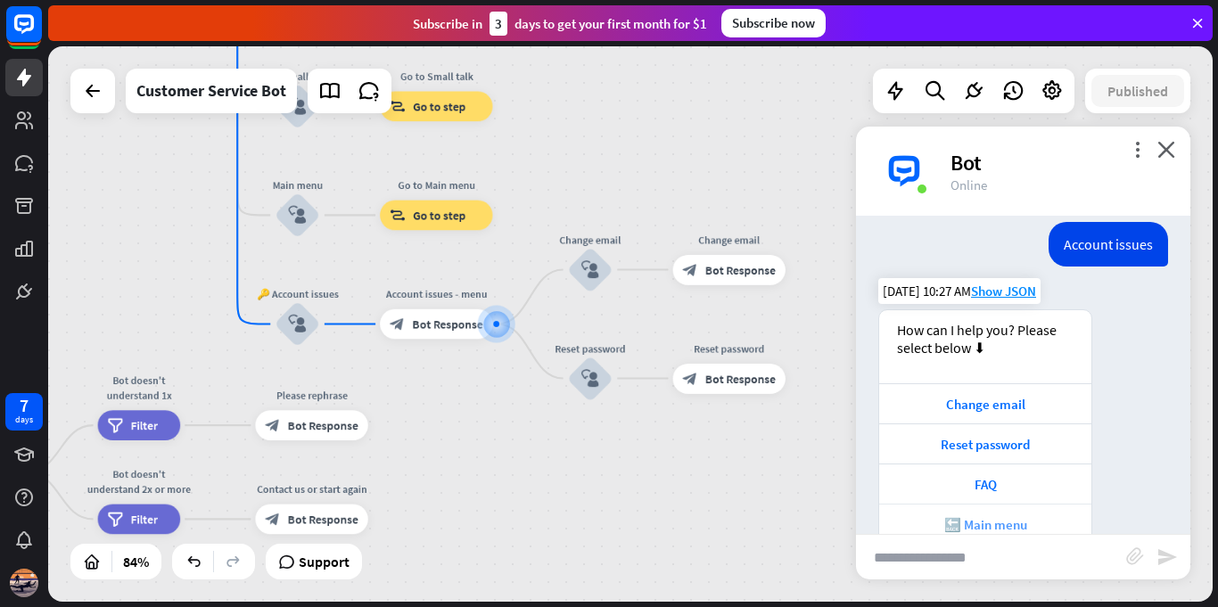
scroll to position [224, 0]
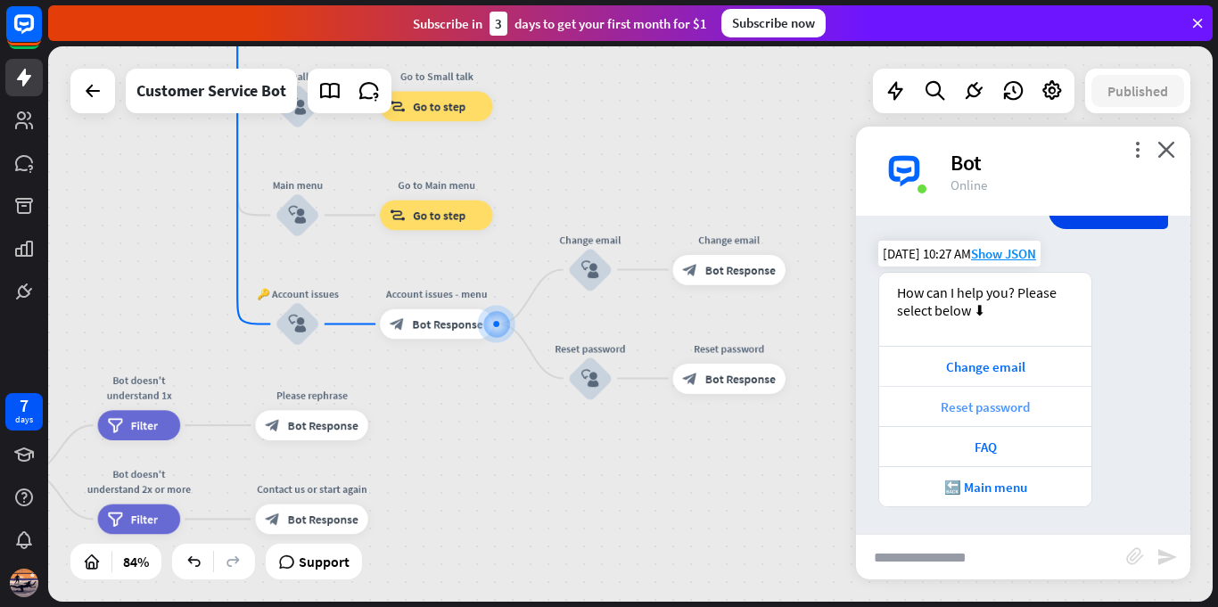
click at [1006, 405] on div "Reset password" at bounding box center [985, 406] width 194 height 17
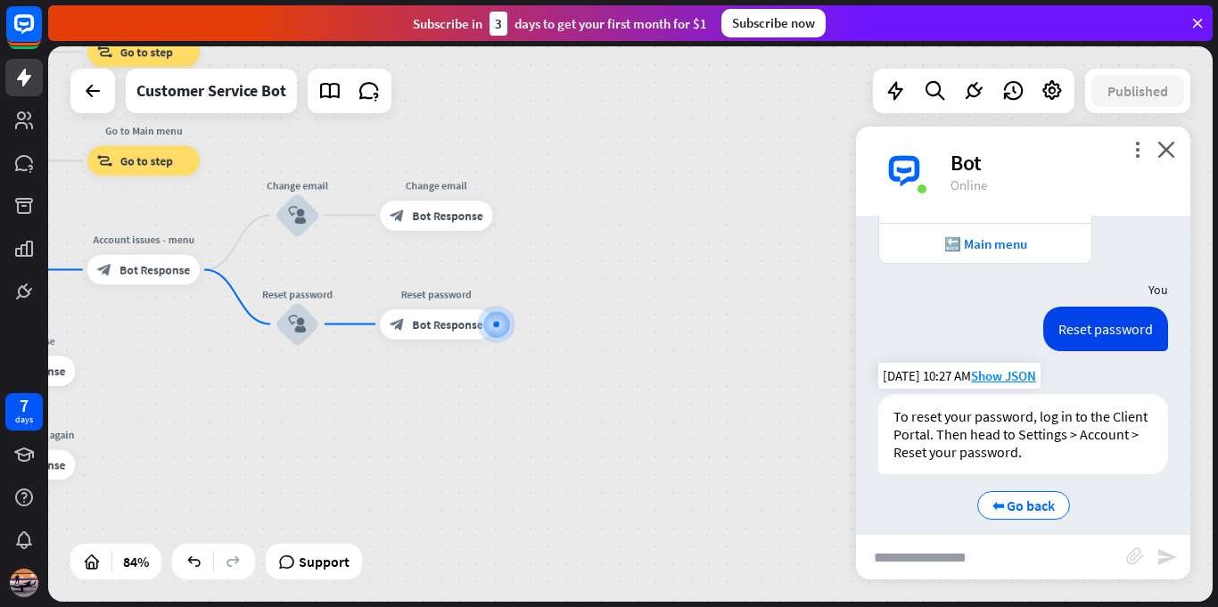
scroll to position [483, 0]
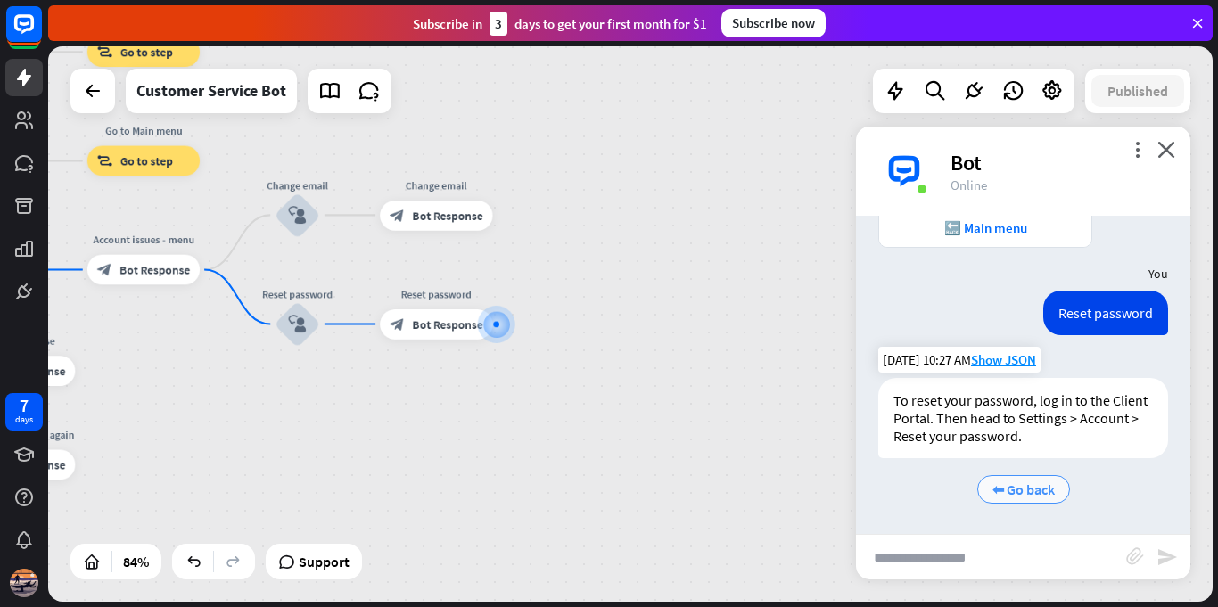
click at [1023, 487] on span "⬅ Go back" at bounding box center [1023, 490] width 62 height 18
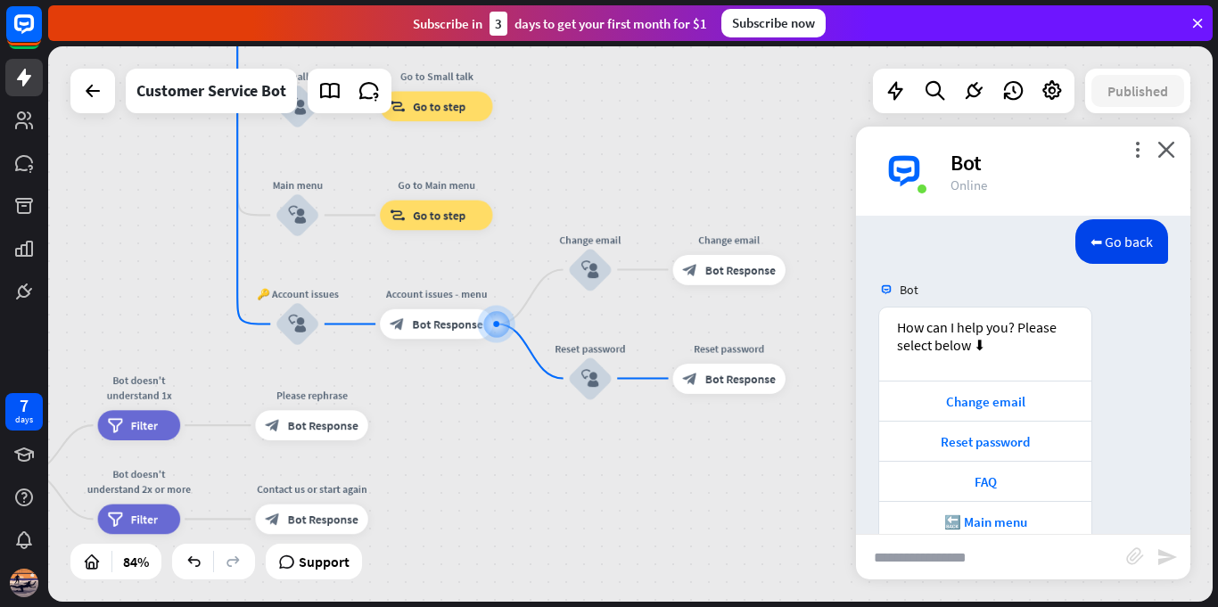
scroll to position [800, 0]
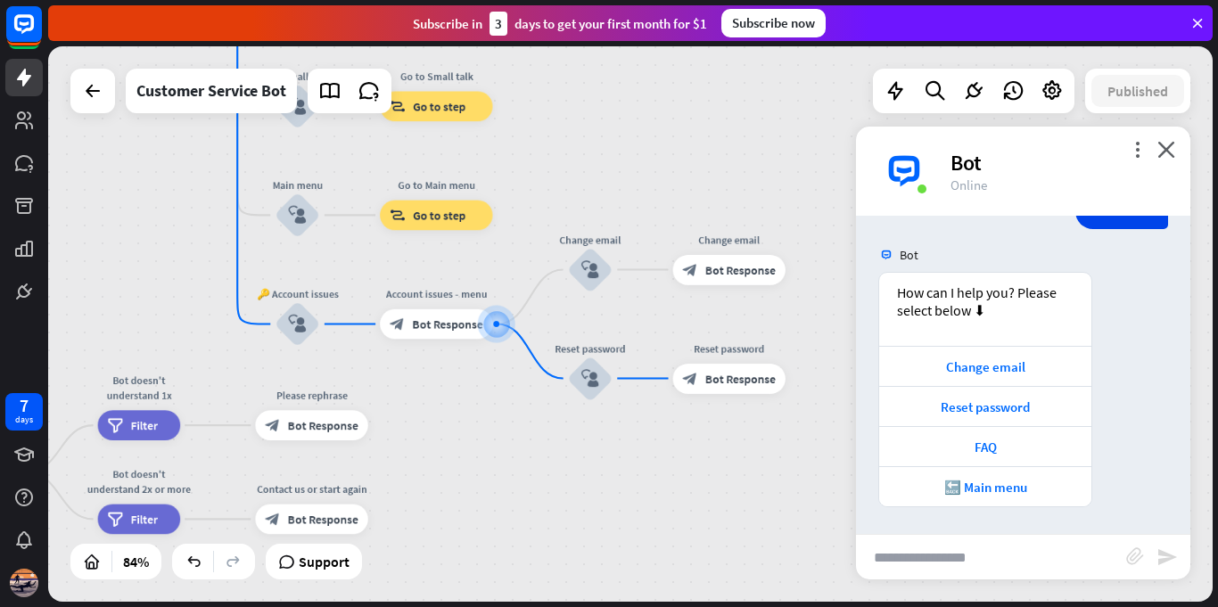
drag, startPoint x: 986, startPoint y: 551, endPoint x: 1000, endPoint y: 596, distance: 47.7
click at [989, 573] on input "text" at bounding box center [991, 557] width 270 height 45
type input "*******"
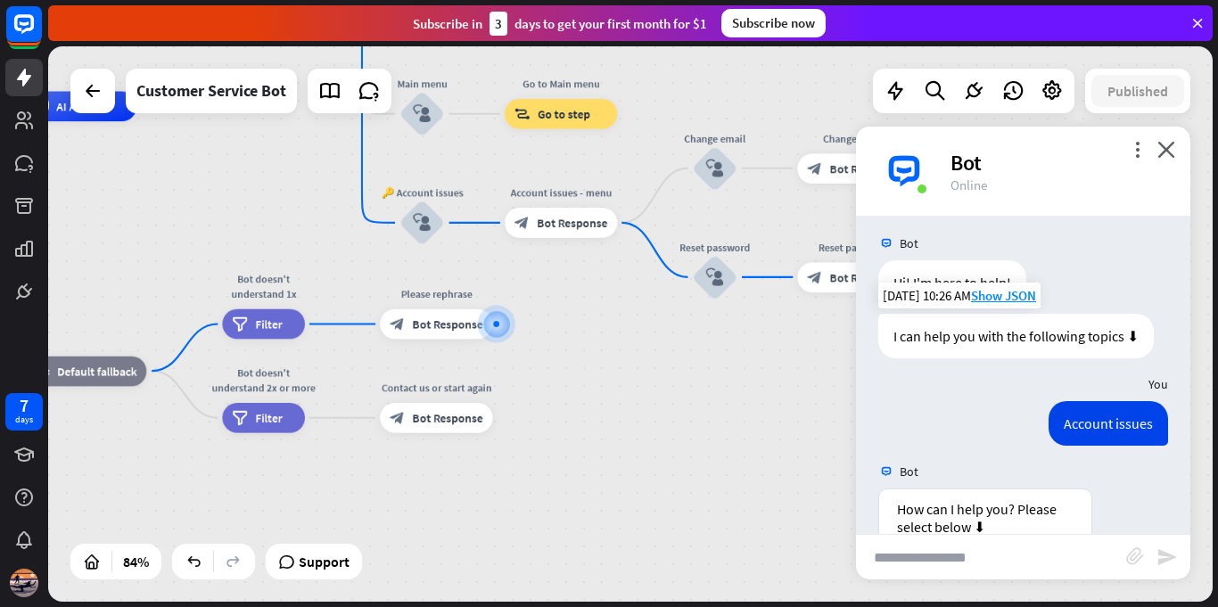
scroll to position [0, 0]
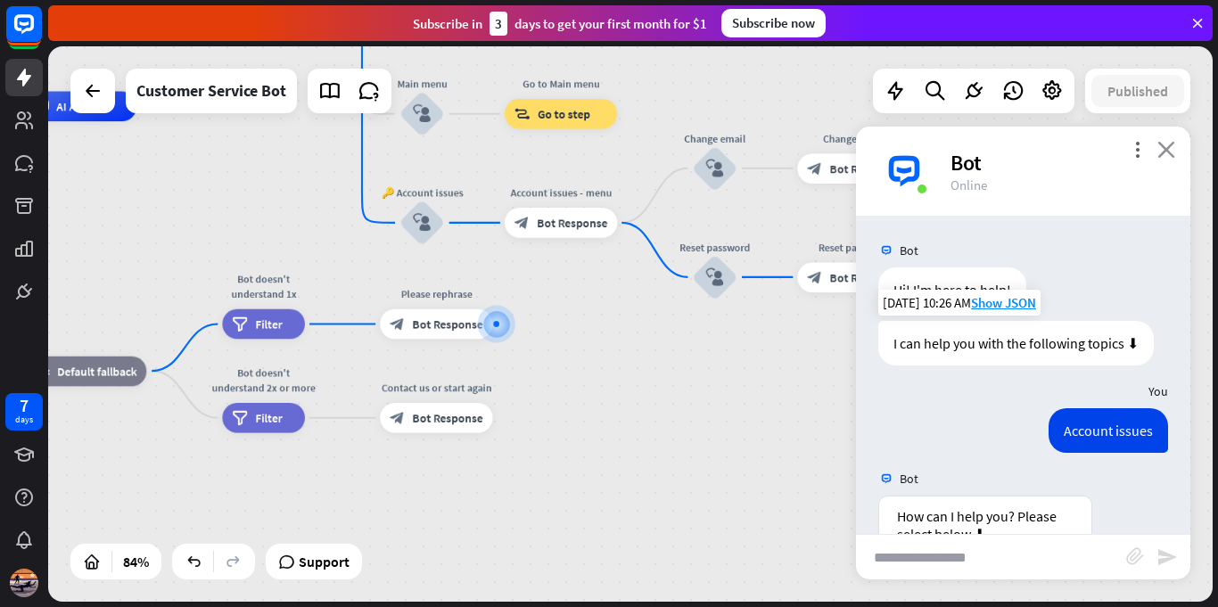
click at [1169, 144] on icon "close" at bounding box center [1166, 149] width 18 height 17
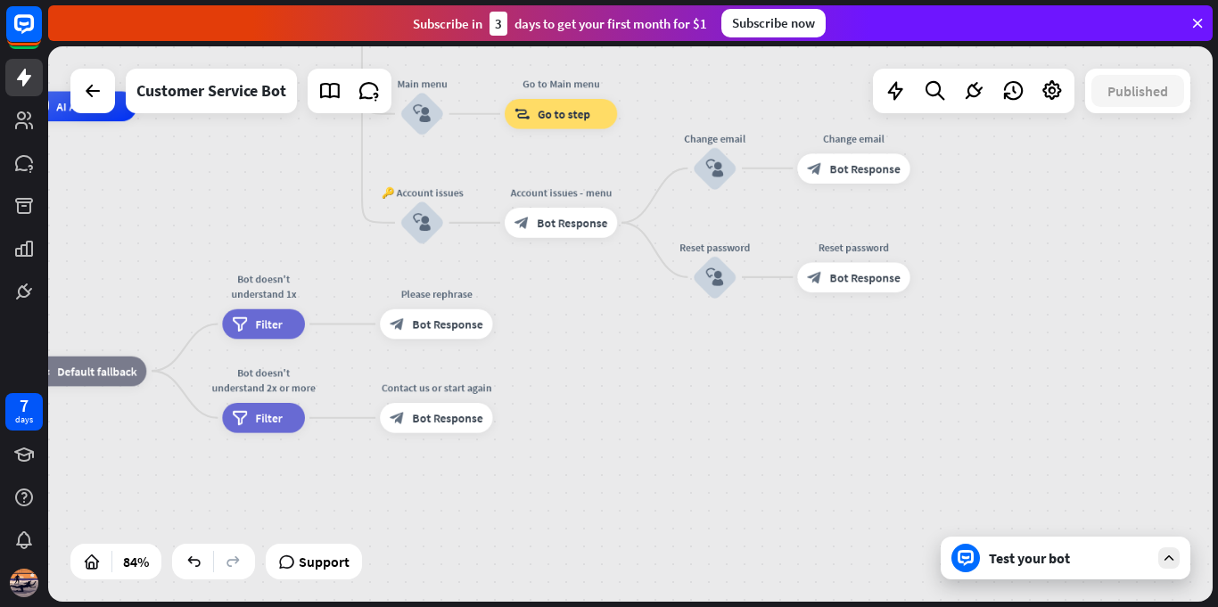
click at [1067, 574] on div "Test your bot" at bounding box center [1066, 558] width 250 height 43
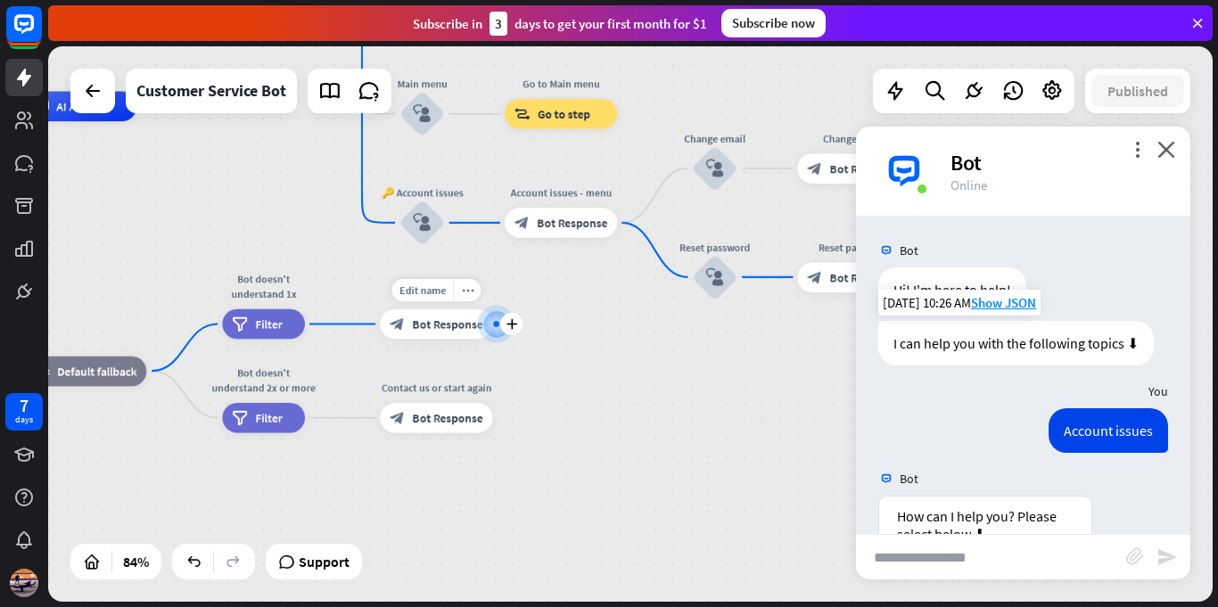
click at [415, 329] on span "Bot Response" at bounding box center [447, 323] width 70 height 15
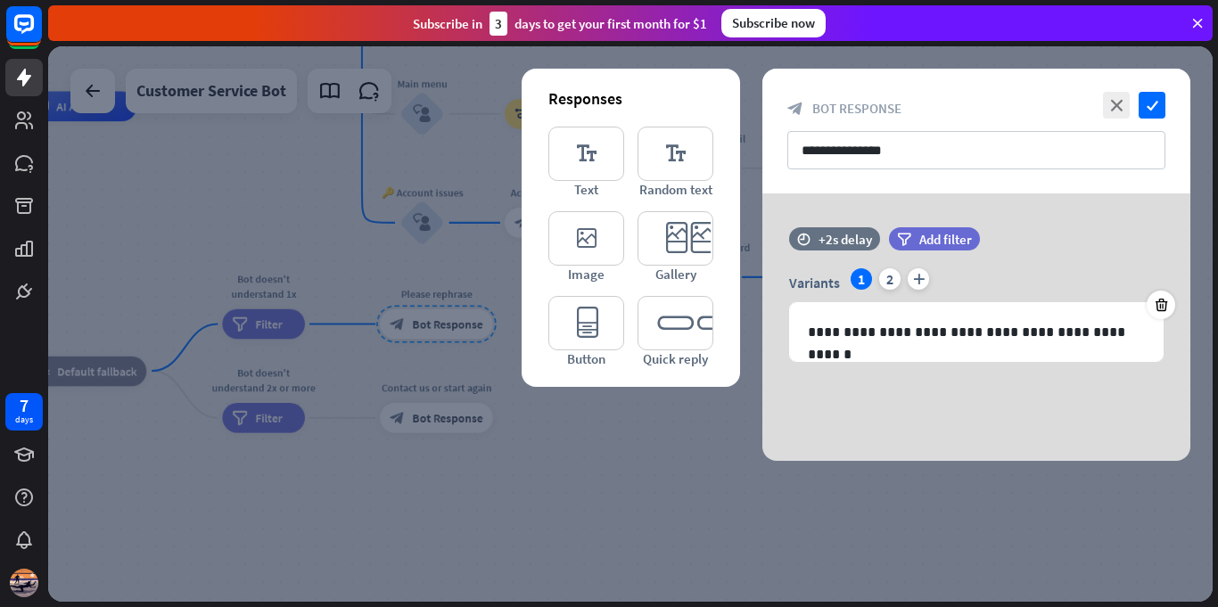
drag, startPoint x: 1125, startPoint y: 98, endPoint x: 999, endPoint y: 114, distance: 126.7
click at [995, 107] on div "**********" at bounding box center [976, 131] width 428 height 125
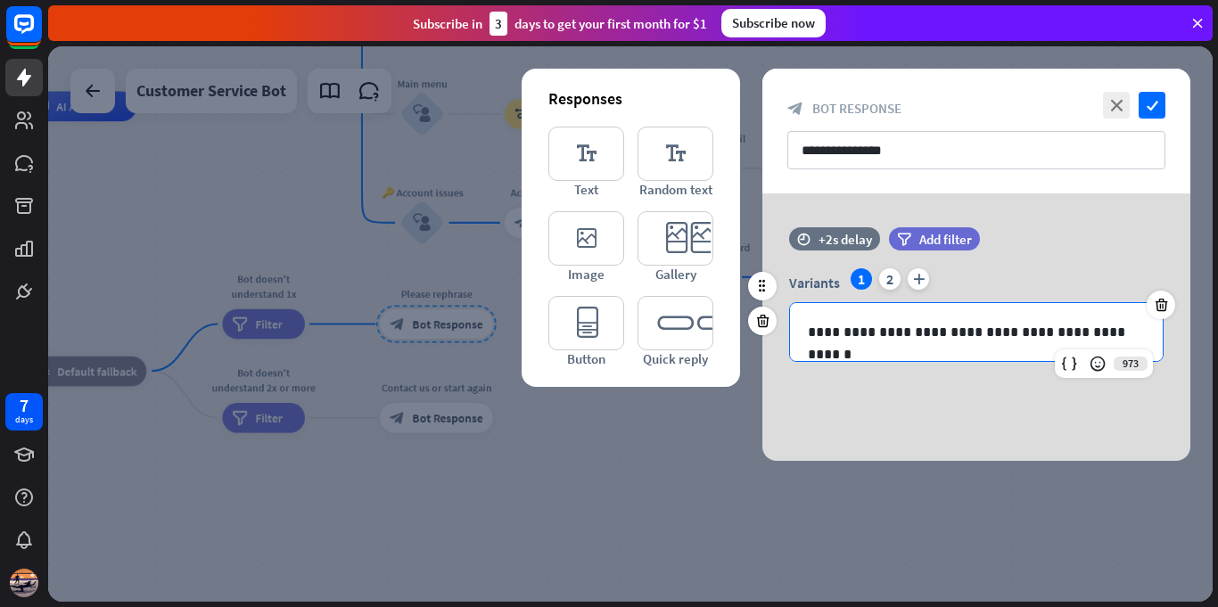
click at [959, 333] on p "**********" at bounding box center [976, 332] width 337 height 22
click at [953, 333] on p "**********" at bounding box center [976, 332] width 337 height 22
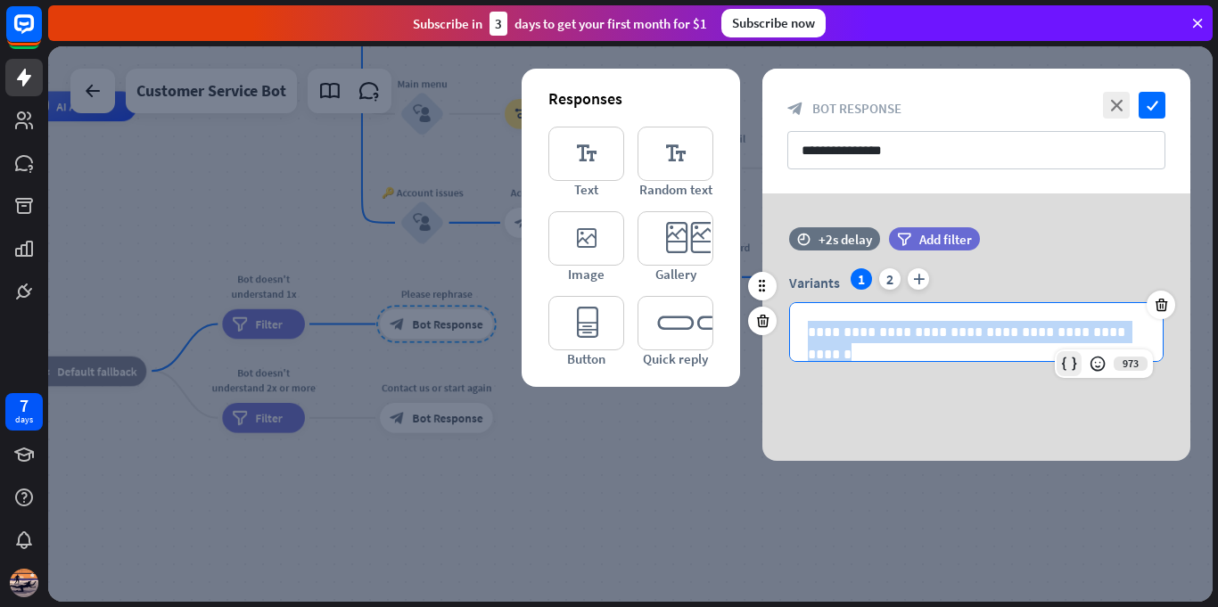
drag, startPoint x: 808, startPoint y: 335, endPoint x: 1061, endPoint y: 354, distance: 253.9
click at [1064, 351] on div "**********" at bounding box center [976, 332] width 374 height 60
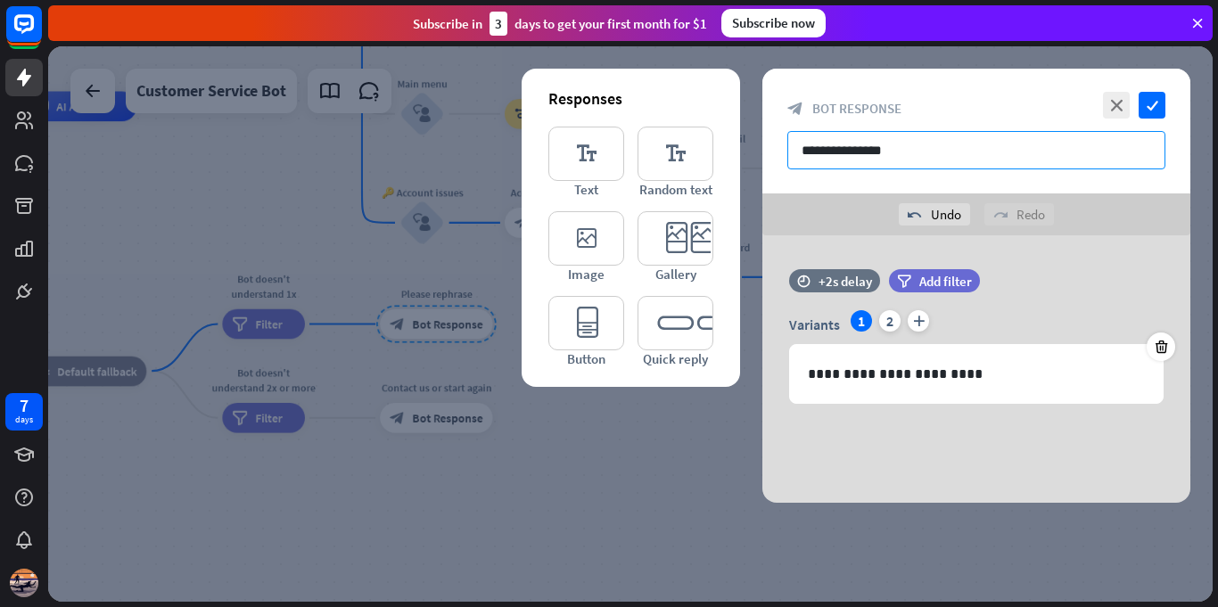
drag, startPoint x: 914, startPoint y: 140, endPoint x: 751, endPoint y: 154, distance: 163.8
click at [751, 154] on div "**********" at bounding box center [630, 323] width 1164 height 555
type input "********"
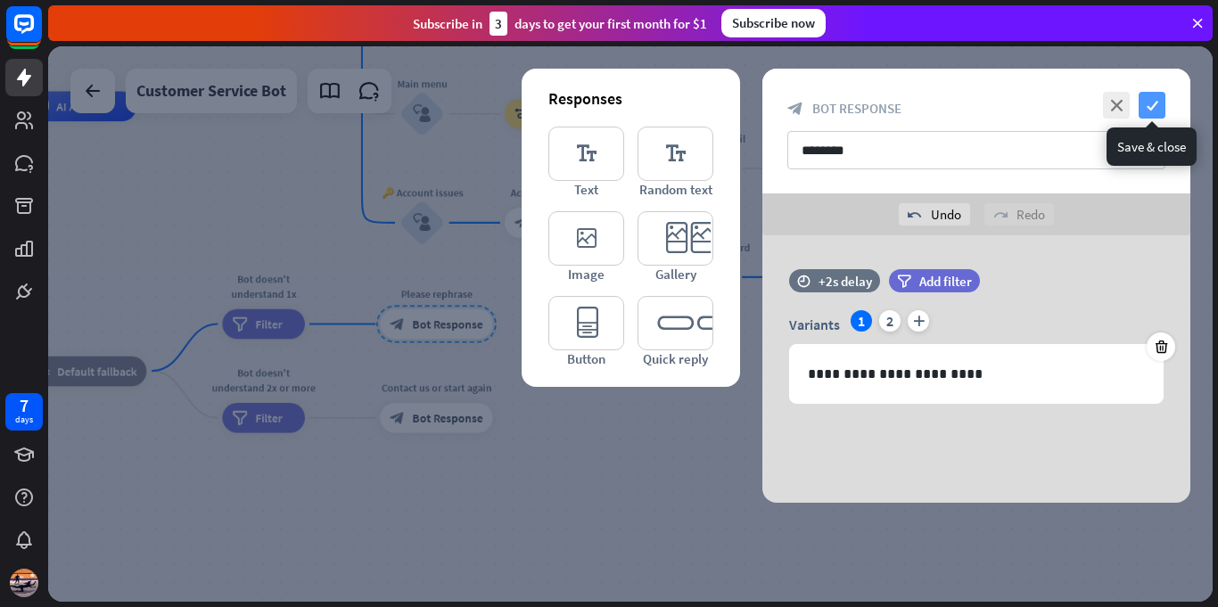
click at [1150, 99] on icon "check" at bounding box center [1151, 105] width 27 height 27
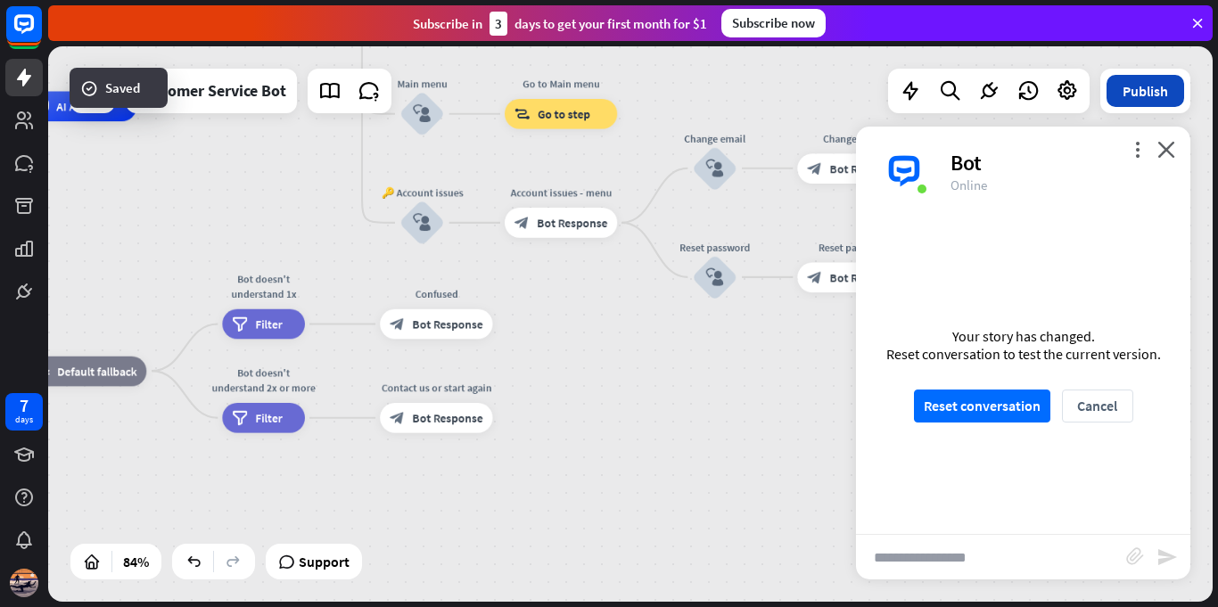
click at [1139, 88] on button "Publish" at bounding box center [1145, 91] width 78 height 32
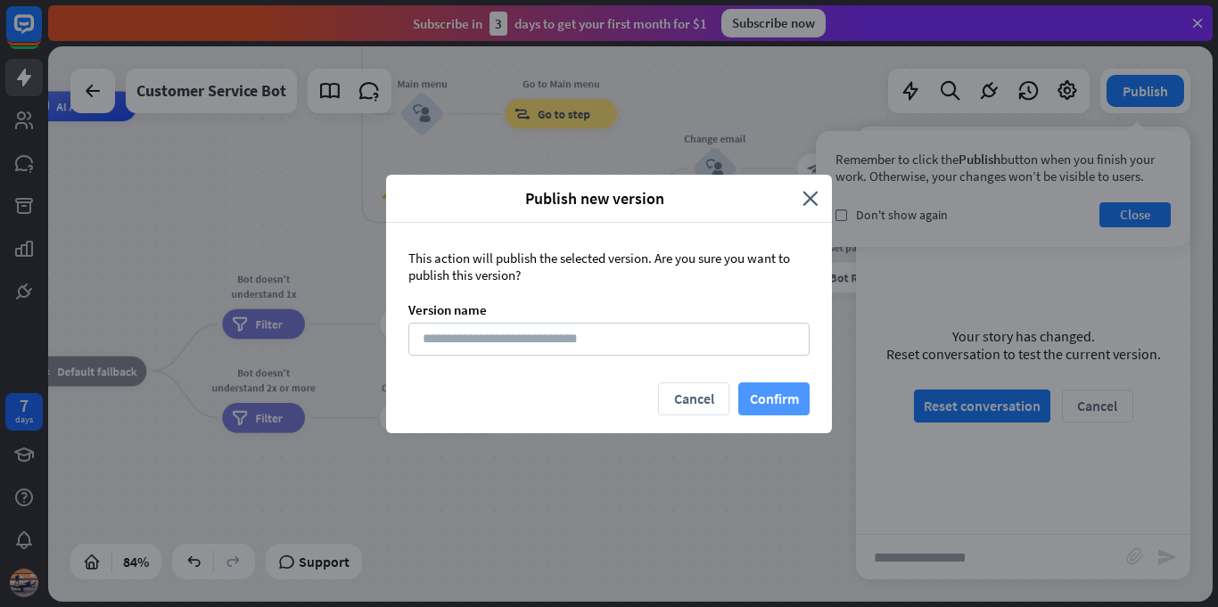
click at [792, 396] on button "Confirm" at bounding box center [773, 398] width 71 height 33
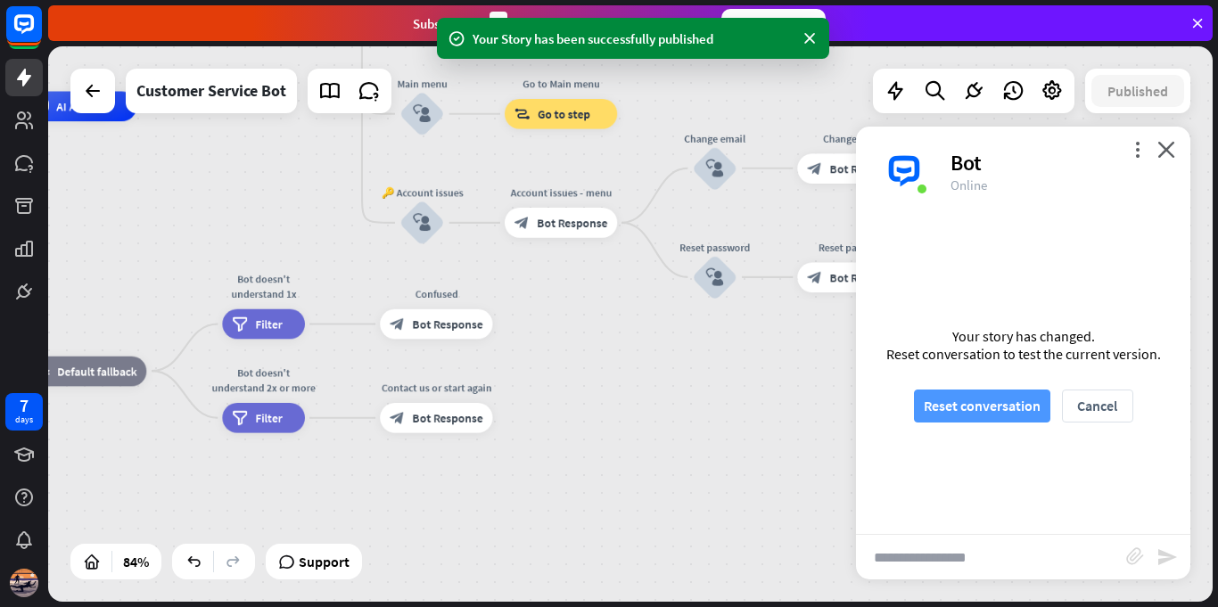
click at [1002, 398] on button "Reset conversation" at bounding box center [982, 406] width 136 height 33
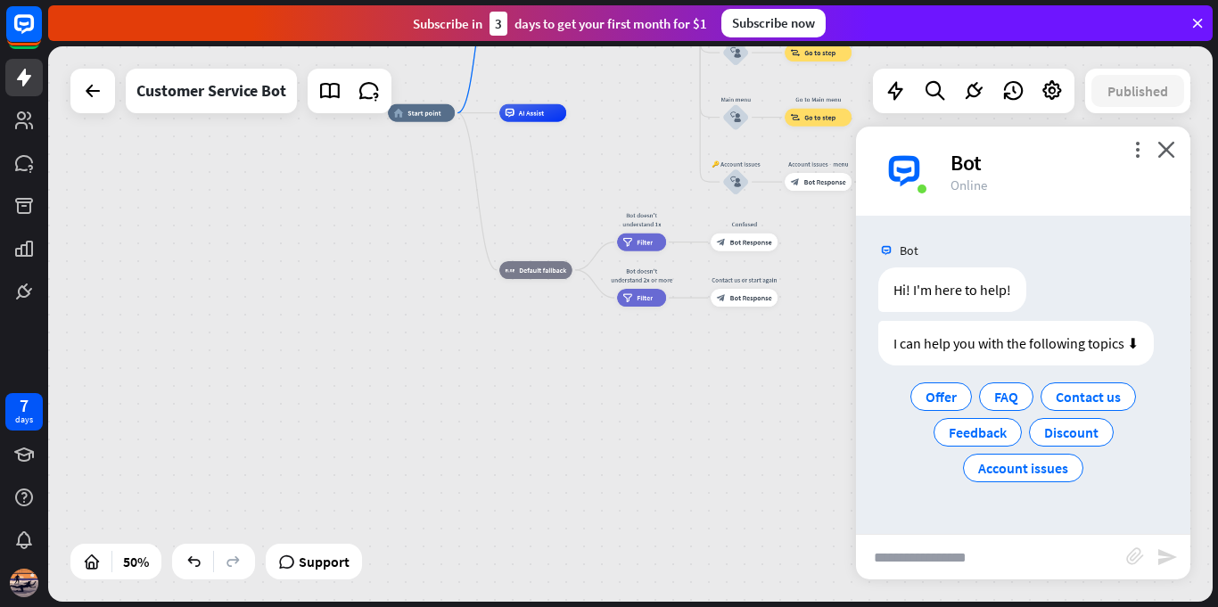
drag, startPoint x: 435, startPoint y: 330, endPoint x: 637, endPoint y: 94, distance: 310.5
click at [624, 0] on html "7 days close Product Help First steps Get started with ChatBot Help Center Foll…" at bounding box center [609, 303] width 1218 height 607
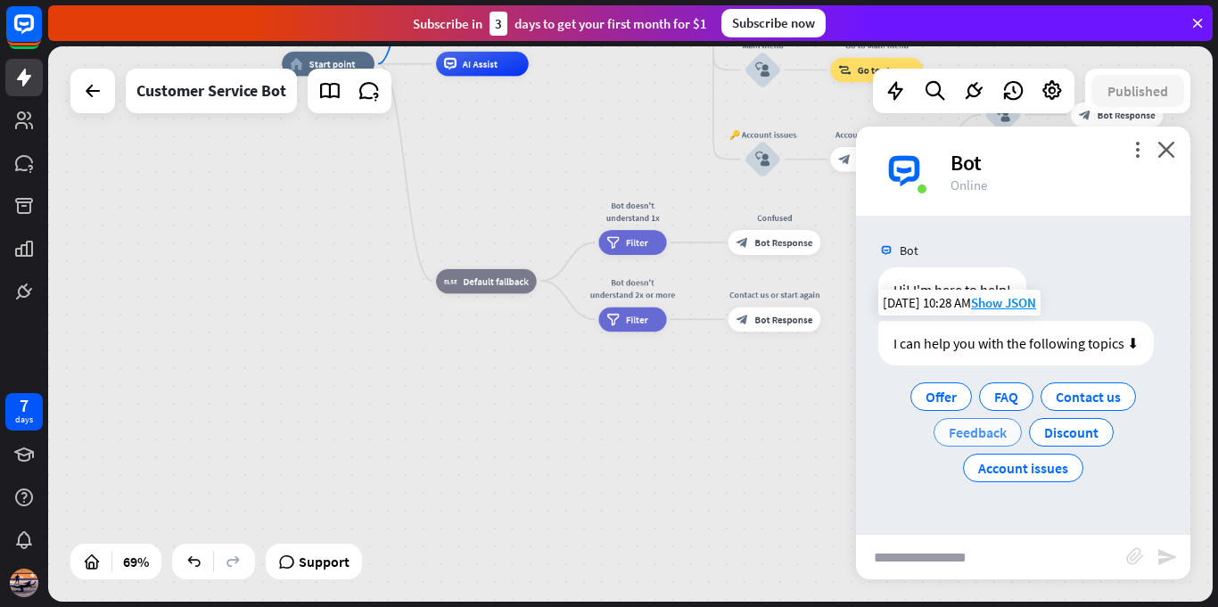
click at [980, 428] on span "Feedback" at bounding box center [978, 432] width 58 height 18
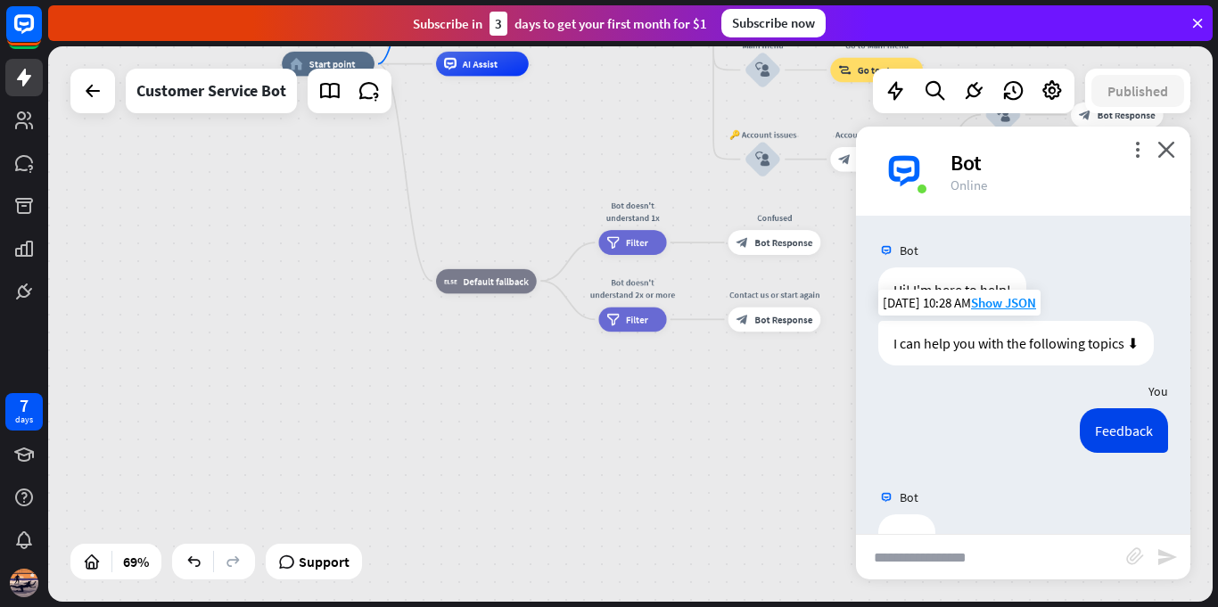
scroll to position [45, 0]
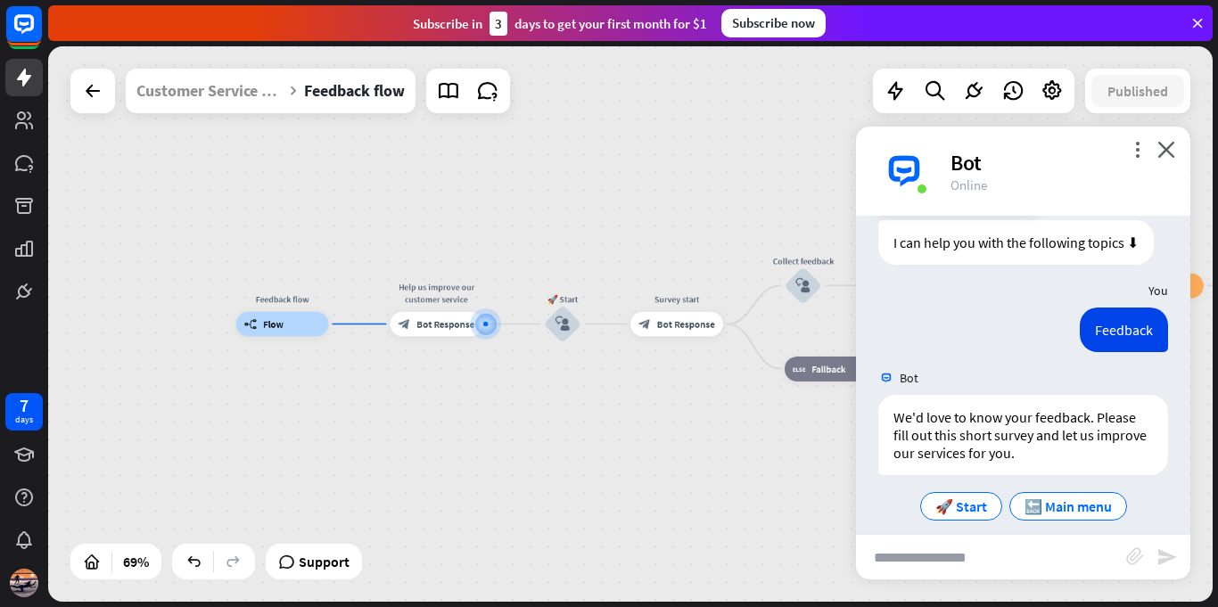
scroll to position [118, 0]
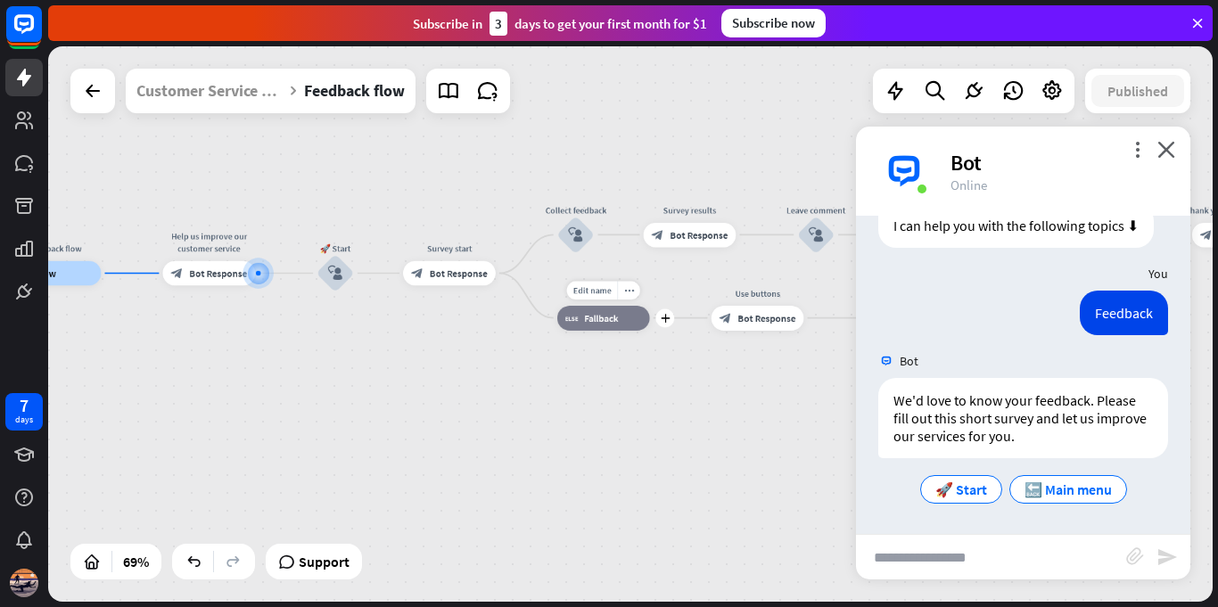
drag, startPoint x: 784, startPoint y: 398, endPoint x: 555, endPoint y: 348, distance: 233.8
click at [557, 331] on div "Edit name more_horiz plus block_fallback Fallback" at bounding box center [603, 318] width 93 height 25
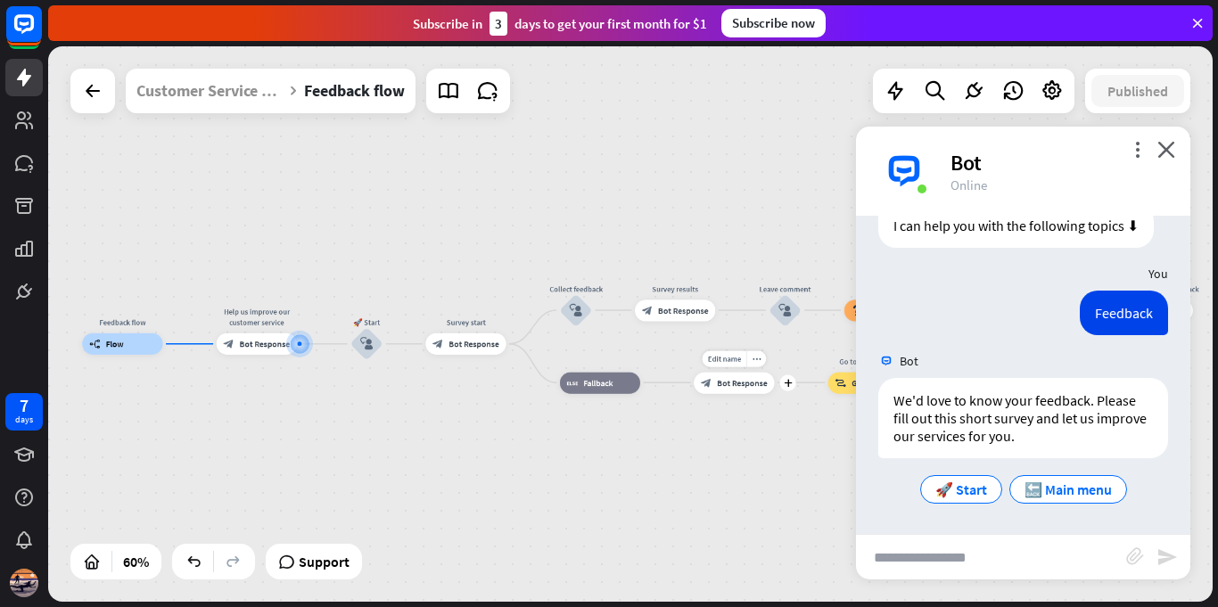
drag, startPoint x: 740, startPoint y: 351, endPoint x: 719, endPoint y: 415, distance: 66.5
click at [719, 415] on div "Feedback flow builder_tree Flow Help us improve our customer service block_bot_…" at bounding box center [432, 511] width 701 height 334
click at [361, 315] on span "Edit name" at bounding box center [357, 314] width 33 height 10
click at [365, 312] on input "********" at bounding box center [367, 315] width 75 height 15
click at [389, 312] on input "*****" at bounding box center [367, 315] width 75 height 15
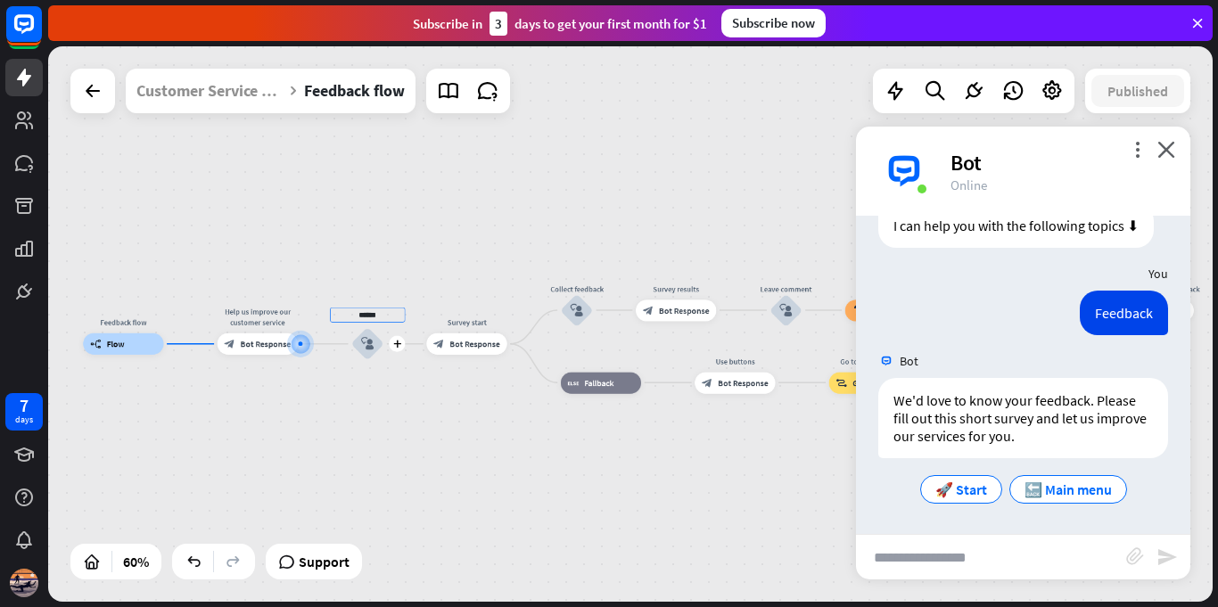
click at [390, 315] on input "*****" at bounding box center [367, 315] width 75 height 15
type input "**********"
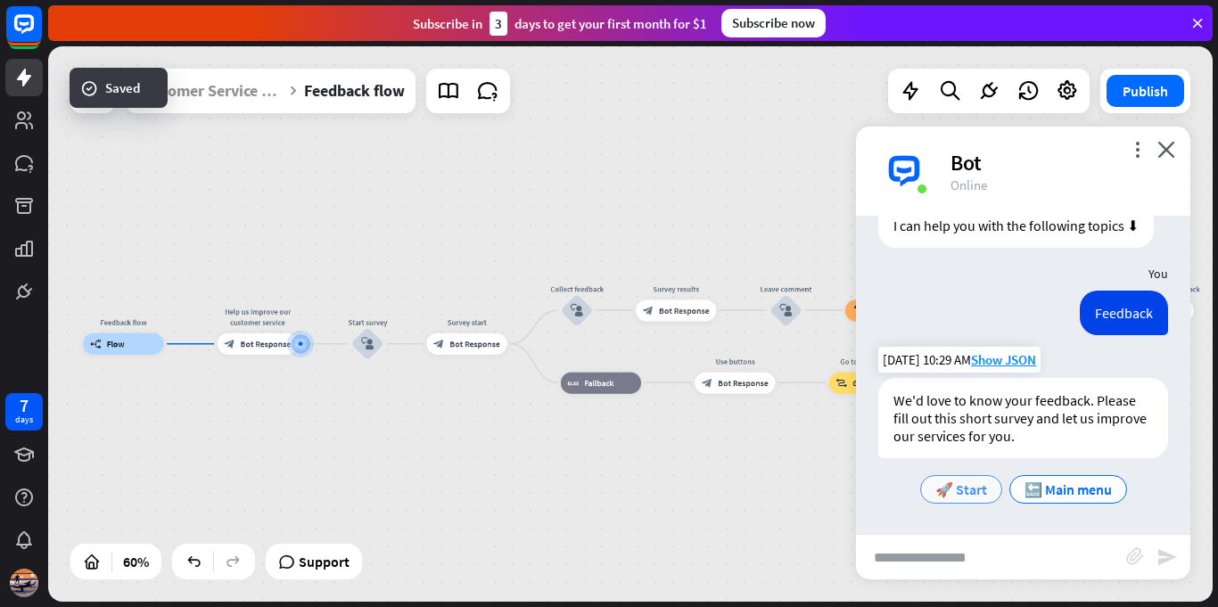
click at [963, 482] on span "🚀 Start" at bounding box center [961, 490] width 52 height 18
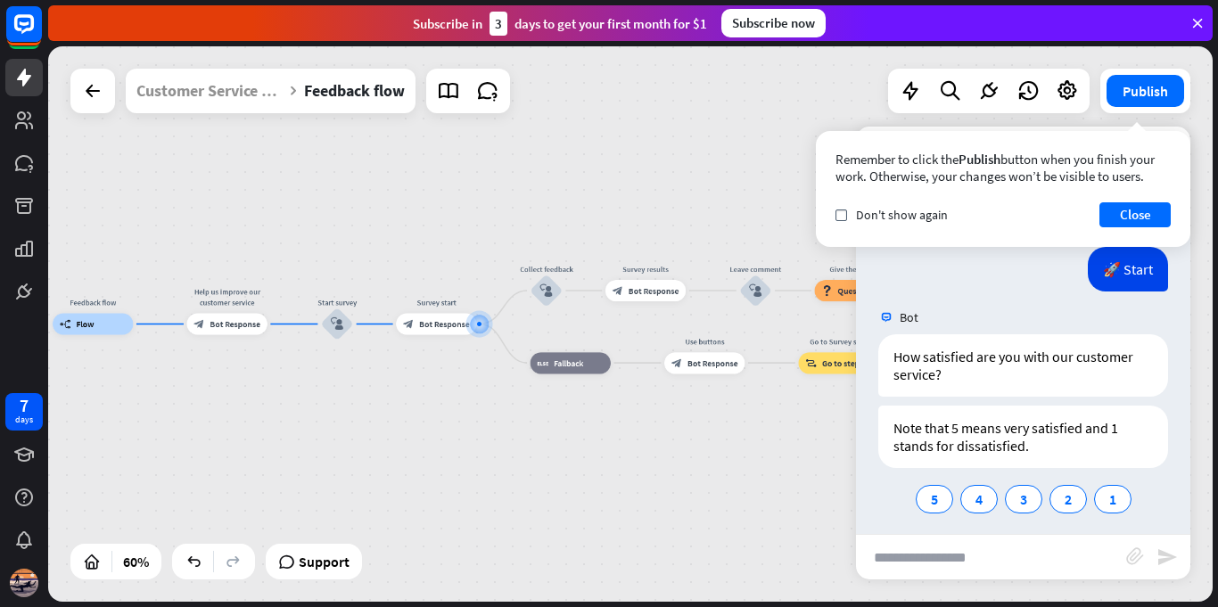
scroll to position [382, 0]
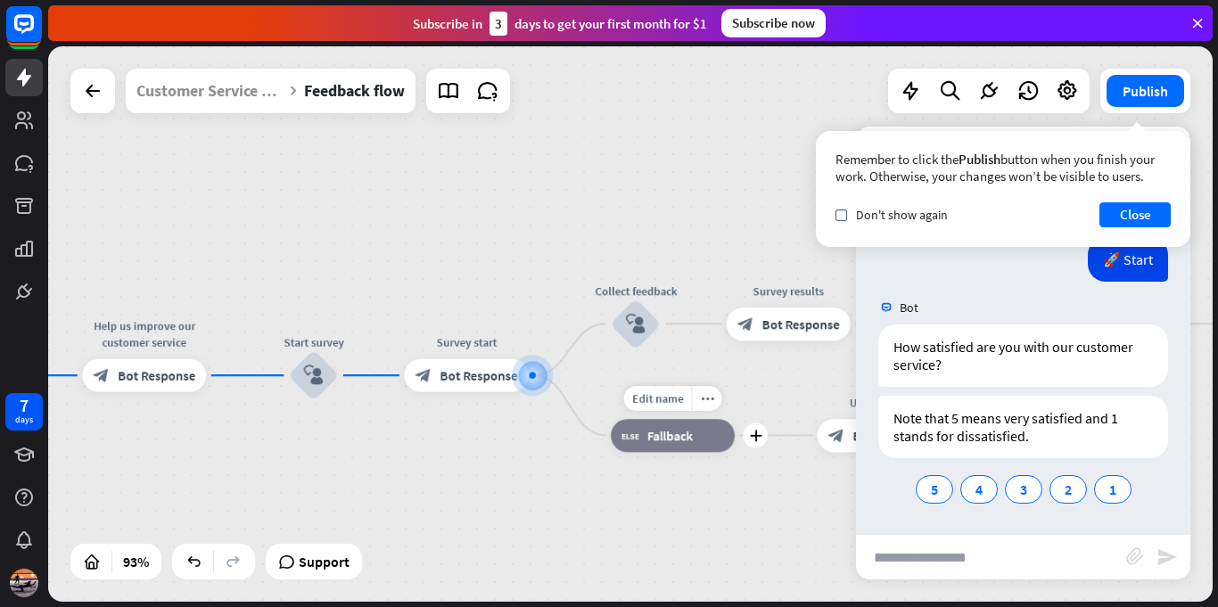
drag, startPoint x: 433, startPoint y: 391, endPoint x: 588, endPoint y: 466, distance: 172.2
click at [611, 452] on div "Edit name more_horiz plus block_fallback Fallback" at bounding box center [673, 435] width 124 height 33
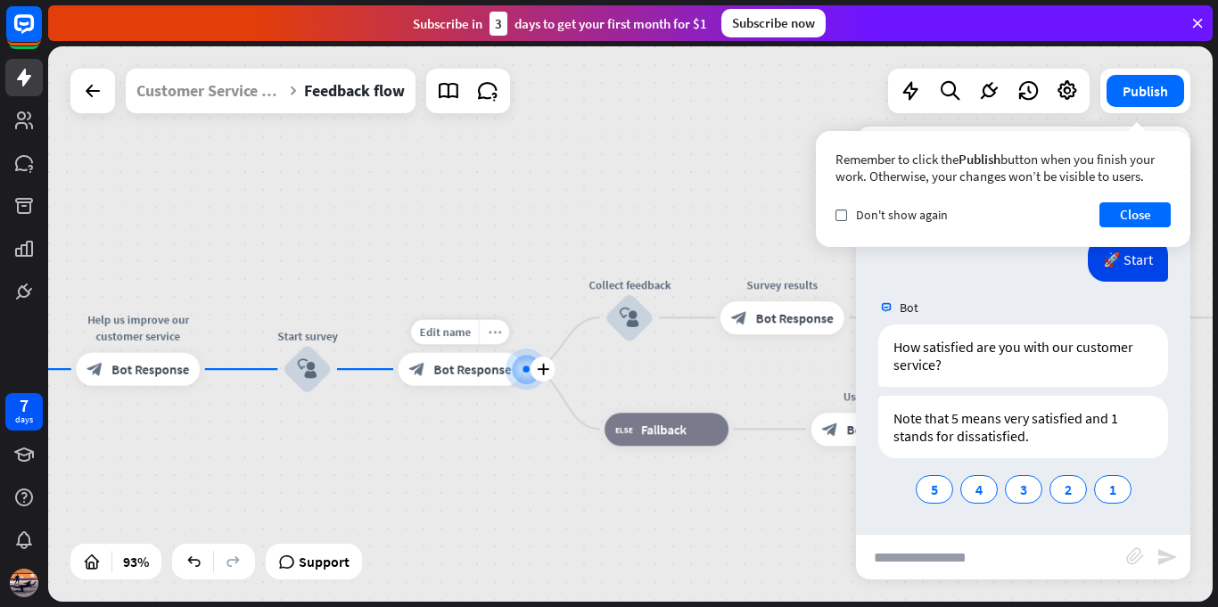
click at [488, 331] on icon "more_horiz" at bounding box center [494, 332] width 13 height 12
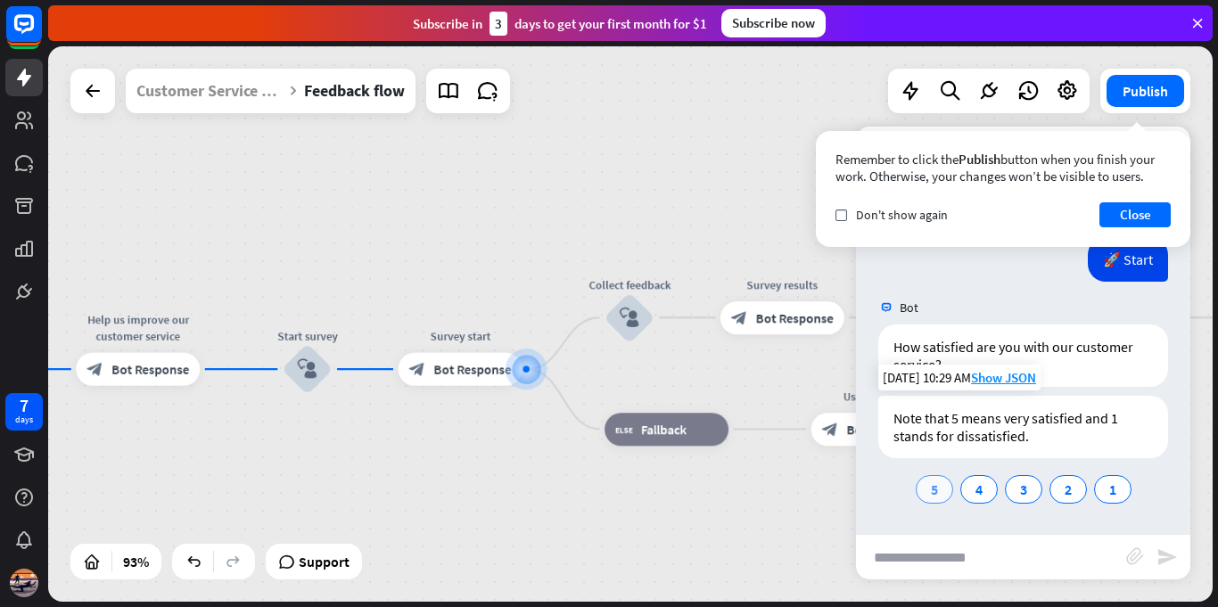
click at [933, 489] on span "5" at bounding box center [934, 490] width 7 height 18
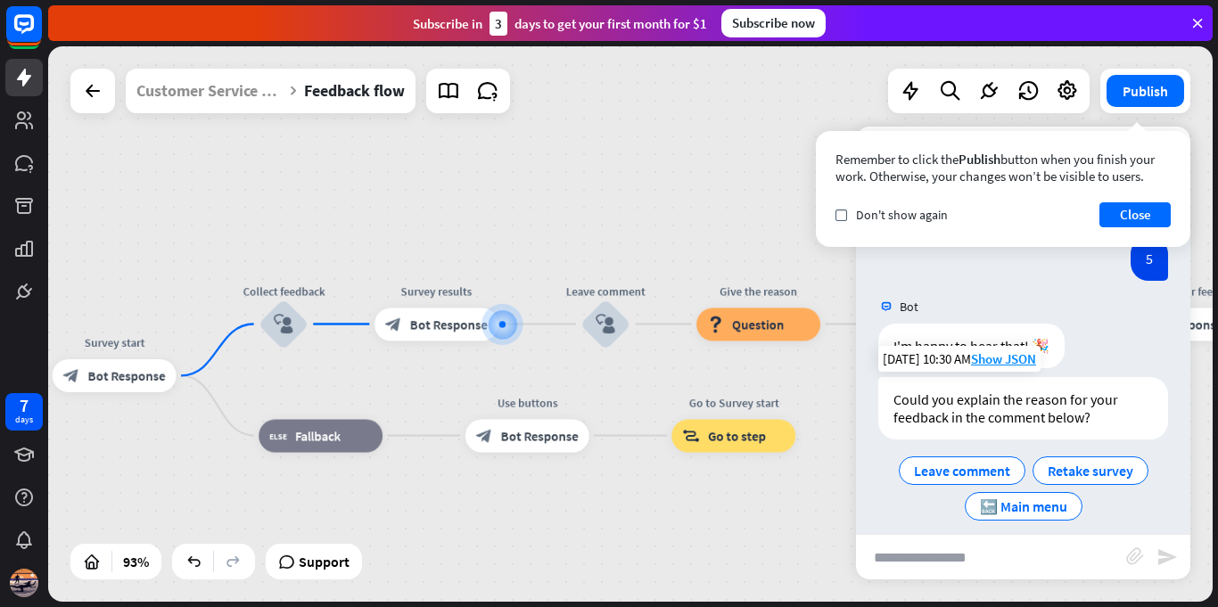
scroll to position [663, 0]
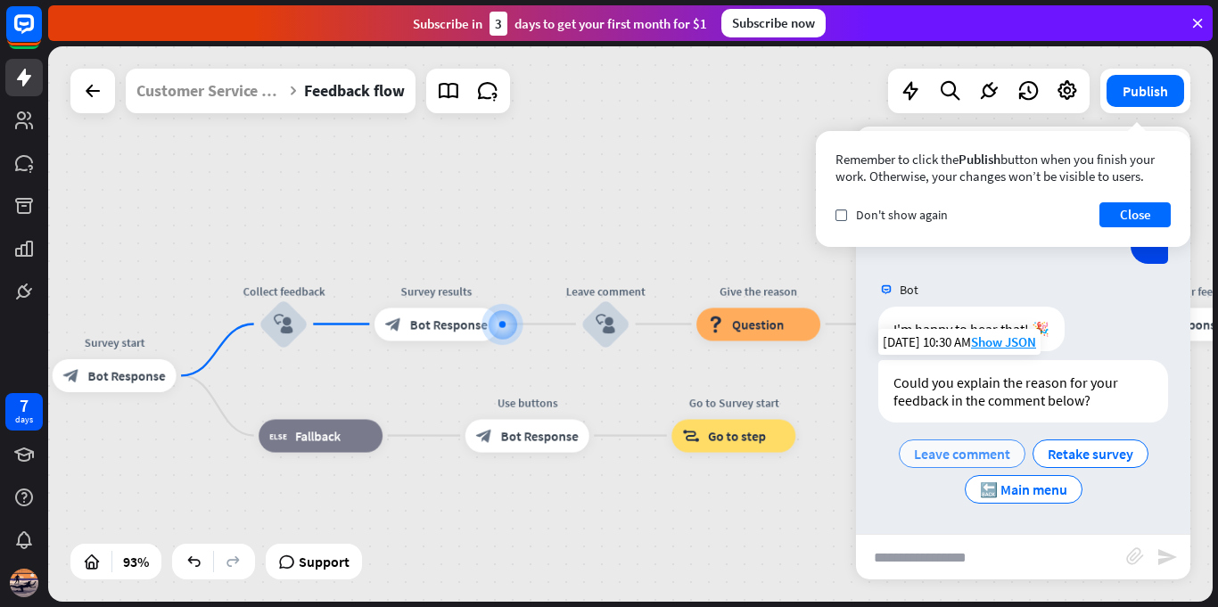
click at [970, 456] on span "Leave comment" at bounding box center [962, 454] width 96 height 18
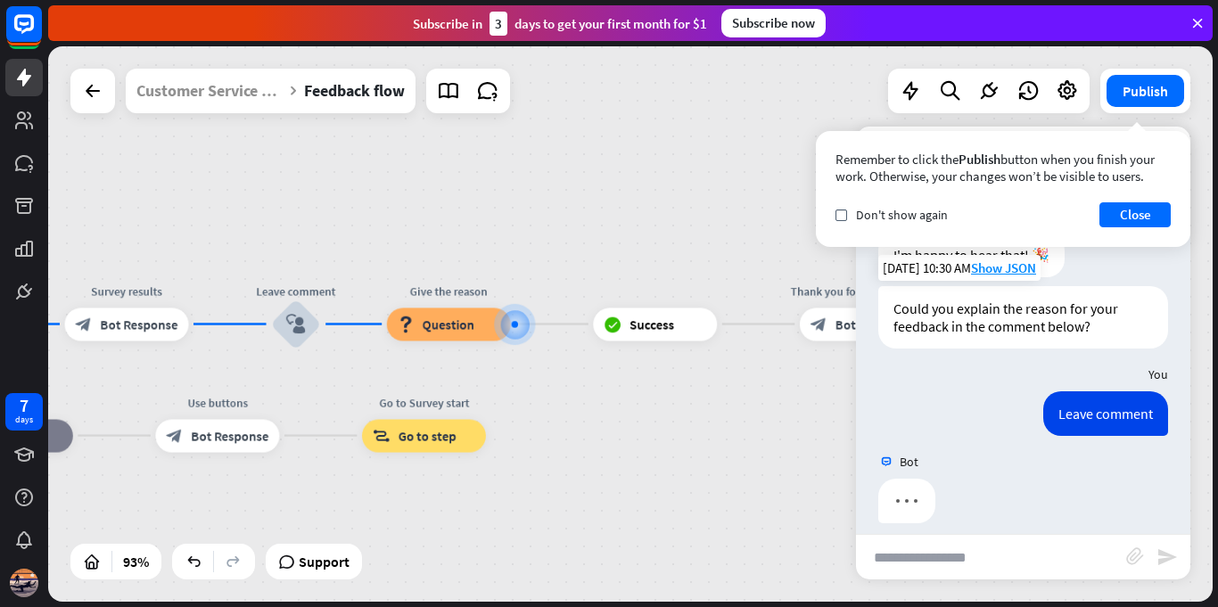
scroll to position [753, 0]
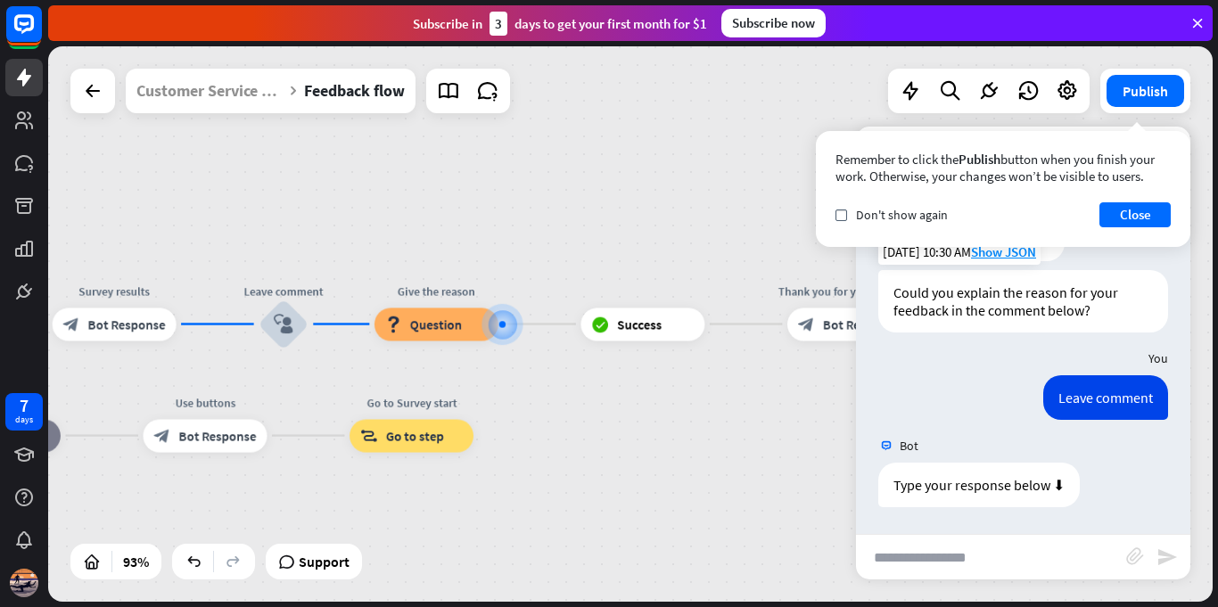
click at [962, 559] on input "text" at bounding box center [991, 557] width 270 height 45
click at [1072, 506] on div "Type your response below ⬇ [DATE] 10:30 AM Show JSON" at bounding box center [1023, 489] width 334 height 53
click at [983, 556] on input "text" at bounding box center [991, 557] width 270 height 45
type input "**********"
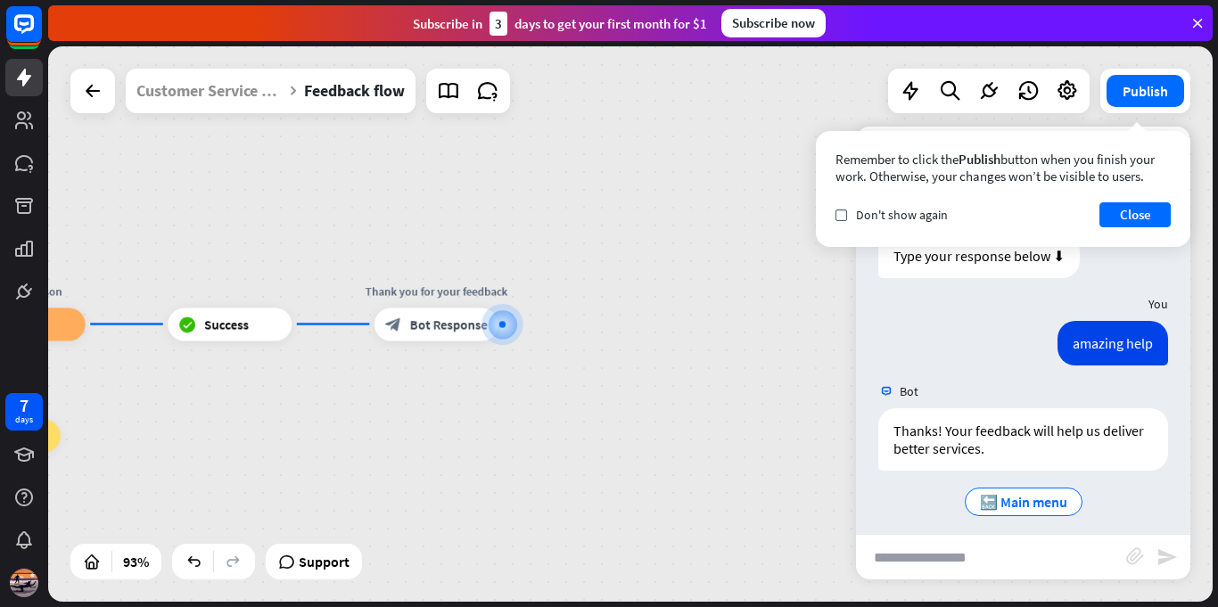
scroll to position [995, 0]
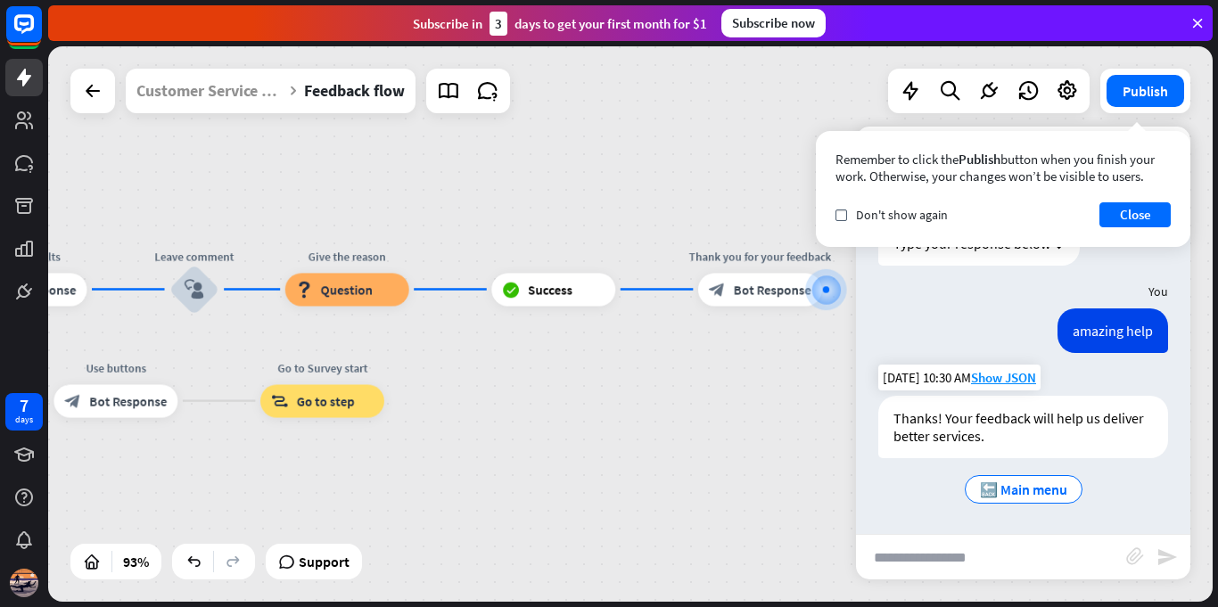
drag, startPoint x: 507, startPoint y: 436, endPoint x: 928, endPoint y: 439, distance: 420.8
click at [925, 439] on div "Feedback flow builder_tree Flow Help us improve our customer service block_bot_…" at bounding box center [630, 323] width 1164 height 555
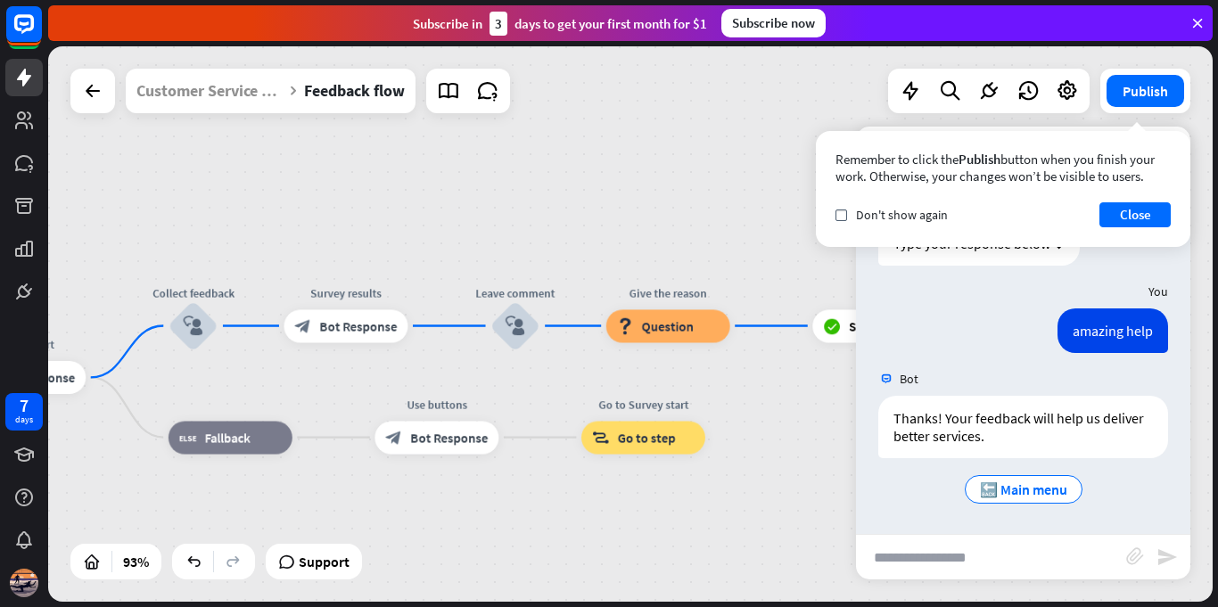
drag, startPoint x: 546, startPoint y: 391, endPoint x: 861, endPoint y: 382, distance: 315.7
click at [815, 390] on div "Feedback flow builder_tree Flow Help us improve our customer service block_bot_…" at bounding box center [630, 323] width 1164 height 555
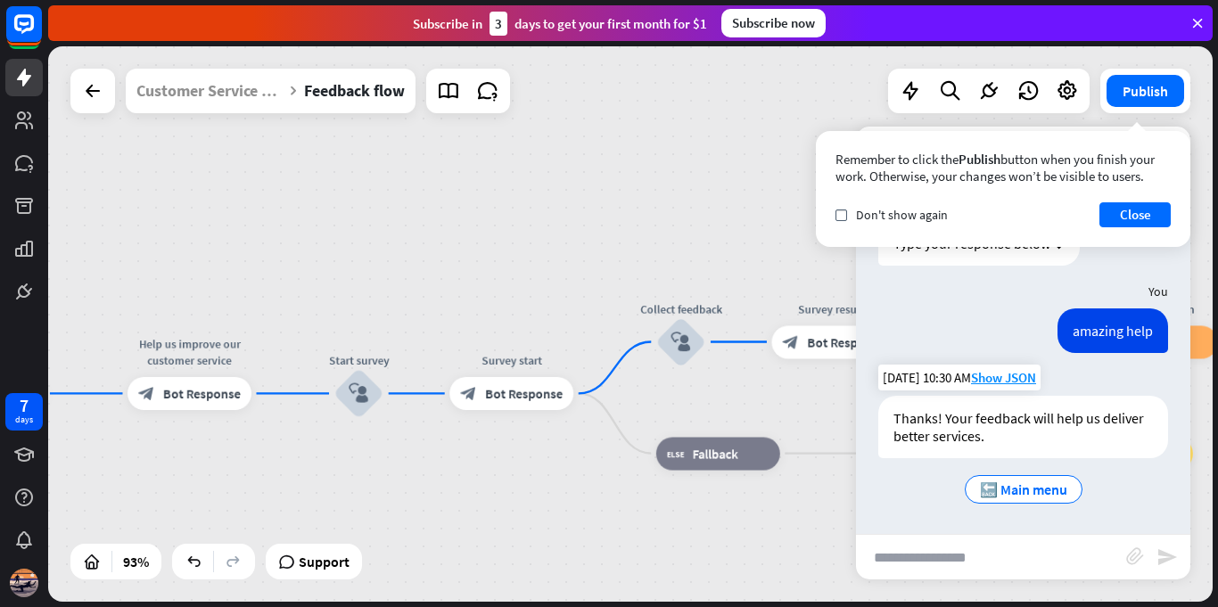
drag, startPoint x: 395, startPoint y: 384, endPoint x: 928, endPoint y: 403, distance: 533.4
click at [903, 404] on div "Feedback flow builder_tree Flow Help us improve our customer service block_bot_…" at bounding box center [630, 323] width 1164 height 555
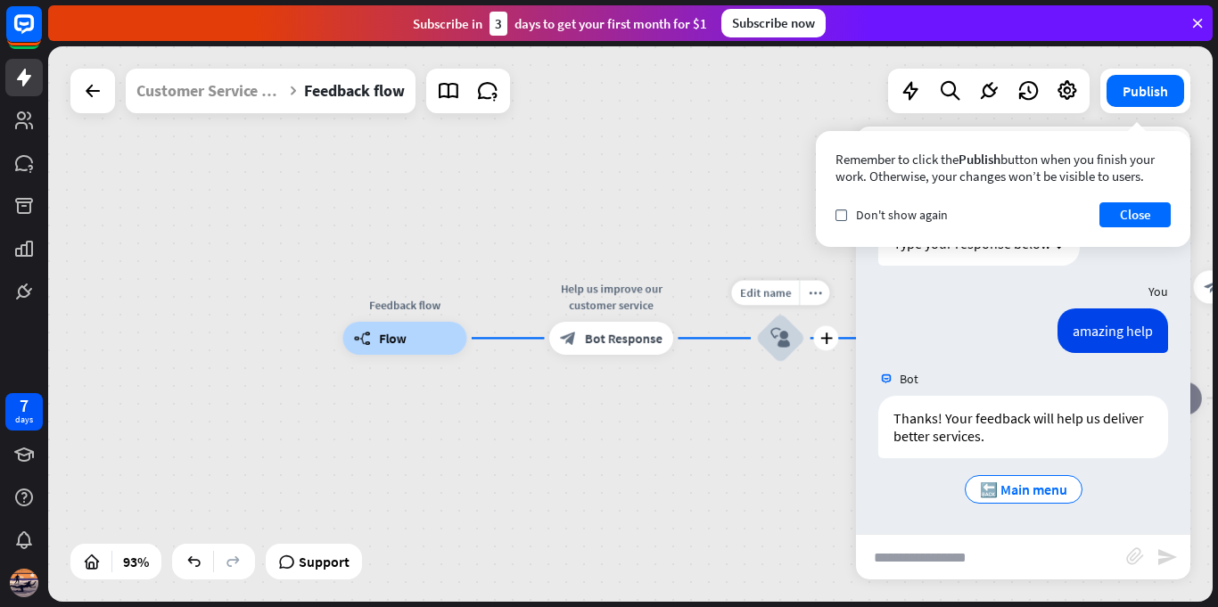
drag, startPoint x: 472, startPoint y: 434, endPoint x: 807, endPoint y: 382, distance: 338.3
click at [806, 364] on div "Edit name more_horiz plus Start survey block_user_input" at bounding box center [781, 339] width 50 height 50
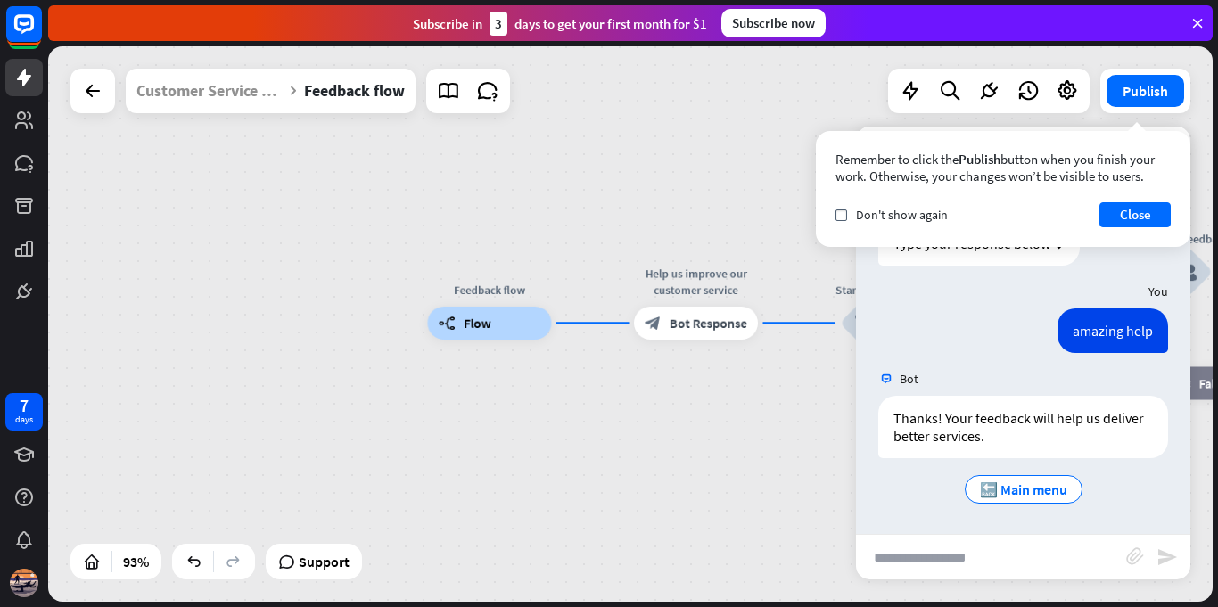
drag, startPoint x: 477, startPoint y: 407, endPoint x: 559, endPoint y: 392, distance: 83.4
click at [559, 392] on div "Feedback flow builder_tree Flow Help us improve our customer service block_bot_…" at bounding box center [966, 580] width 1079 height 514
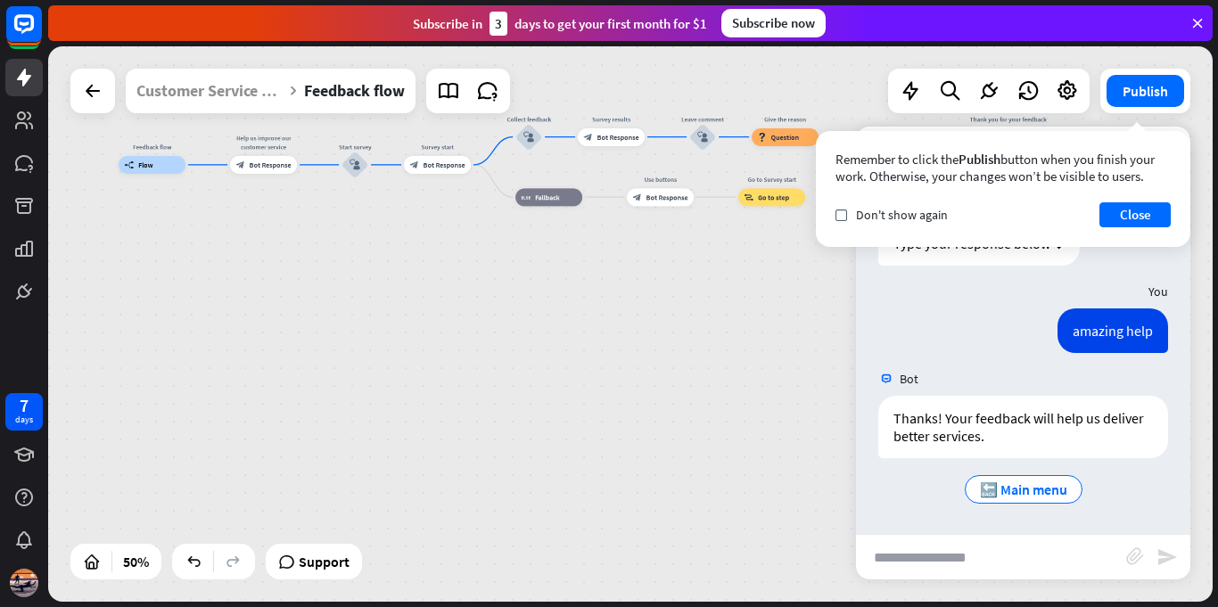
drag, startPoint x: 551, startPoint y: 341, endPoint x: 183, endPoint y: 343, distance: 368.2
click at [183, 343] on div "Feedback flow builder_tree Flow Help us improve our customer service block_bot_…" at bounding box center [410, 304] width 582 height 278
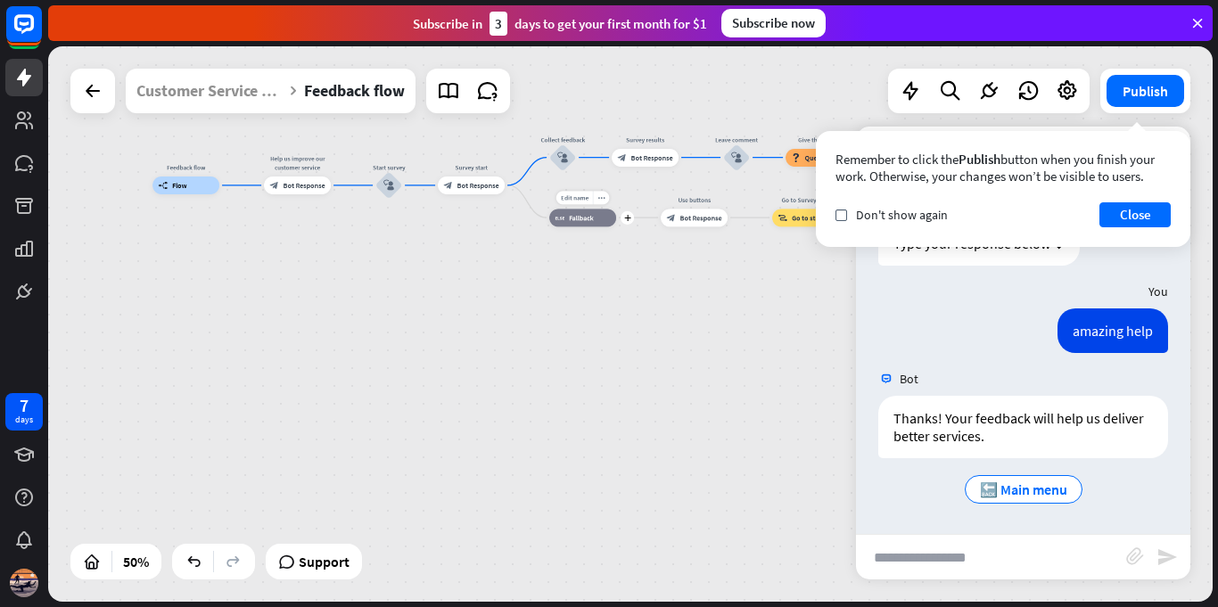
drag, startPoint x: 515, startPoint y: 366, endPoint x: 1046, endPoint y: 130, distance: 580.7
click at [735, 185] on div "Feedback flow builder_tree Flow Help us improve our customer service block_bot_…" at bounding box center [443, 324] width 582 height 278
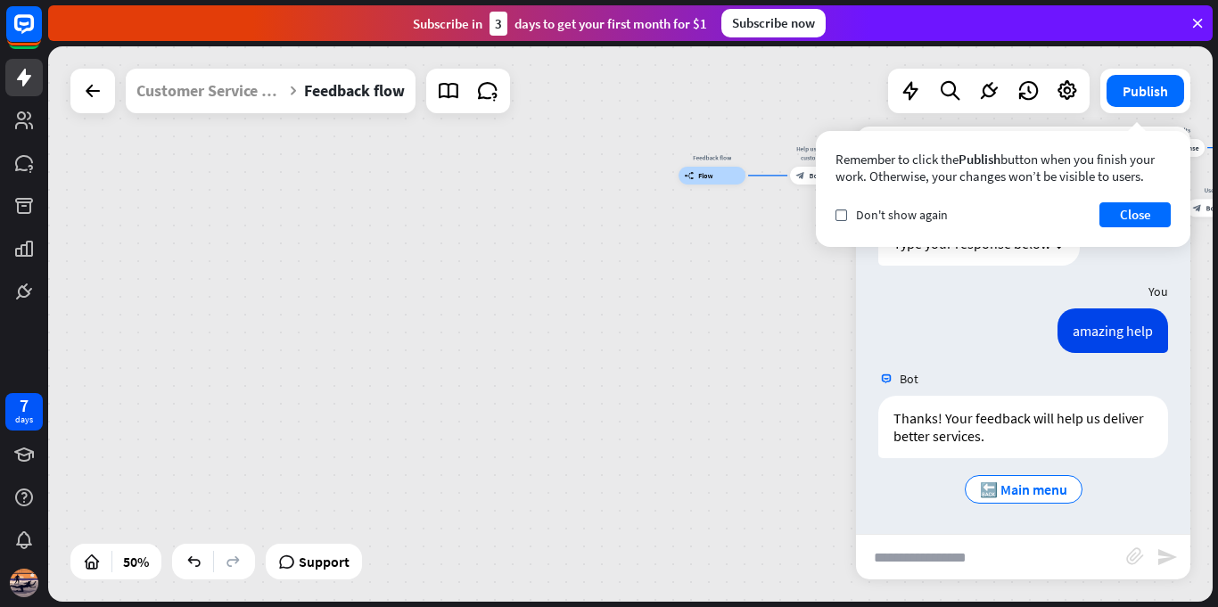
drag, startPoint x: 360, startPoint y: 301, endPoint x: 783, endPoint y: 581, distance: 506.9
click at [829, 592] on div "Feedback flow builder_tree Flow Help us improve our customer service block_bot_…" at bounding box center [630, 323] width 1164 height 555
drag, startPoint x: 583, startPoint y: 362, endPoint x: 184, endPoint y: 210, distance: 427.2
click at [0, 175] on div "7 days close Product Help First steps Get started with ChatBot Help Center Foll…" at bounding box center [609, 303] width 1218 height 607
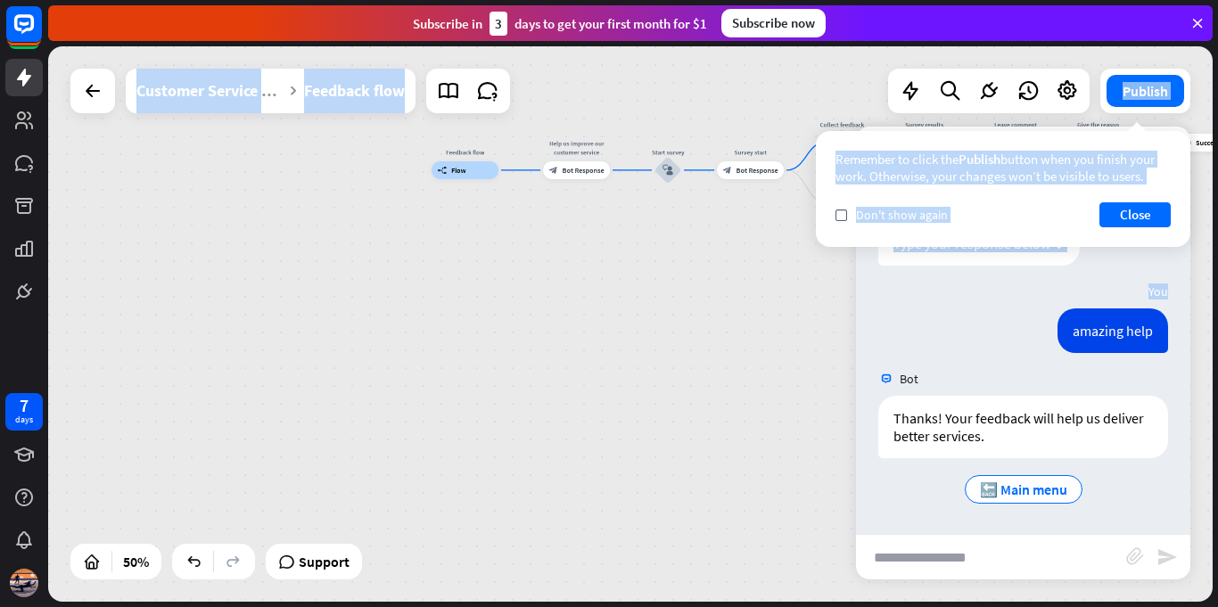
drag, startPoint x: 908, startPoint y: 321, endPoint x: 563, endPoint y: 347, distance: 346.0
click at [556, 354] on div "Feedback flow builder_tree Flow Help us improve our customer service block_bot_…" at bounding box center [630, 323] width 1164 height 555
click at [645, 320] on div "Feedback flow builder_tree Flow Help us improve our customer service block_bot_…" at bounding box center [722, 309] width 582 height 278
click at [788, 343] on div "Feedback flow builder_tree Flow Help us improve our customer service block_bot_…" at bounding box center [722, 309] width 582 height 278
click at [732, 362] on div "Feedback flow builder_tree Flow Help us improve our customer service block_bot_…" at bounding box center [722, 309] width 582 height 278
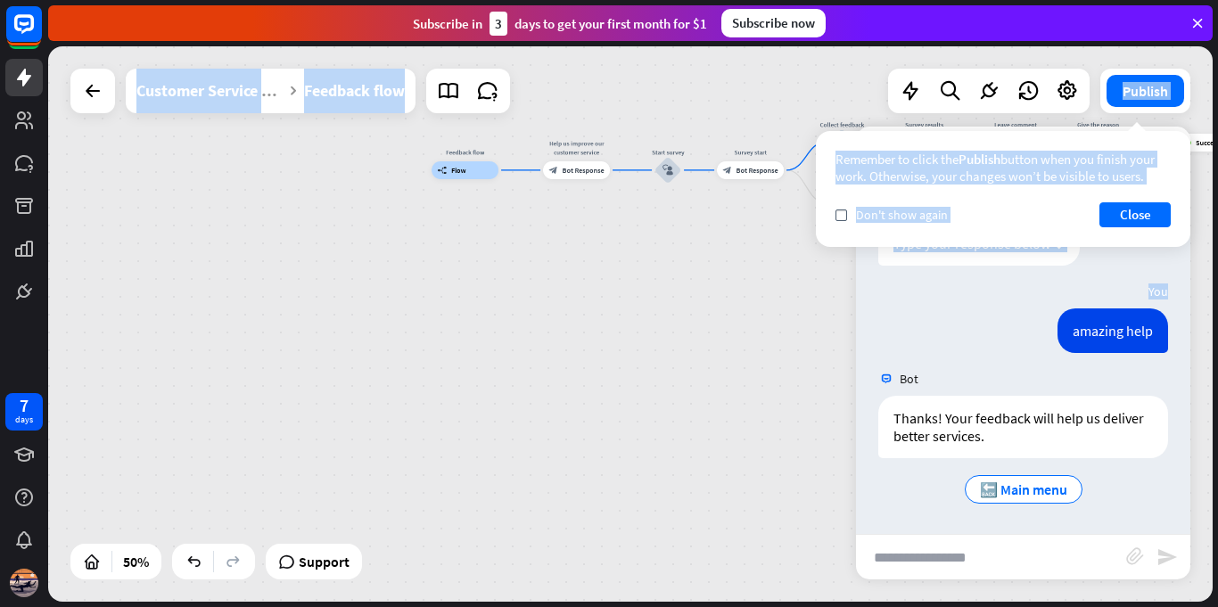
click at [1052, 188] on div "Remember to click the Publish button when you finish your work. Otherwise, your…" at bounding box center [1003, 189] width 374 height 116
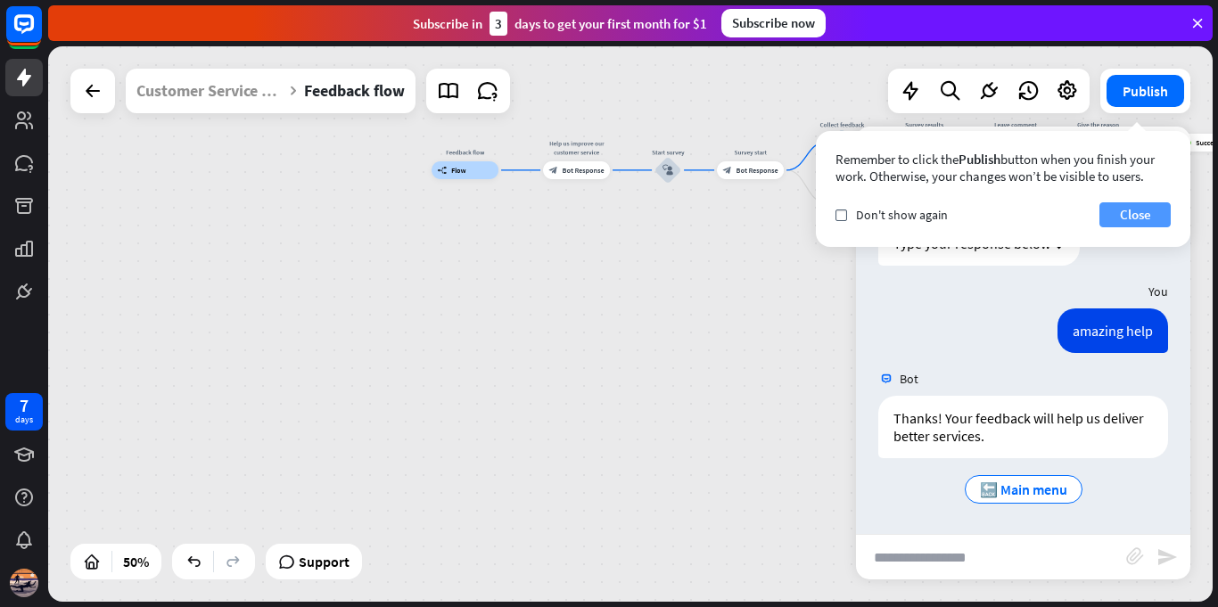
click at [1132, 214] on button "Close" at bounding box center [1134, 214] width 71 height 25
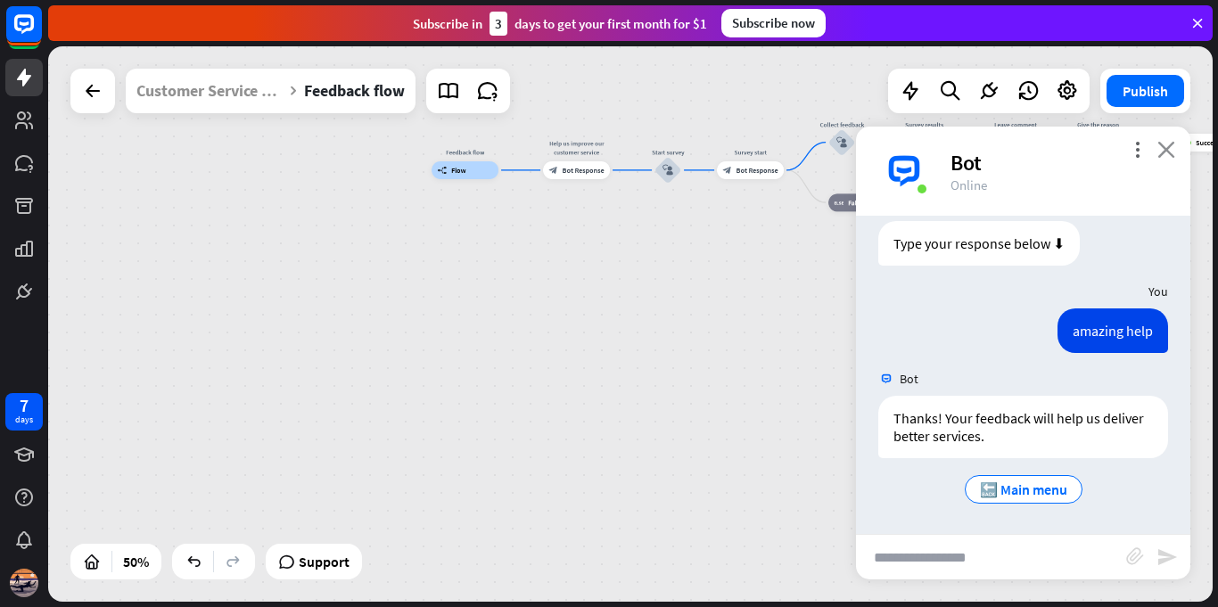
click at [1168, 143] on icon "close" at bounding box center [1166, 149] width 18 height 17
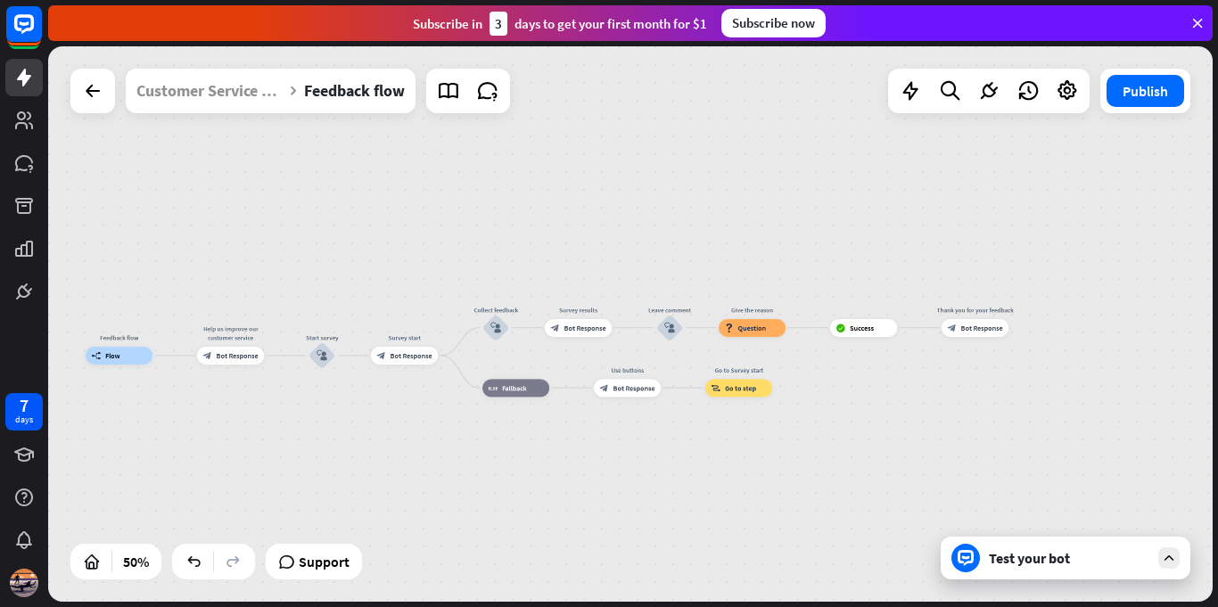
drag, startPoint x: 1085, startPoint y: 294, endPoint x: 682, endPoint y: 503, distance: 453.8
click at [684, 503] on div "Feedback flow builder_tree Flow Help us improve our customer service block_bot_…" at bounding box center [630, 323] width 1164 height 555
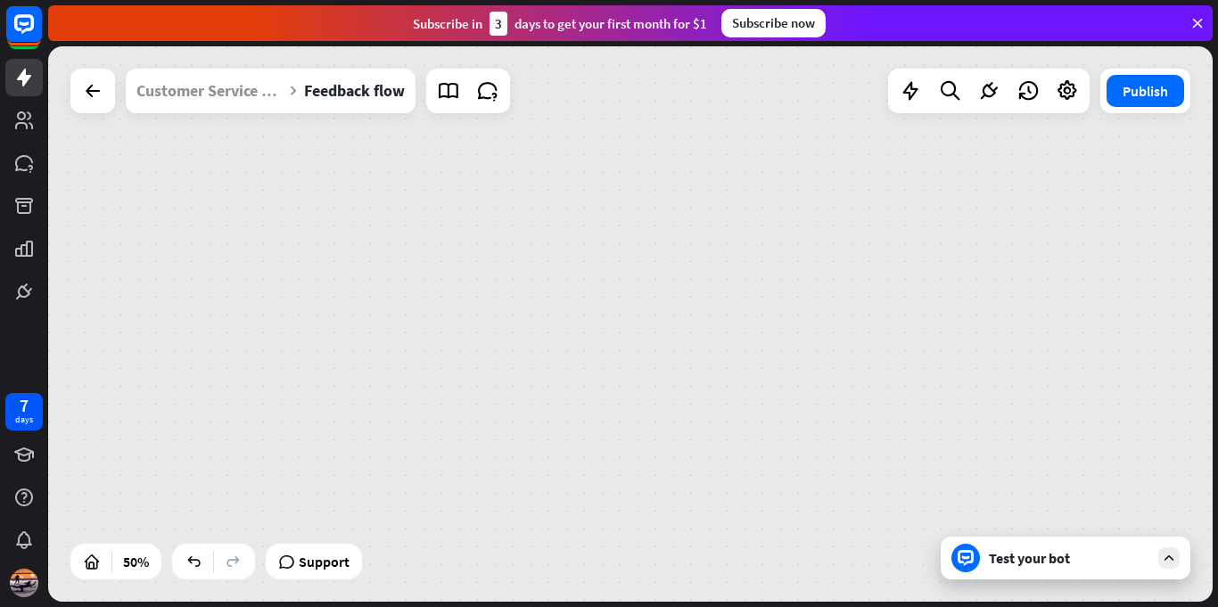
drag, startPoint x: 949, startPoint y: 230, endPoint x: 859, endPoint y: 521, distance: 304.5
click at [859, 513] on div "Feedback flow builder_tree Flow Help us improve our customer service block_bot_…" at bounding box center [630, 323] width 1164 height 555
drag, startPoint x: 901, startPoint y: 290, endPoint x: 1064, endPoint y: 99, distance: 250.4
click at [1042, 100] on div "Feedback flow builder_tree Flow Help us improve our customer service block_bot_…" at bounding box center [630, 323] width 1164 height 555
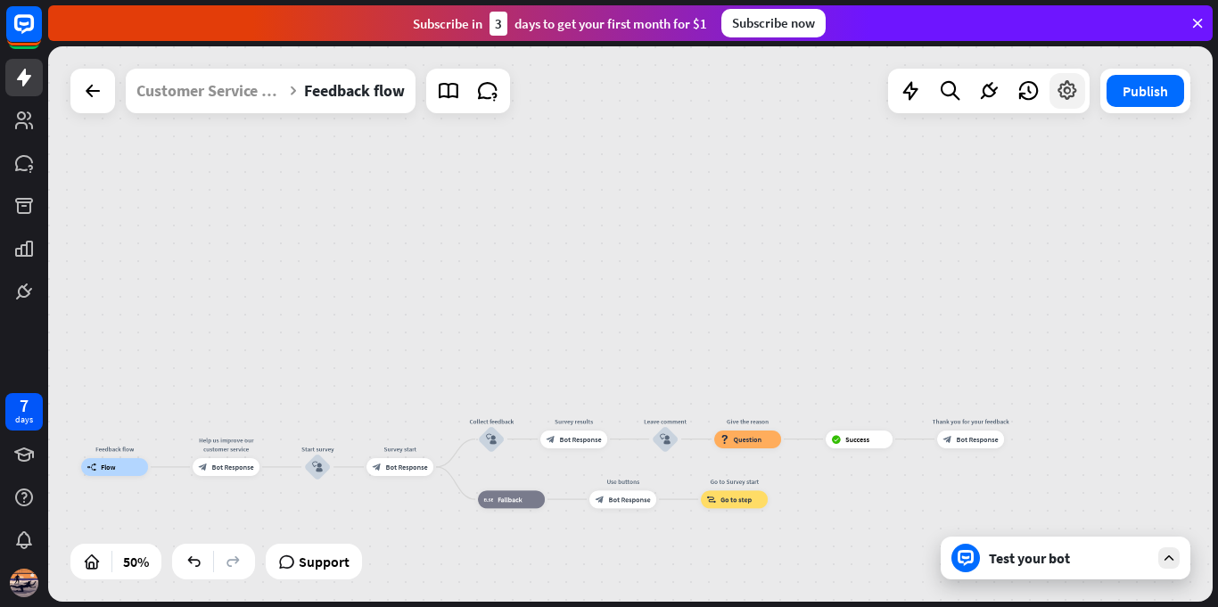
drag, startPoint x: 993, startPoint y: 234, endPoint x: 1055, endPoint y: 86, distance: 159.4
click at [1054, 88] on div "Feedback flow builder_tree Flow Help us improve our customer service block_bot_…" at bounding box center [630, 323] width 1164 height 555
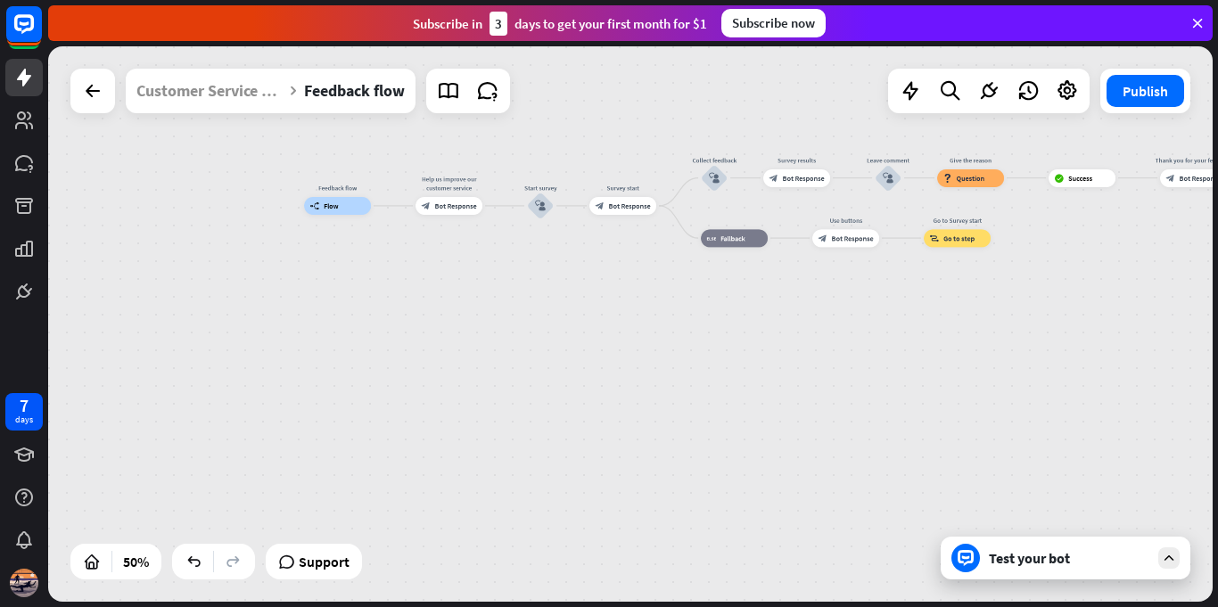
drag, startPoint x: 923, startPoint y: 377, endPoint x: 1005, endPoint y: 327, distance: 96.0
click at [1066, 316] on div "Feedback flow builder_tree Flow Help us improve our customer service block_bot_…" at bounding box center [630, 323] width 1164 height 555
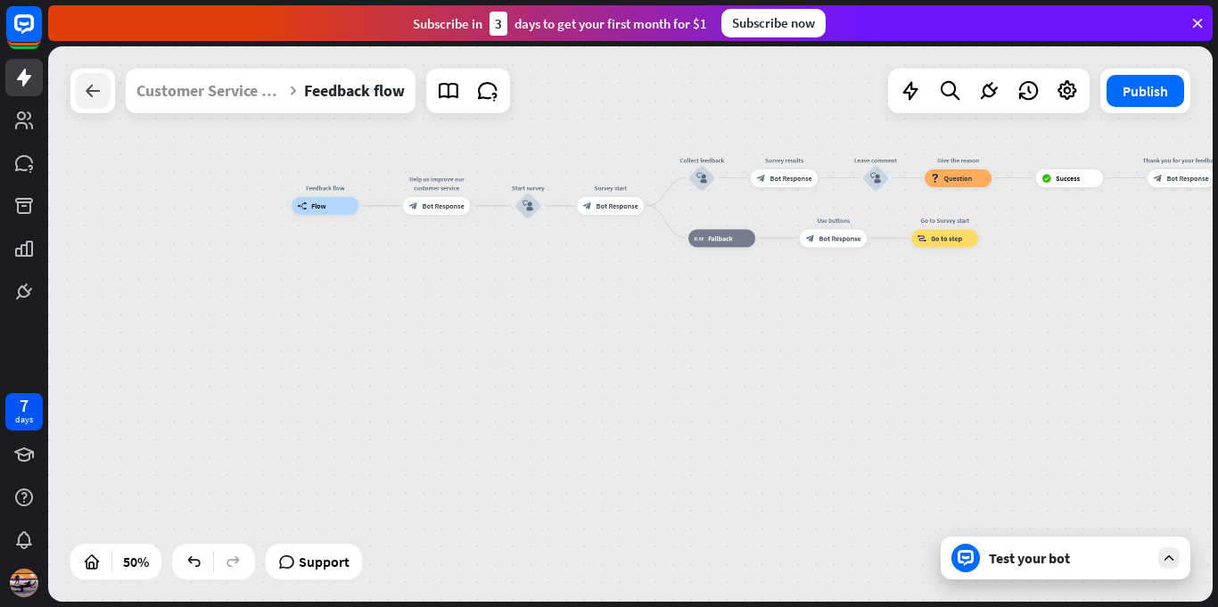
click at [104, 92] on div at bounding box center [93, 91] width 36 height 36
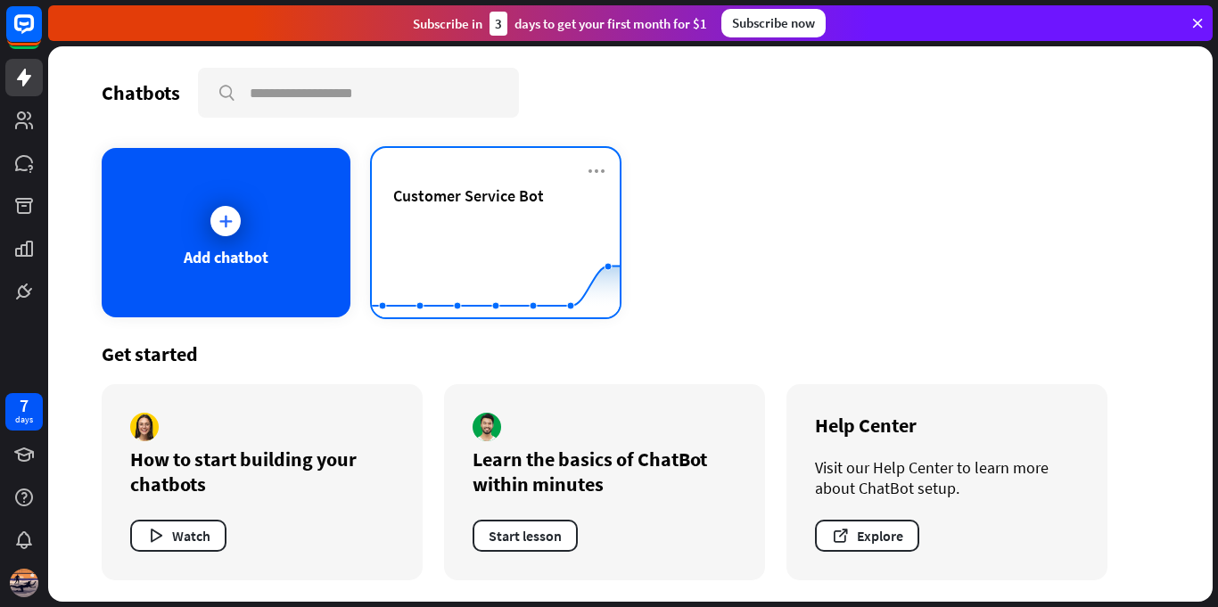
click at [560, 195] on div "Customer Service Bot" at bounding box center [496, 195] width 206 height 21
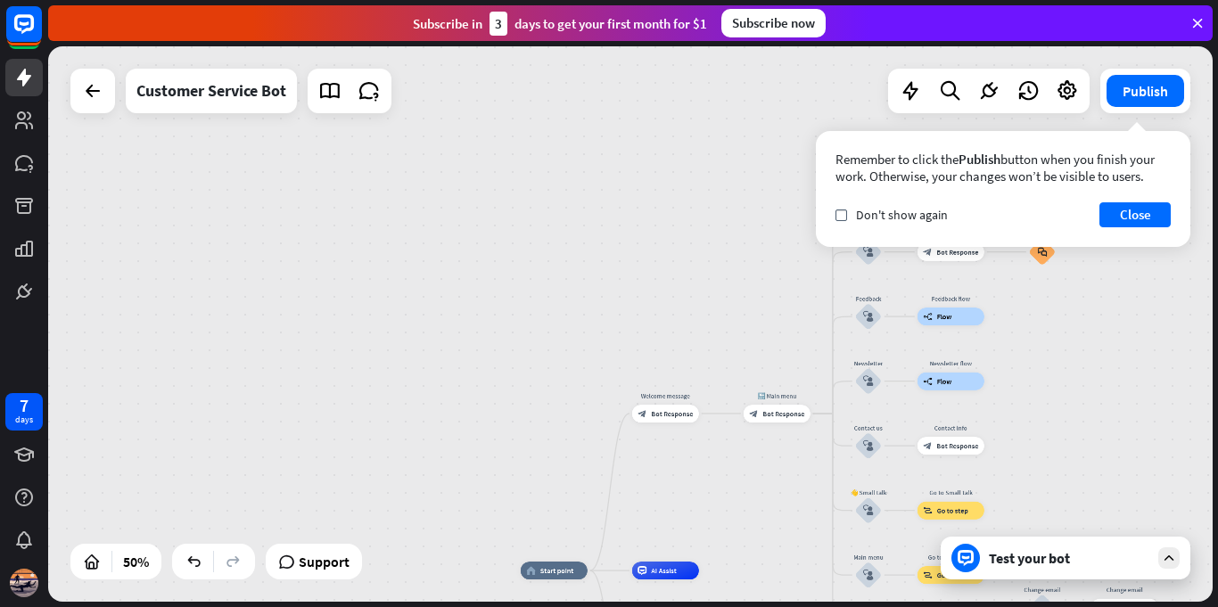
drag, startPoint x: 830, startPoint y: 269, endPoint x: 791, endPoint y: 555, distance: 288.8
click at [798, 553] on div "home_2 Start point Welcome message block_bot_response Bot Response 🔙 Main menu …" at bounding box center [630, 323] width 1164 height 555
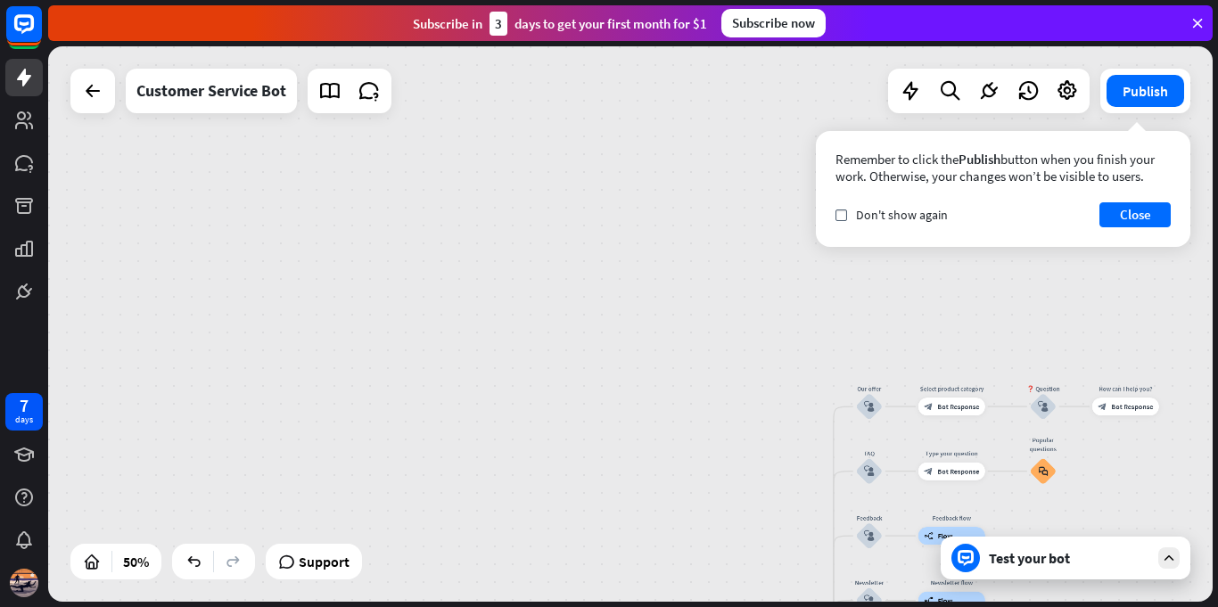
drag, startPoint x: 752, startPoint y: 252, endPoint x: 760, endPoint y: 440, distance: 188.3
click at [765, 439] on div "home_2 Start point Welcome message block_bot_response Bot Response 🔙 Main menu …" at bounding box center [630, 323] width 1164 height 555
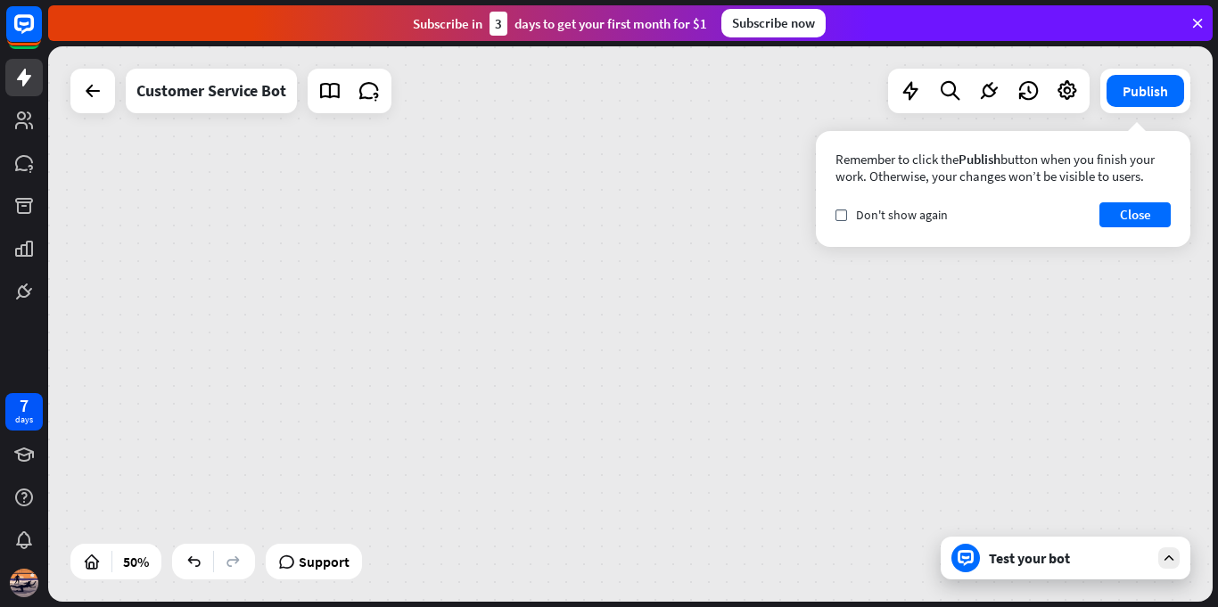
drag, startPoint x: 773, startPoint y: 257, endPoint x: 732, endPoint y: 94, distance: 168.2
click at [732, 94] on div "home_2 Start point Welcome message block_bot_response Bot Response 🔙 Main menu …" at bounding box center [630, 323] width 1164 height 555
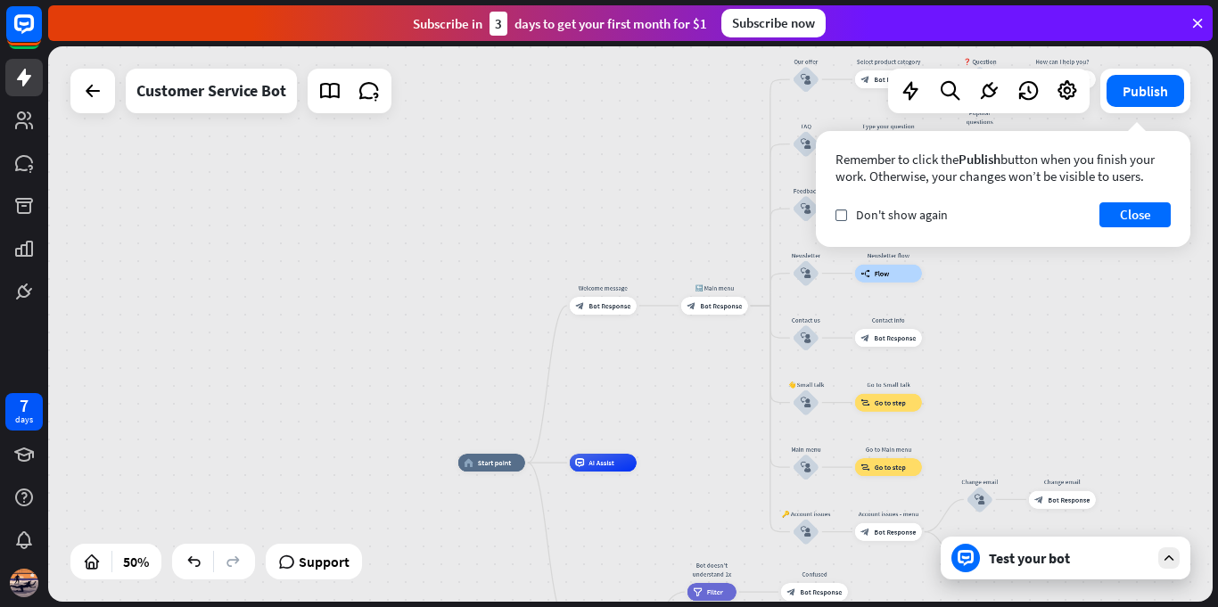
drag, startPoint x: 719, startPoint y: 240, endPoint x: 727, endPoint y: 70, distance: 170.5
click at [716, 78] on div "home_2 Start point Welcome message block_bot_response Bot Response 🔙 Main menu …" at bounding box center [630, 323] width 1164 height 555
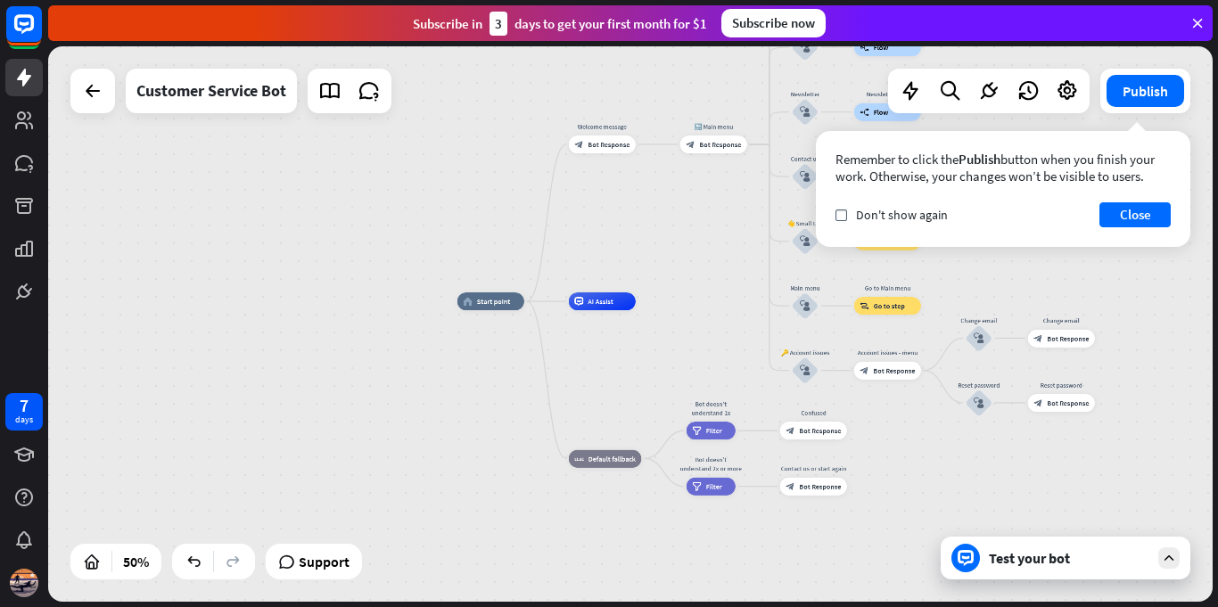
drag, startPoint x: 731, startPoint y: 368, endPoint x: 743, endPoint y: 113, distance: 255.2
click at [735, 301] on div "home_2 Start point Welcome message block_bot_response Bot Response 🔙 Main menu …" at bounding box center [748, 440] width 582 height 278
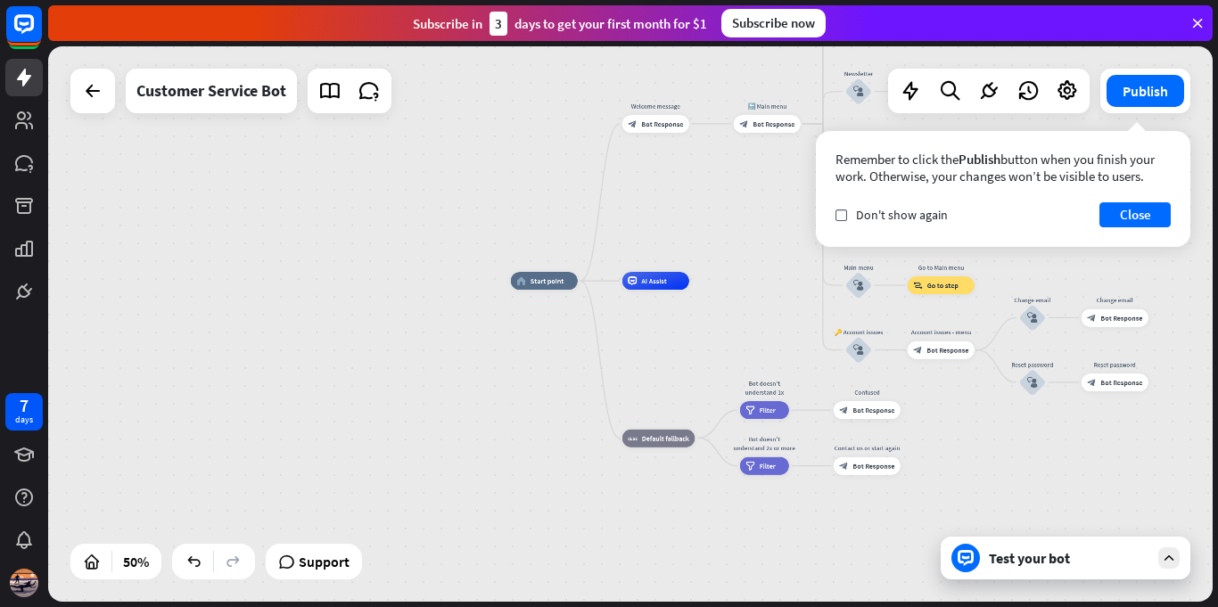
drag, startPoint x: 705, startPoint y: 348, endPoint x: 754, endPoint y: 538, distance: 197.0
click at [754, 538] on div "home_2 Start point Welcome message block_bot_response Bot Response 🔙 Main menu …" at bounding box center [802, 420] width 582 height 278
